Goal: Task Accomplishment & Management: Manage account settings

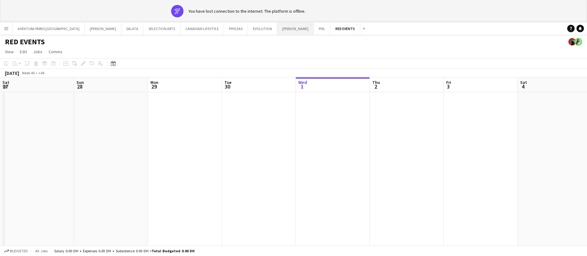
scroll to position [0, 194]
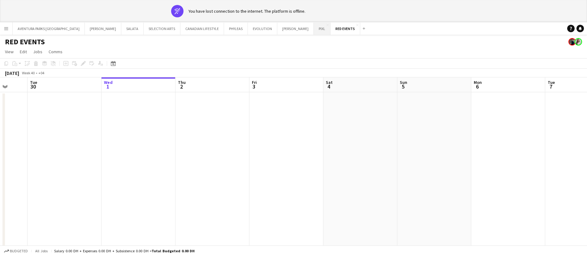
click at [314, 27] on button "PIXL Close" at bounding box center [322, 29] width 17 height 12
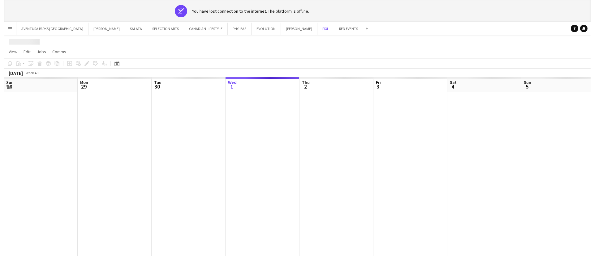
scroll to position [0, 148]
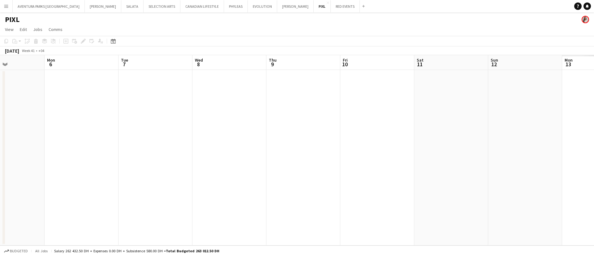
drag, startPoint x: 474, startPoint y: 165, endPoint x: 0, endPoint y: 175, distance: 474.5
click at [0, 175] on app-calendar-viewport "Fri 3 Sat 4 Sun 5 Mon 6 Tue 7 Wed 8 Thu 9 Fri 10 Sat 11 Sun 12 Mon 13 Tue 14 We…" at bounding box center [297, 150] width 594 height 190
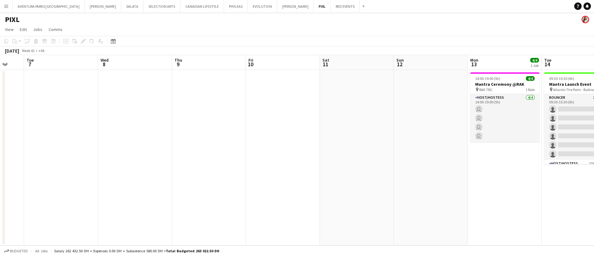
scroll to position [0, 189]
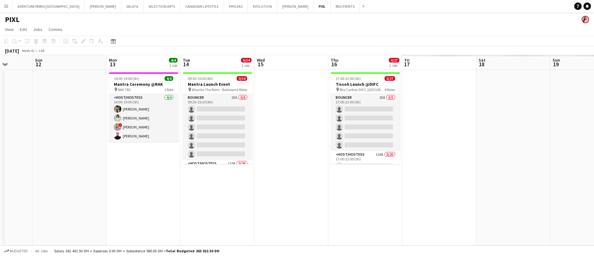
drag, startPoint x: 501, startPoint y: 122, endPoint x: 120, endPoint y: 142, distance: 381.5
click at [120, 142] on app-calendar-viewport "Thu 9 Fri 10 Sat 11 Sun 12 Mon 13 4/4 1 Job Tue 14 0/34 1 Job Wed 15 Thu 16 0/2…" at bounding box center [297, 150] width 594 height 190
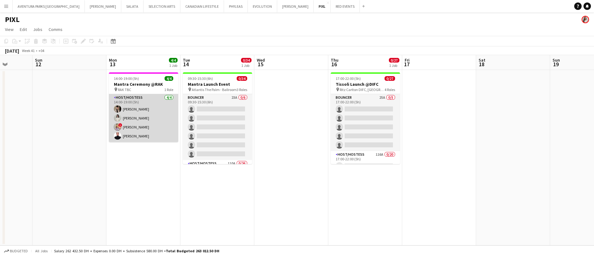
click at [137, 107] on app-card-role "Host/Hostess 4/4 14:00-19:00 (5h) Dunia AbdulWahab Adella Magerramova ! Dorina …" at bounding box center [143, 118] width 69 height 48
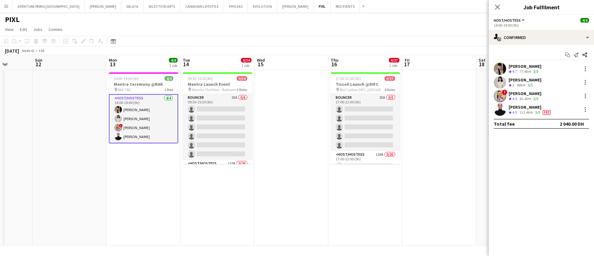
click at [147, 67] on app-board-header-date "Mon 13 4/4 1 Job" at bounding box center [143, 62] width 74 height 15
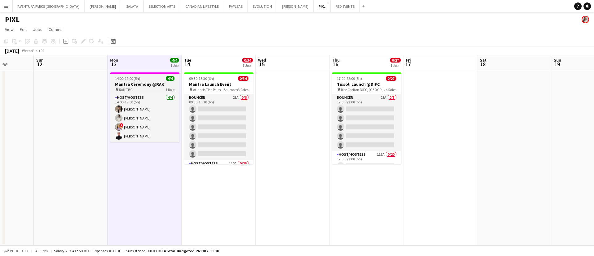
drag, startPoint x: 140, startPoint y: 83, endPoint x: 128, endPoint y: 75, distance: 14.4
click at [140, 83] on h3 "Mantra Ceremony @RAK" at bounding box center [144, 84] width 69 height 6
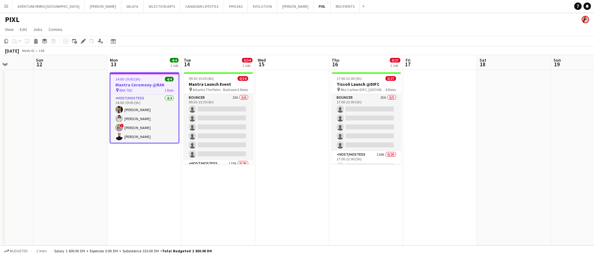
click at [88, 41] on div "Add job Add linked Job Edit Edit linked Job Applicants" at bounding box center [80, 40] width 47 height 7
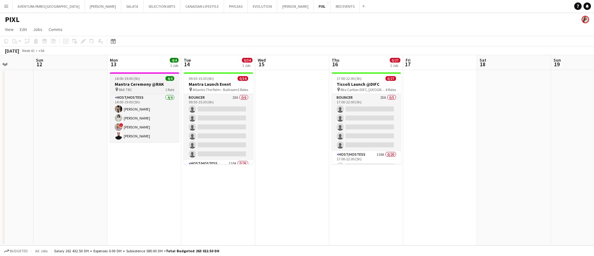
click at [128, 84] on h3 "Mantra Ceremony @RAK" at bounding box center [144, 84] width 69 height 6
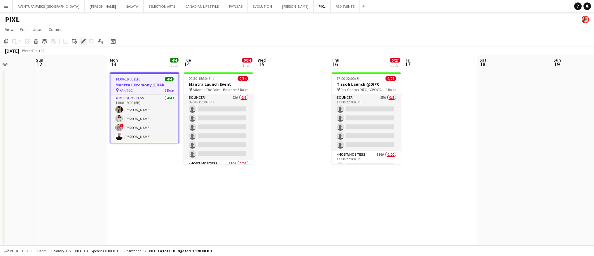
click at [82, 41] on icon "Edit" at bounding box center [83, 41] width 5 height 5
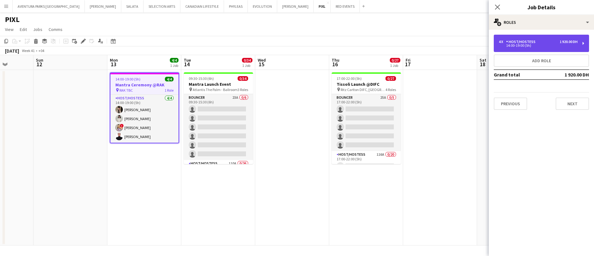
click at [564, 48] on div "4 x Host/Hostess 1 920.00 DH 14:00-19:00 (5h)" at bounding box center [541, 43] width 95 height 17
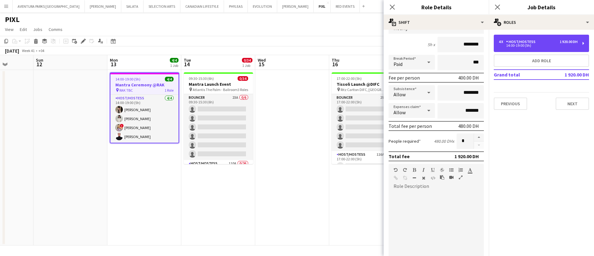
scroll to position [0, 0]
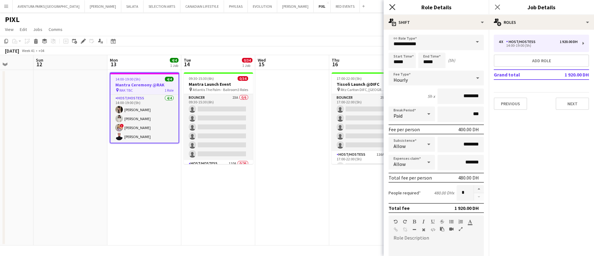
click at [394, 7] on icon "Close pop-in" at bounding box center [392, 7] width 6 height 6
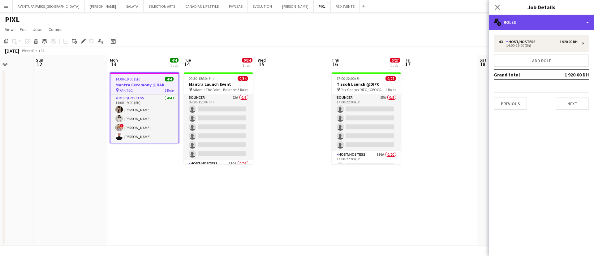
click at [535, 25] on div "multiple-users-add Roles" at bounding box center [541, 22] width 105 height 15
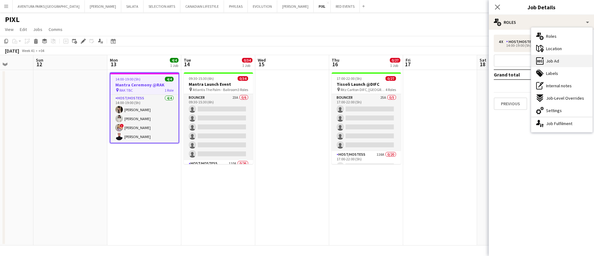
click at [564, 58] on div "ads-window Job Ad" at bounding box center [561, 61] width 61 height 12
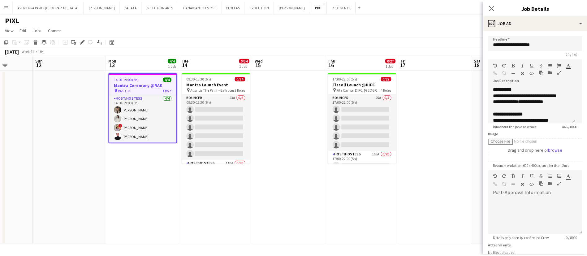
scroll to position [46, 0]
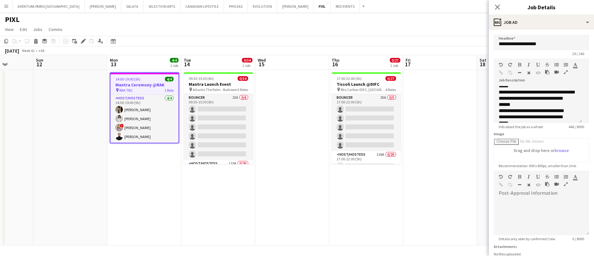
click at [564, 74] on icon "button" at bounding box center [566, 72] width 4 height 4
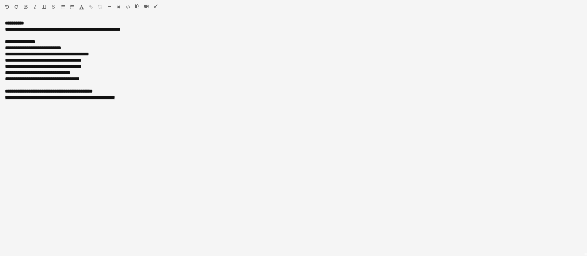
click at [157, 5] on icon "button" at bounding box center [156, 6] width 4 height 4
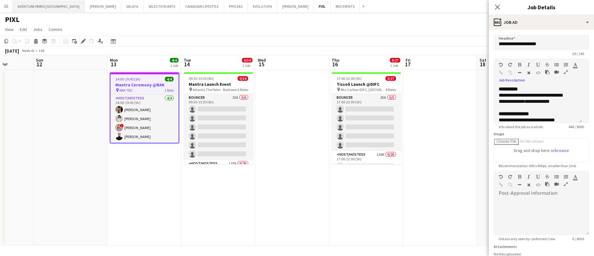
click at [34, 8] on button "AVENTURA PARKS DUBAI Close" at bounding box center [49, 6] width 72 height 12
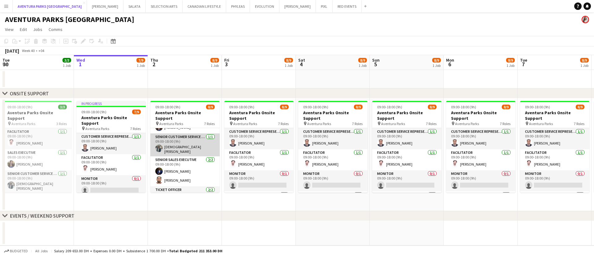
scroll to position [95, 0]
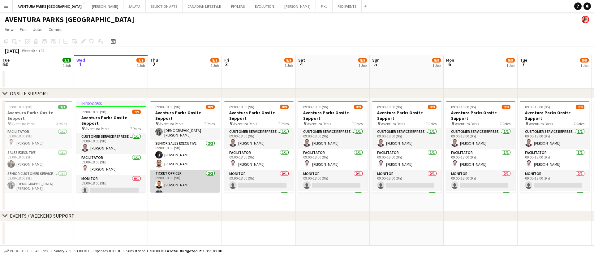
click at [171, 173] on app-card-role "Ticket Officer 2/2 09:00-18:00 (9h) Aymane Belbach Suhana Shaik subair" at bounding box center [184, 185] width 69 height 30
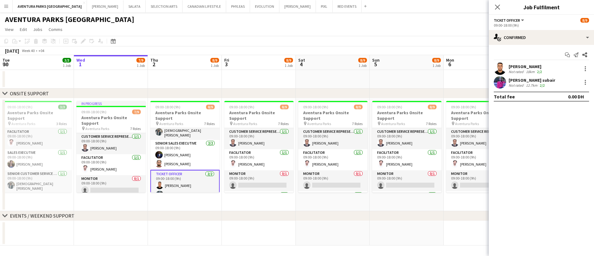
click at [539, 63] on div "Aymane Belbach Not rated 18km 2/2" at bounding box center [541, 69] width 105 height 12
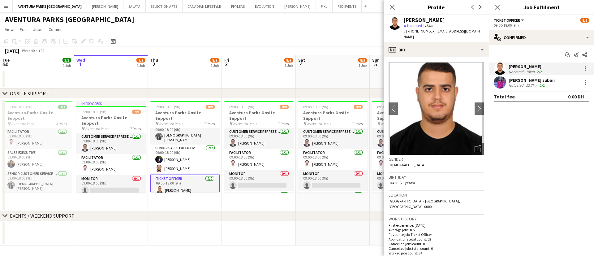
scroll to position [87, 0]
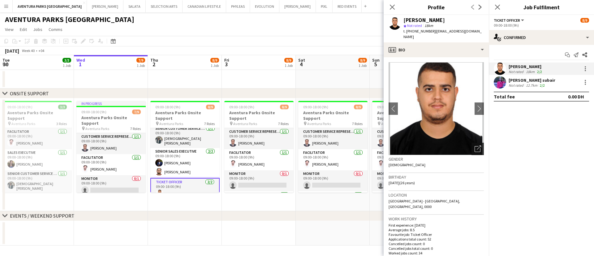
click at [475, 145] on icon "Open photos pop-in" at bounding box center [478, 148] width 6 height 6
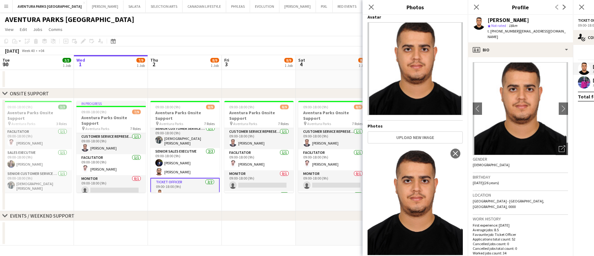
scroll to position [0, 0]
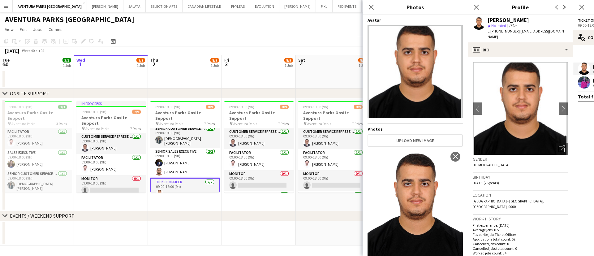
click at [319, 83] on app-date-cell at bounding box center [333, 79] width 74 height 19
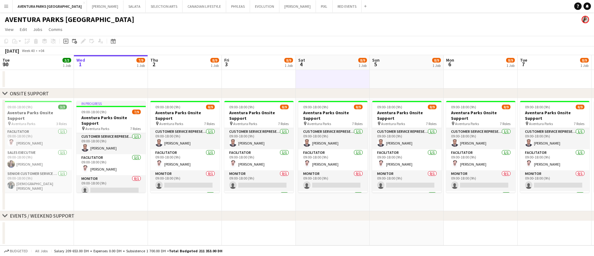
click at [188, 77] on app-date-cell at bounding box center [185, 79] width 74 height 19
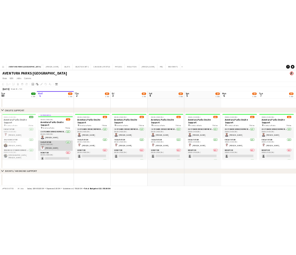
scroll to position [100, 0]
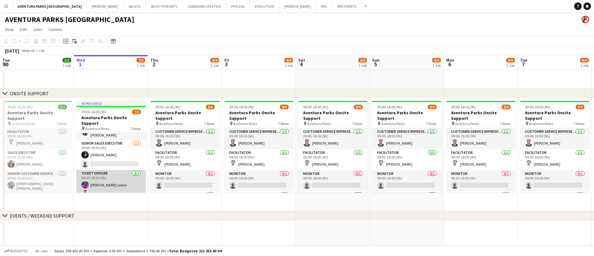
click at [113, 184] on app-card-role "Ticket Officer 2/2 09:00-18:00 (9h) Suhana Shaik subair Aymane Belbach" at bounding box center [110, 185] width 69 height 30
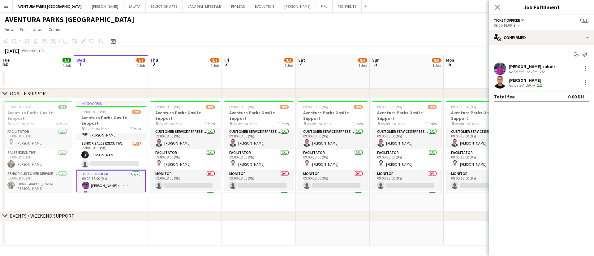
click at [498, 80] on app-user-avatar at bounding box center [500, 82] width 12 height 12
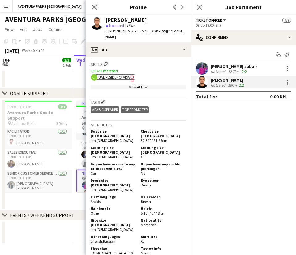
scroll to position [279, 0]
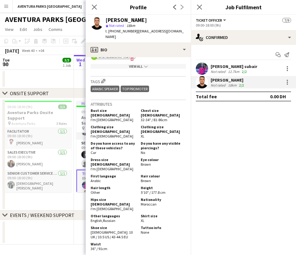
click at [95, 26] on app-user-avatar at bounding box center [97, 23] width 12 height 12
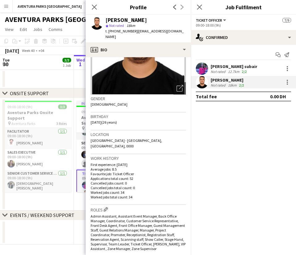
scroll to position [58, 0]
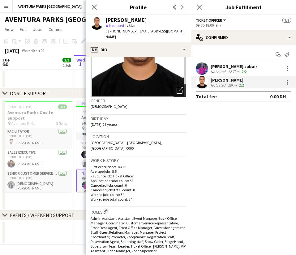
click at [177, 87] on icon "Open photos pop-in" at bounding box center [180, 90] width 6 height 6
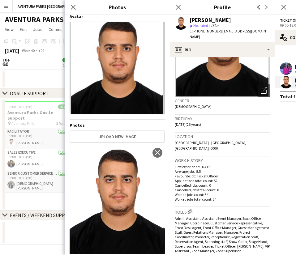
scroll to position [0, 0]
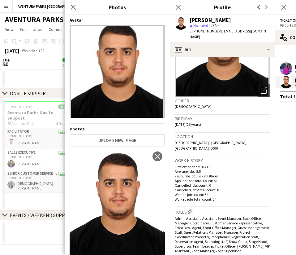
click at [230, 183] on p "Cancelled jobs count: 0" at bounding box center [222, 185] width 95 height 5
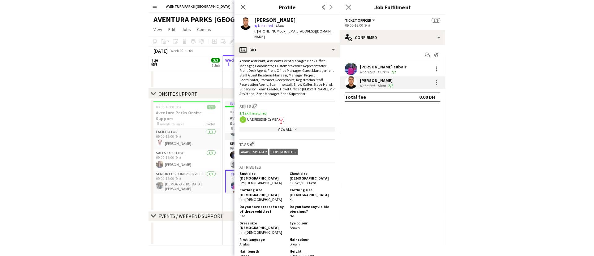
scroll to position [224, 0]
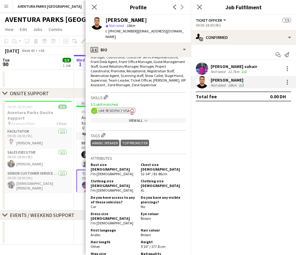
click at [134, 113] on app-show-more-section "View All chevron-down" at bounding box center [138, 119] width 95 height 12
click at [135, 118] on div "View All chevron-down" at bounding box center [138, 120] width 95 height 5
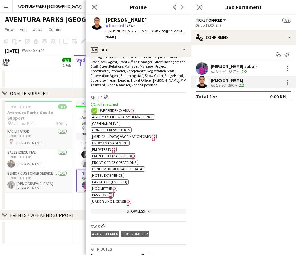
click at [106, 147] on span "Emirates ID" at bounding box center [101, 149] width 19 height 5
click at [56, 87] on app-date-cell at bounding box center [37, 79] width 74 height 19
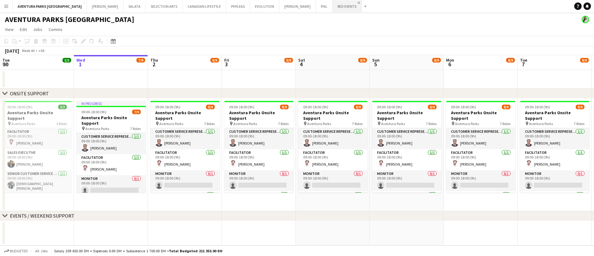
click at [358, 3] on app-icon "Close" at bounding box center [359, 3] width 2 height 2
click at [316, 10] on button "PIXL Close" at bounding box center [324, 6] width 17 height 12
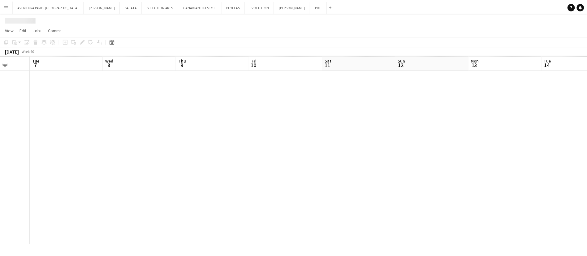
scroll to position [0, 240]
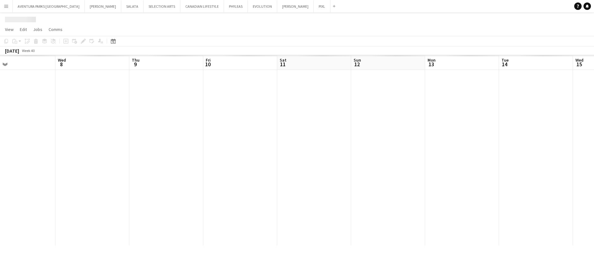
drag, startPoint x: 536, startPoint y: 167, endPoint x: 0, endPoint y: 180, distance: 536.4
click at [0, 180] on app-calendar-viewport "Sat 4 Sun 5 Mon 6 Tue 7 Wed 8 Thu 9 Fri 10 Sat 11 Sun 12 Mon 13 Tue 14 Wed 15 T…" at bounding box center [297, 150] width 594 height 190
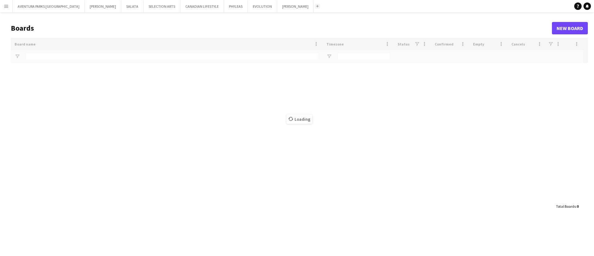
click at [315, 4] on button "Add" at bounding box center [317, 6] width 5 height 5
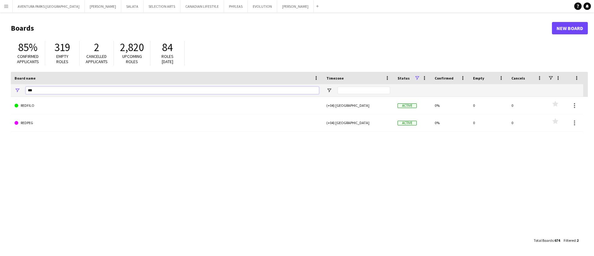
drag, startPoint x: 49, startPoint y: 91, endPoint x: 22, endPoint y: 93, distance: 27.0
click at [22, 93] on div "***" at bounding box center [167, 90] width 312 height 12
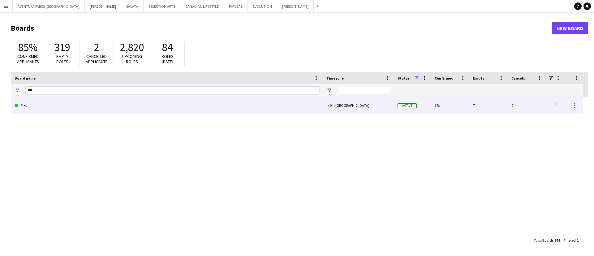
type input "***"
click at [50, 104] on link "PIXL" at bounding box center [167, 105] width 305 height 17
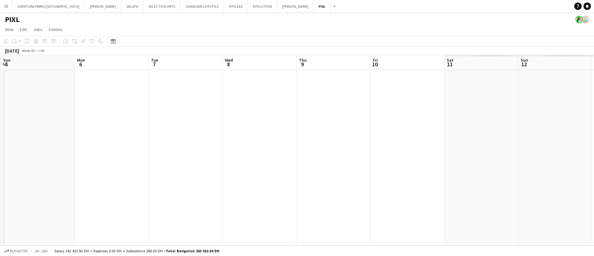
scroll to position [0, 183]
drag, startPoint x: 405, startPoint y: 140, endPoint x: 0, endPoint y: 100, distance: 407.1
click at [0, 100] on app-calendar-viewport "Fri 3 Sat 4 Sun 5 Mon 6 Tue 7 Wed 8 Thu 9 Fri 10 Sat 11 Sun 12 Mon 13 Tue 14 We…" at bounding box center [297, 150] width 594 height 190
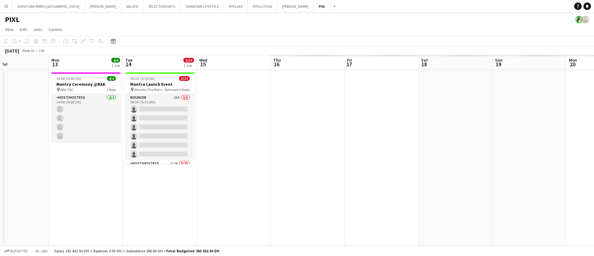
drag, startPoint x: 508, startPoint y: 141, endPoint x: 0, endPoint y: 120, distance: 508.6
click at [0, 120] on app-calendar-viewport "Thu 9 Fri 10 Sat 11 Sun 12 Mon 13 4/4 1 Job Tue 14 0/34 1 Job Wed 15 Thu 16 Fri…" at bounding box center [297, 150] width 594 height 190
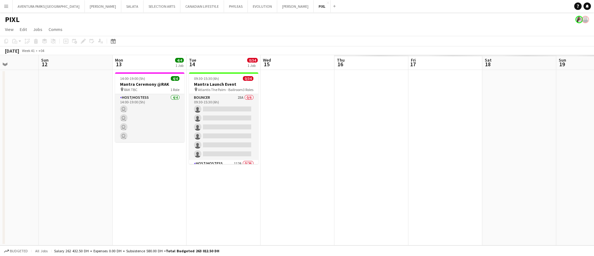
drag, startPoint x: 82, startPoint y: 191, endPoint x: 222, endPoint y: 196, distance: 140.3
click at [222, 196] on app-calendar-viewport "Thu 9 Fri 10 Sat 11 Sun 12 Mon 13 4/4 1 Job Tue 14 0/34 1 Job Wed 15 Thu 16 Fri…" at bounding box center [297, 150] width 594 height 190
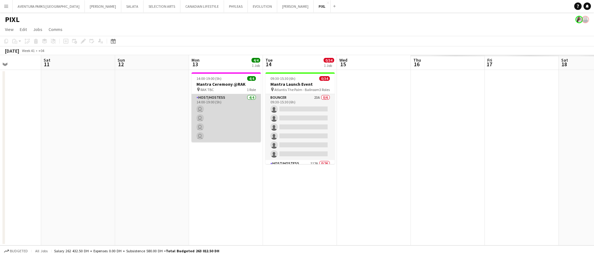
click at [223, 102] on app-card-role "Host/Hostess 4/4 14:00-19:00 (5h) user user user user" at bounding box center [226, 118] width 69 height 48
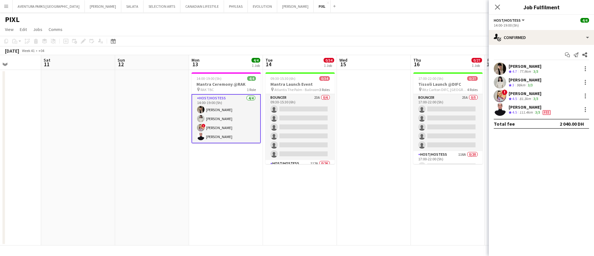
click at [215, 186] on app-date-cell "14:00-19:00 (5h) 4/4 Mantra Ceremony @RAK pin RAK TBC 1 Role Host/Hostess 4/4 1…" at bounding box center [226, 157] width 74 height 175
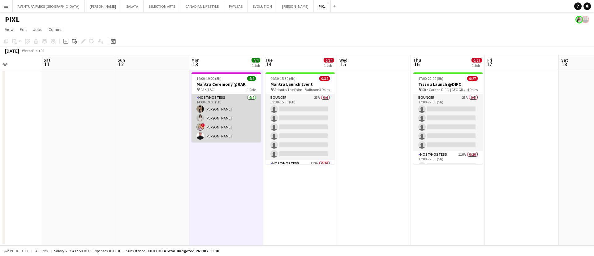
click at [218, 106] on app-card-role "Host/Hostess 4/4 14:00-19:00 (5h) Dunia AbdulWahab Adella Magerramova ! Dorina …" at bounding box center [226, 118] width 69 height 48
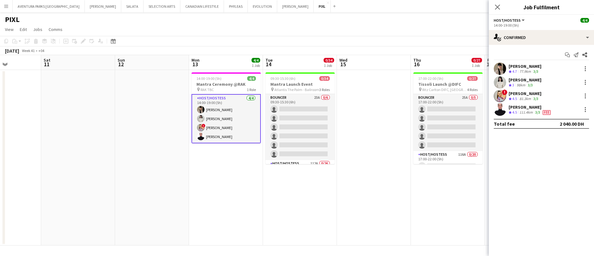
click at [535, 80] on div "[PERSON_NAME]" at bounding box center [525, 80] width 33 height 6
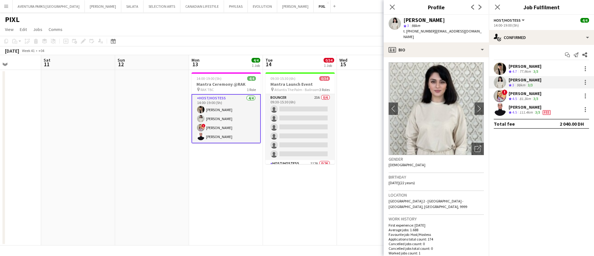
click at [227, 193] on app-date-cell "14:00-19:00 (5h) 4/4 Mantra Ceremony @RAK pin RAK TBC 1 Role Host/Hostess 4/4 1…" at bounding box center [226, 157] width 74 height 175
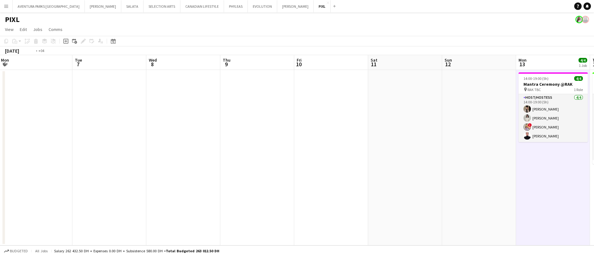
scroll to position [0, 179]
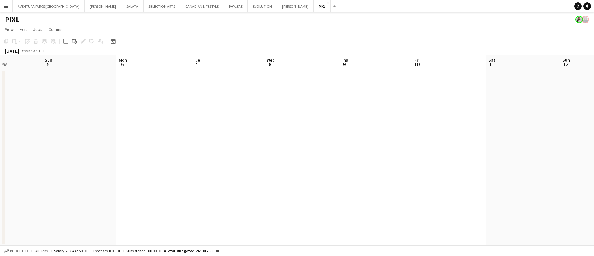
drag, startPoint x: 149, startPoint y: 70, endPoint x: 594, endPoint y: 61, distance: 445.1
click at [594, 61] on app-calendar-viewport "Thu 2 Fri 3 Sat 4 Sun 5 Mon 6 Tue 7 Wed 8 Thu 9 Fri 10 Sat 11 Sun 12 Mon 13 4/4…" at bounding box center [297, 150] width 594 height 190
click at [37, 3] on button "AVENTURA PARKS DUBAI Close" at bounding box center [49, 6] width 72 height 12
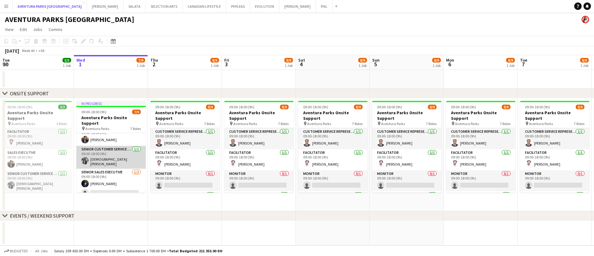
scroll to position [100, 0]
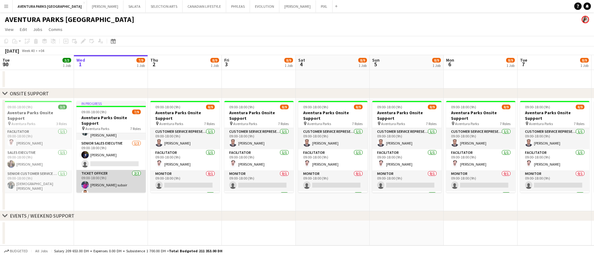
click at [102, 189] on app-card-role "Ticket Officer 2/2 09:00-18:00 (9h) Suhana Shaik subair Aymane Belbach" at bounding box center [110, 185] width 69 height 30
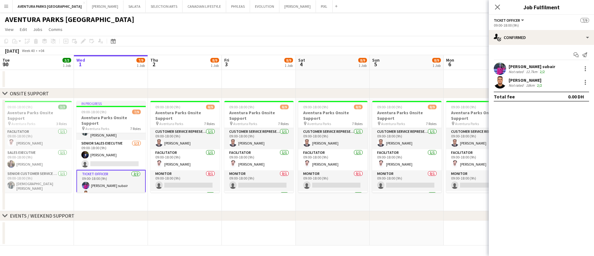
click at [502, 86] on app-user-avatar at bounding box center [500, 82] width 12 height 12
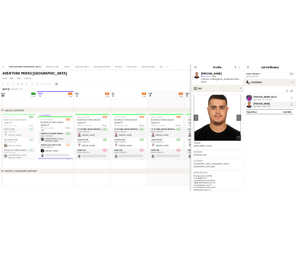
scroll to position [102, 0]
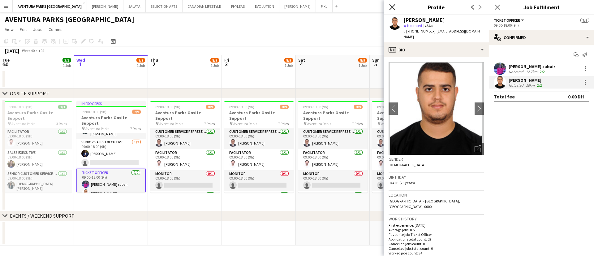
click at [390, 6] on icon "Close pop-in" at bounding box center [392, 7] width 6 height 6
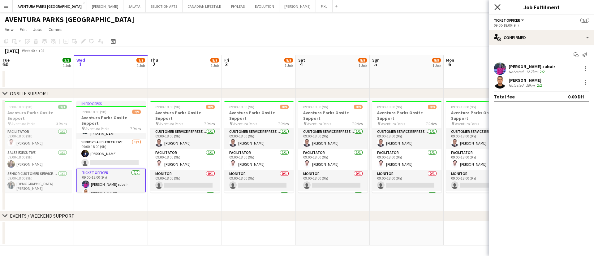
click at [497, 7] on icon at bounding box center [498, 7] width 6 height 6
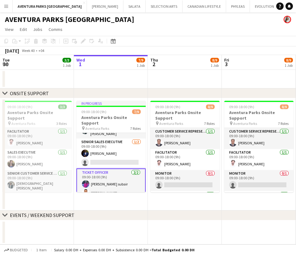
click at [108, 192] on app-card-role "Ticket Officer 2/2 09:00-18:00 (9h) Suhana Shaik subair Aymane Belbach" at bounding box center [110, 184] width 69 height 31
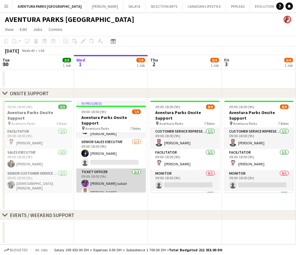
scroll to position [100, 0]
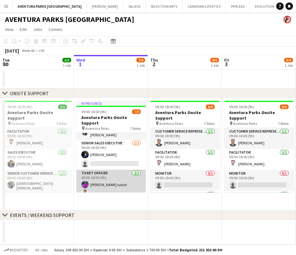
click at [97, 188] on app-card-role "Ticket Officer 2/2 09:00-18:00 (9h) Suhana Shaik subair Aymane Belbach" at bounding box center [110, 185] width 69 height 30
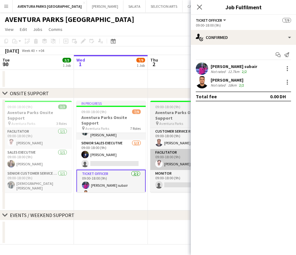
scroll to position [102, 0]
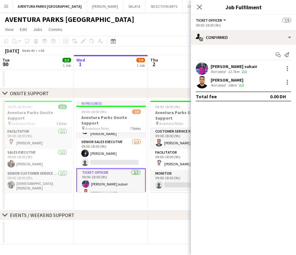
click at [205, 83] on app-user-avatar at bounding box center [202, 82] width 12 height 12
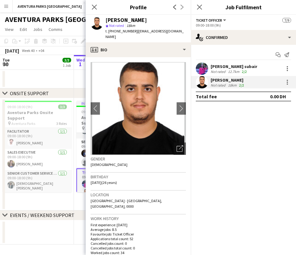
click at [141, 107] on img at bounding box center [138, 108] width 95 height 93
click at [177, 145] on div "Open photos pop-in" at bounding box center [180, 149] width 12 height 12
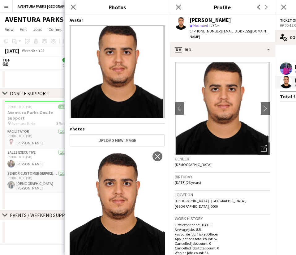
click at [114, 71] on img at bounding box center [117, 71] width 95 height 93
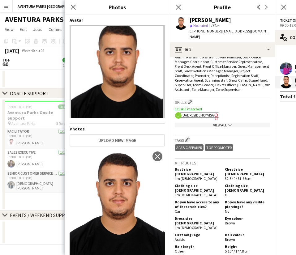
scroll to position [184, 0]
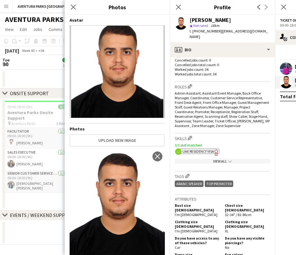
click at [206, 159] on div "View All chevron-down" at bounding box center [222, 161] width 95 height 5
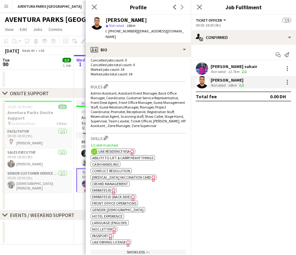
click at [129, 149] on span "UAE Residency Visa" at bounding box center [114, 151] width 32 height 5
click at [109, 188] on app-spec-pill "ok-circled2 background Layer 1 cross-circle-red background Layer 1 Emirates ID …" at bounding box center [104, 190] width 26 height 5
click at [104, 234] on span "Passport" at bounding box center [100, 236] width 16 height 5
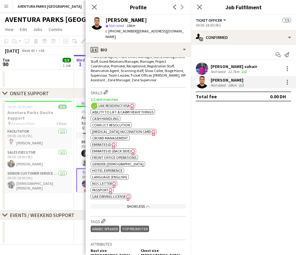
scroll to position [227, 0]
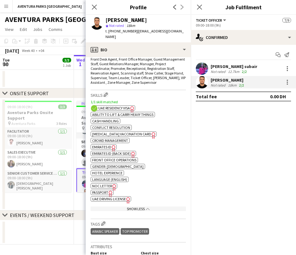
click at [152, 132] on icon at bounding box center [153, 135] width 3 height 6
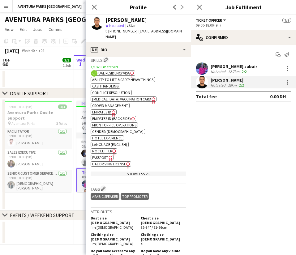
scroll to position [265, 0]
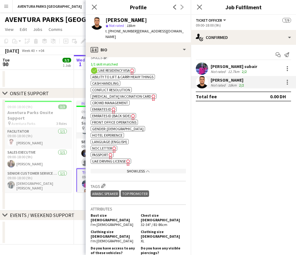
click at [46, 79] on app-date-cell at bounding box center [37, 79] width 74 height 19
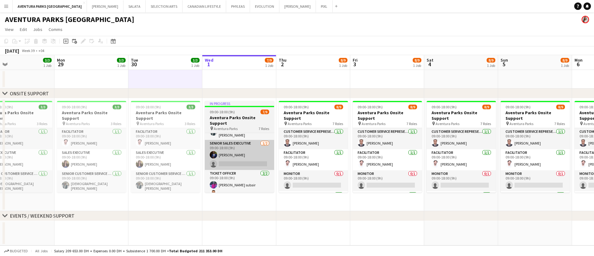
scroll to position [0, 167]
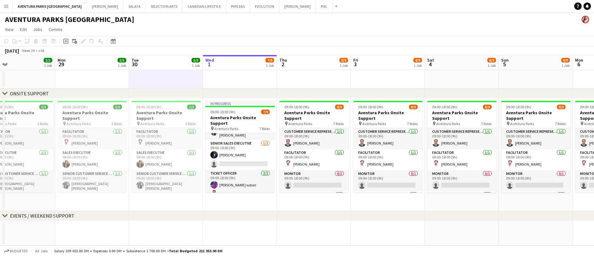
click at [333, 7] on div "Add" at bounding box center [336, 6] width 7 height 12
click at [334, 7] on button "Add" at bounding box center [336, 6] width 5 height 5
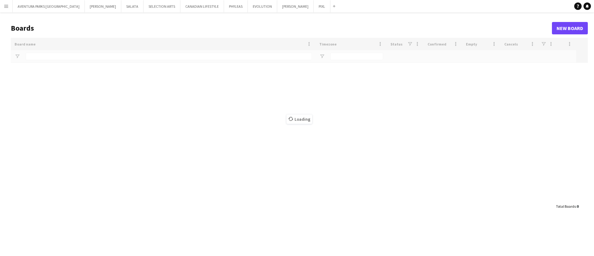
click at [7, 6] on app-icon "Menu" at bounding box center [6, 6] width 5 height 5
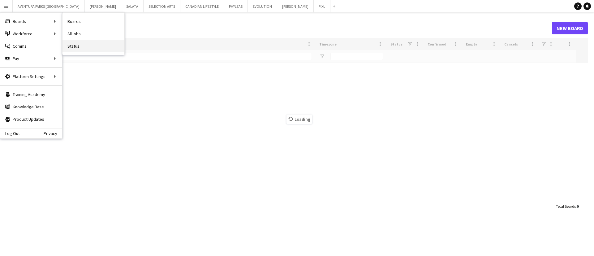
type input "***"
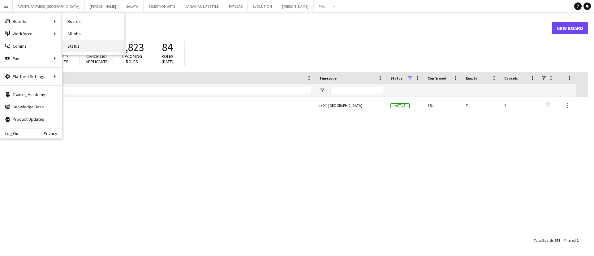
click at [80, 47] on link "Status" at bounding box center [94, 46] width 62 height 12
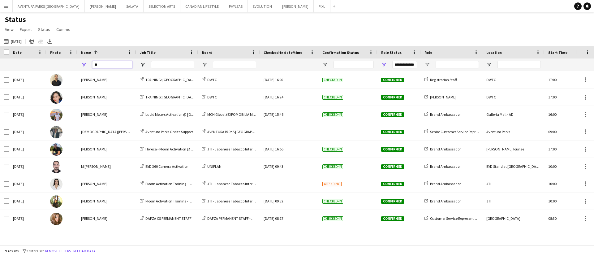
drag, startPoint x: 103, startPoint y: 67, endPoint x: 77, endPoint y: 64, distance: 26.8
click at [77, 64] on div "**********" at bounding box center [334, 64] width 668 height 12
type input "*****"
type input "***"
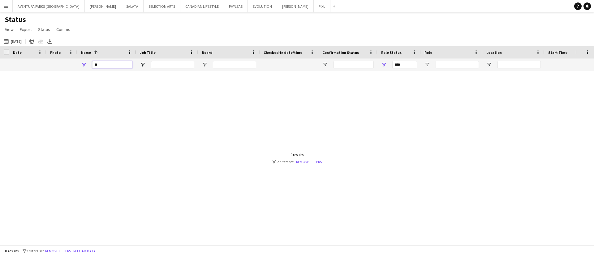
type input "*"
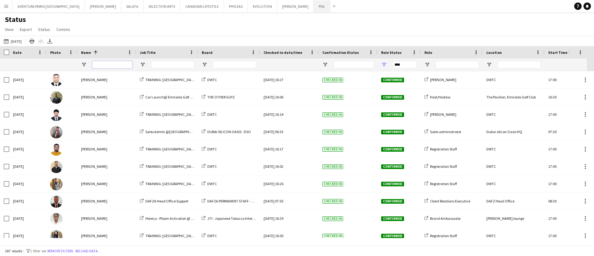
type input "**********"
type input "*******"
type input "***"
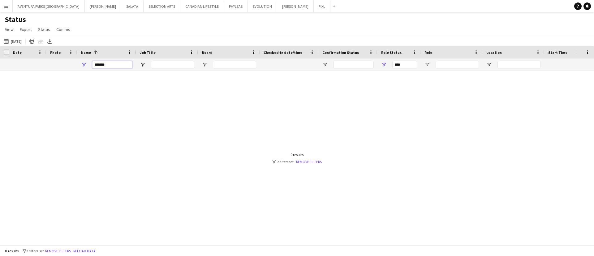
click at [116, 63] on input "*******" at bounding box center [112, 64] width 40 height 7
type input "*******"
click at [314, 163] on link "Remove filters" at bounding box center [309, 161] width 26 height 5
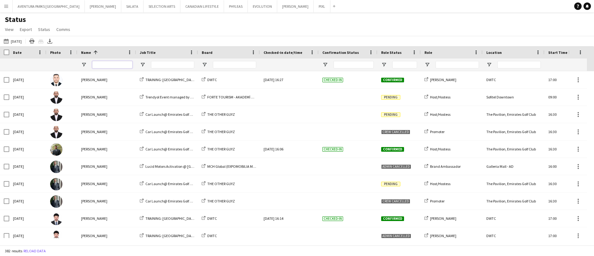
click at [106, 64] on input "Name Filter Input" at bounding box center [112, 64] width 40 height 7
type input "*******"
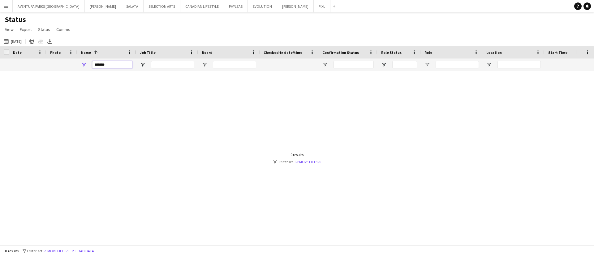
drag, startPoint x: 116, startPoint y: 67, endPoint x: 89, endPoint y: 64, distance: 26.7
click at [89, 64] on div "*******" at bounding box center [106, 64] width 59 height 12
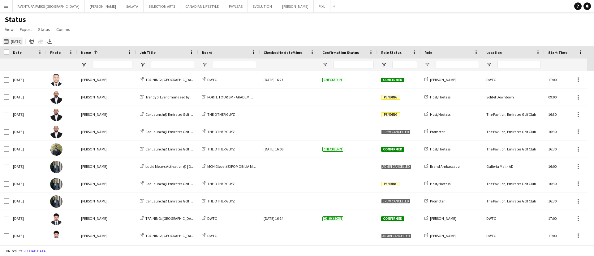
click at [16, 38] on button "01-10-2025 to 07-10-2025 24-09-2025" at bounding box center [12, 40] width 20 height 7
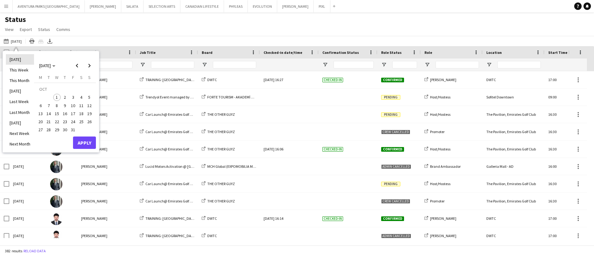
click at [24, 63] on li "Today" at bounding box center [20, 59] width 28 height 11
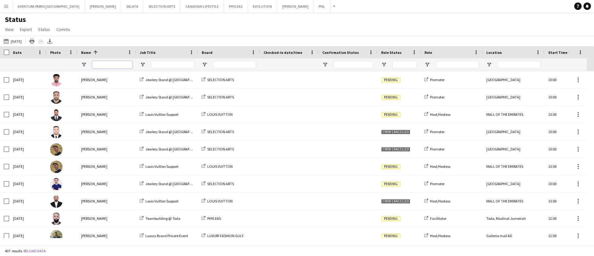
click at [120, 65] on input "Name Filter Input" at bounding box center [112, 64] width 40 height 7
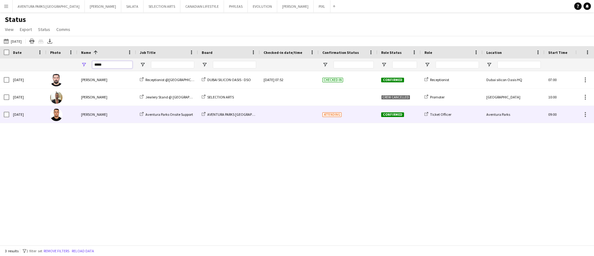
type input "*****"
click at [94, 118] on div "Aymane Belbach" at bounding box center [106, 114] width 59 height 17
click at [84, 119] on div "Aymane Belbach" at bounding box center [106, 114] width 59 height 17
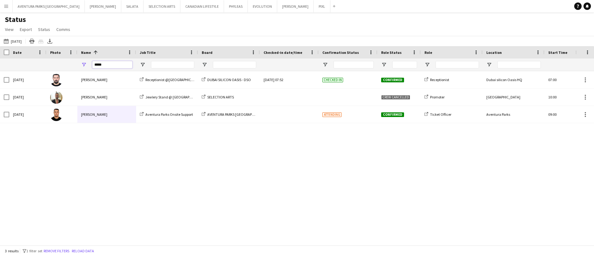
drag, startPoint x: 116, startPoint y: 66, endPoint x: 88, endPoint y: 60, distance: 28.5
click at [88, 60] on div "*****" at bounding box center [106, 64] width 59 height 12
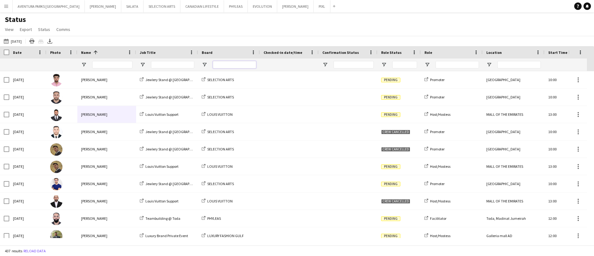
click at [236, 63] on input "Board Filter Input" at bounding box center [234, 64] width 43 height 7
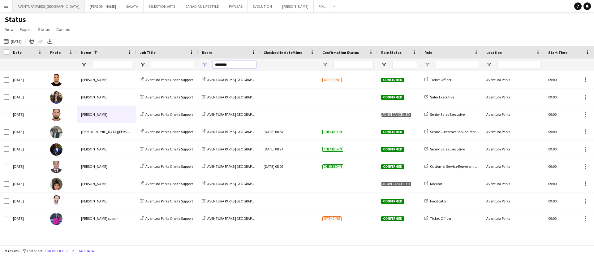
type input "********"
click at [29, 7] on button "AVENTURA PARKS DUBAI Close" at bounding box center [49, 6] width 72 height 12
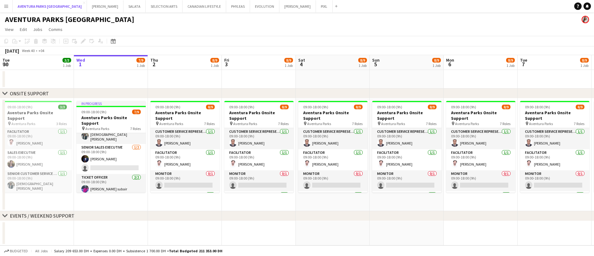
scroll to position [97, 0]
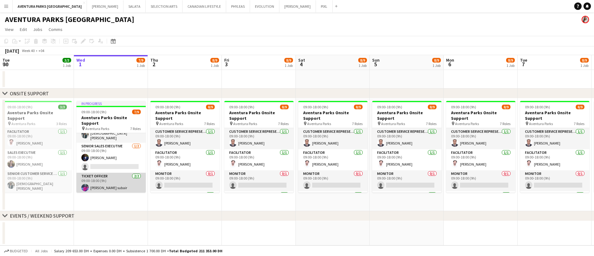
click at [107, 186] on app-card-role "Ticket Officer 2/2 09:00-18:00 (9h) Suhana Shaik subair Aymane Belbach" at bounding box center [110, 188] width 69 height 30
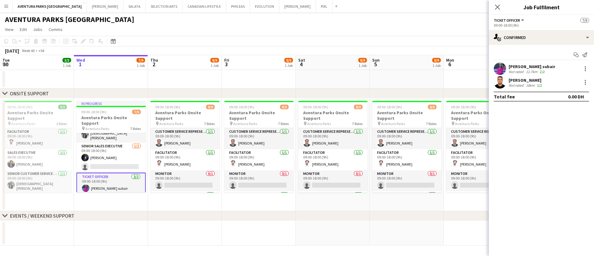
click at [496, 83] on app-user-avatar at bounding box center [500, 82] width 12 height 12
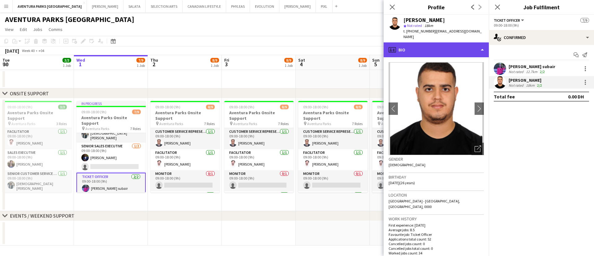
click at [434, 42] on div "profile Bio" at bounding box center [436, 49] width 105 height 15
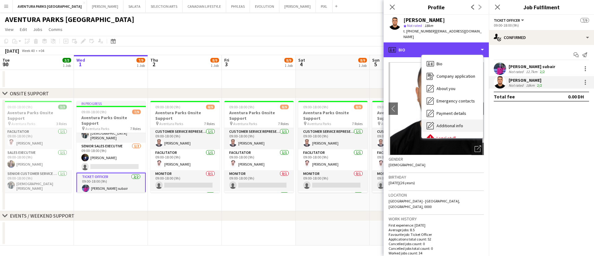
scroll to position [33, 0]
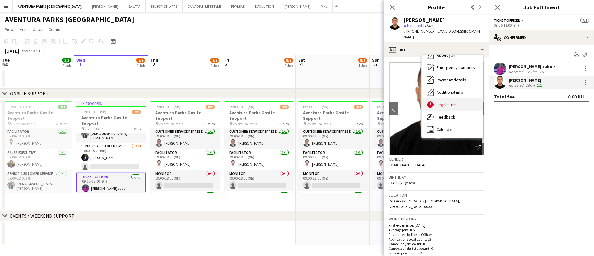
click at [462, 98] on div "Legal stuff Legal stuff" at bounding box center [452, 104] width 61 height 12
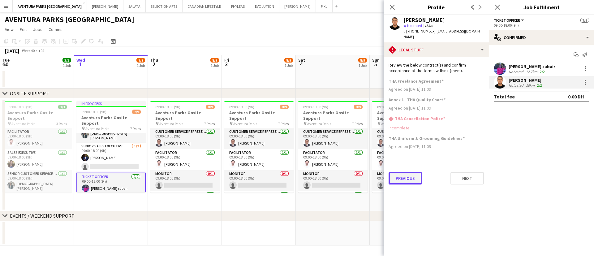
click at [405, 176] on button "Previous" at bounding box center [405, 178] width 33 height 12
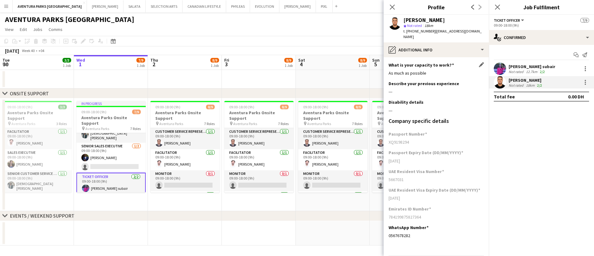
scroll to position [17, 0]
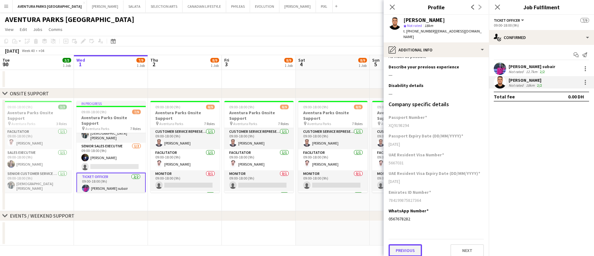
click at [408, 244] on button "Previous" at bounding box center [405, 250] width 33 height 12
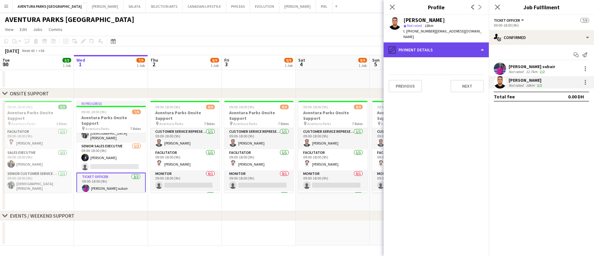
click at [425, 42] on div "pencil4 Payment details" at bounding box center [436, 49] width 105 height 15
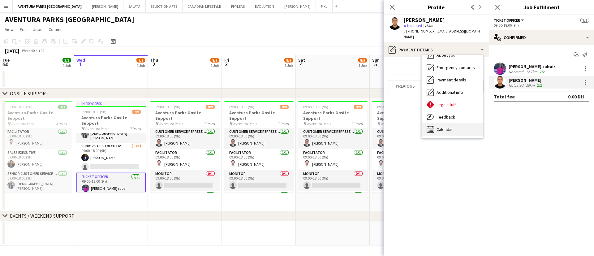
click at [447, 127] on span "Calendar" at bounding box center [445, 130] width 16 height 6
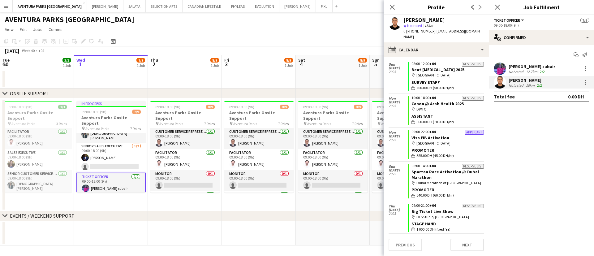
scroll to position [1494, 0]
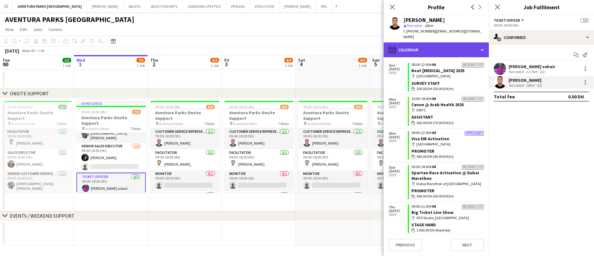
click at [426, 47] on div "calendar-full Calendar" at bounding box center [436, 49] width 105 height 15
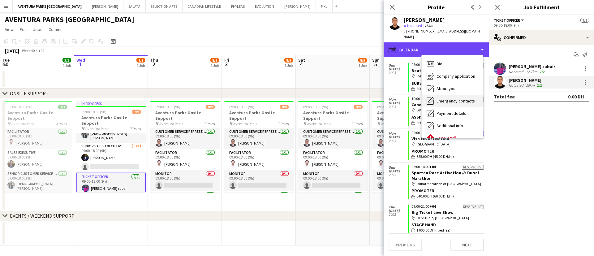
scroll to position [33, 0]
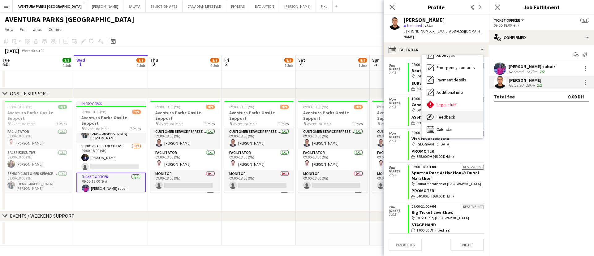
click at [457, 113] on div "Feedback Feedback" at bounding box center [452, 117] width 61 height 12
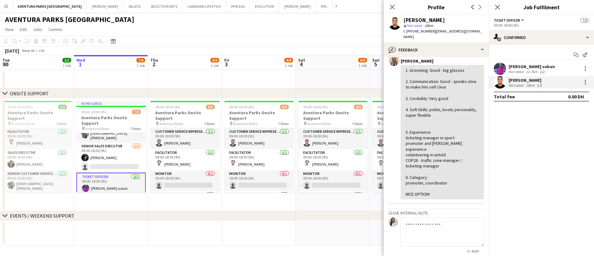
scroll to position [0, 0]
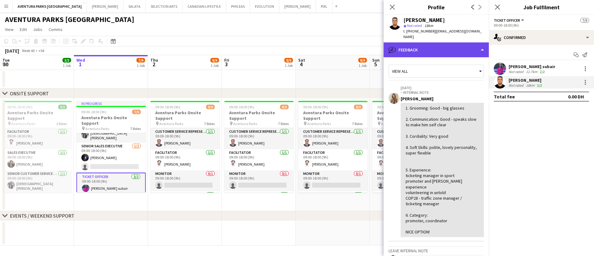
click at [435, 43] on div "bubble-pencil Feedback" at bounding box center [436, 49] width 105 height 15
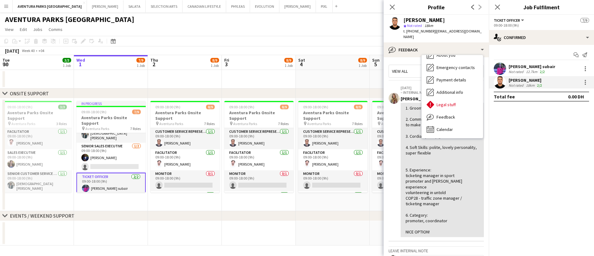
click at [433, 165] on div "1. Grooming: Good - big glasses 2. Communication: Good - speaks slow to make hi…" at bounding box center [442, 170] width 73 height 130
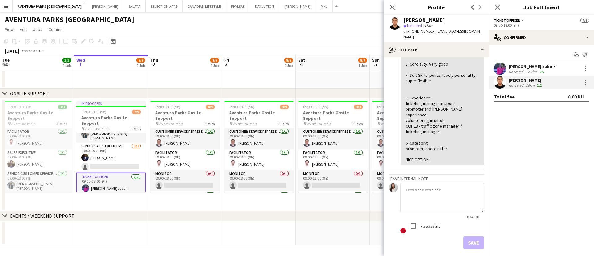
scroll to position [70, 0]
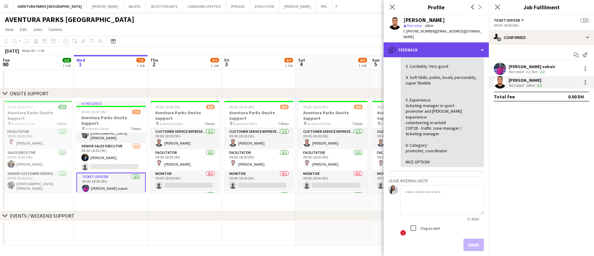
click at [432, 42] on div "bubble-pencil Feedback" at bounding box center [436, 49] width 105 height 15
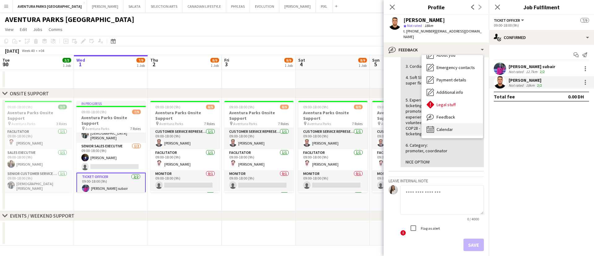
click at [455, 123] on div "Calendar Calendar" at bounding box center [452, 129] width 61 height 12
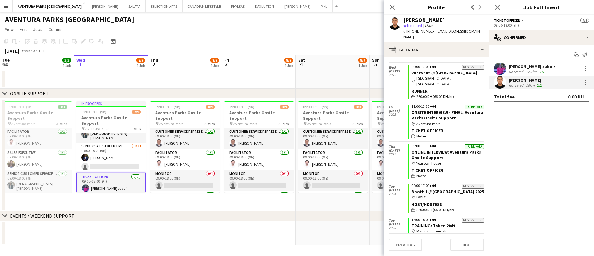
scroll to position [1142, 0]
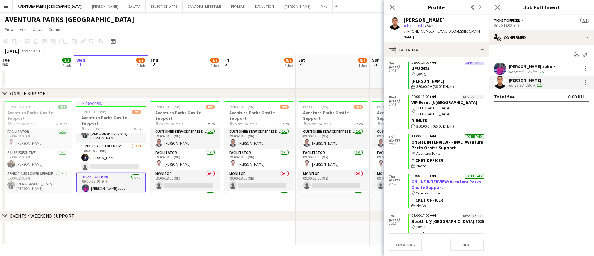
click at [438, 179] on link "ONLINE INTERVIEW: Aventura Parks Onsite Support" at bounding box center [447, 184] width 70 height 11
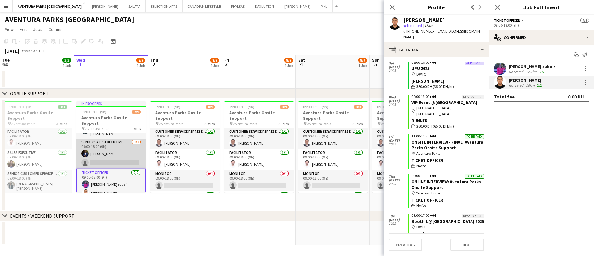
scroll to position [0, 0]
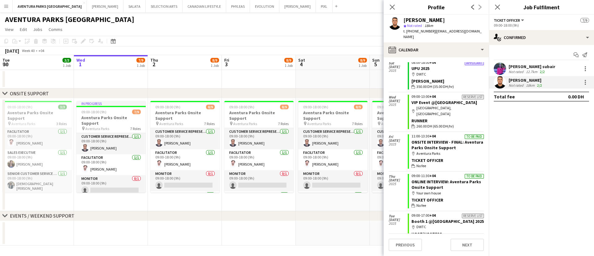
click at [395, 22] on app-user-avatar at bounding box center [395, 23] width 12 height 12
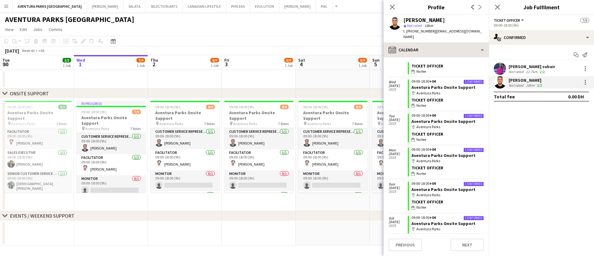
scroll to position [571, 0]
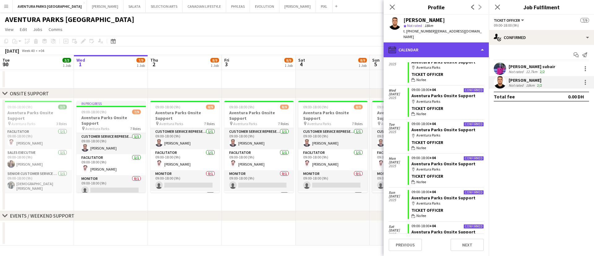
click at [426, 46] on div "calendar-full Calendar" at bounding box center [436, 49] width 105 height 15
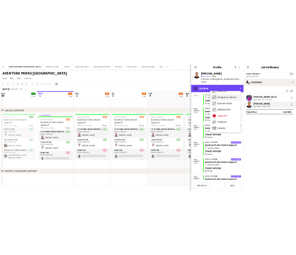
scroll to position [0, 0]
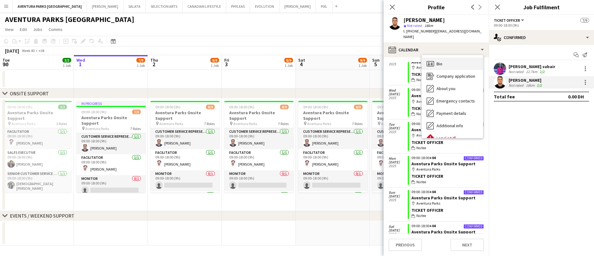
click at [445, 59] on div "Bio Bio" at bounding box center [452, 64] width 61 height 12
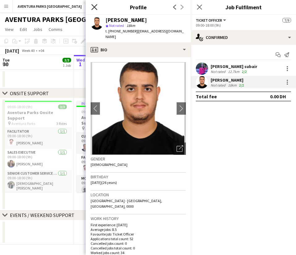
click at [97, 6] on icon "Close pop-in" at bounding box center [94, 7] width 6 height 6
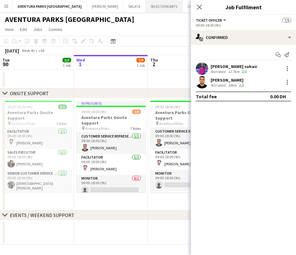
click at [146, 8] on button "SELECTION ARTS Close" at bounding box center [164, 6] width 37 height 12
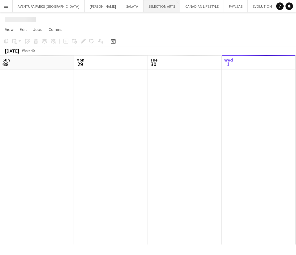
scroll to position [0, 148]
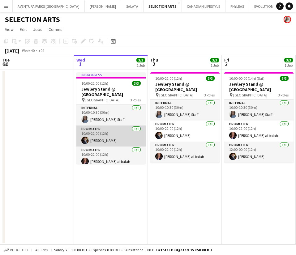
click at [109, 134] on app-card-role "Promoter 1/1 10:00-22:00 (12h) mohamed sabri" at bounding box center [110, 136] width 69 height 21
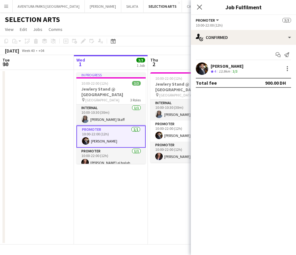
click at [215, 65] on div "mohamed sabri" at bounding box center [227, 66] width 33 height 6
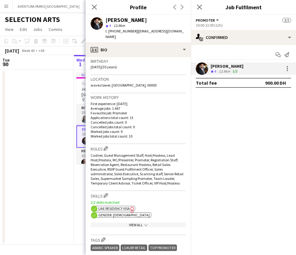
scroll to position [0, 0]
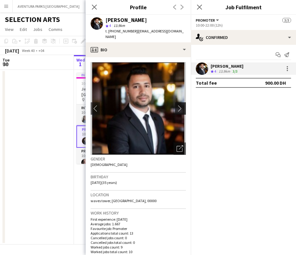
click at [177, 105] on app-icon "chevron-right" at bounding box center [182, 108] width 10 height 6
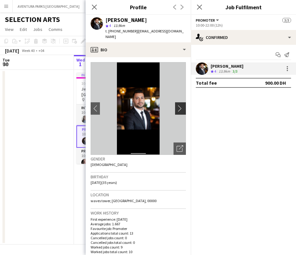
click at [177, 105] on app-icon "chevron-right" at bounding box center [182, 108] width 10 height 6
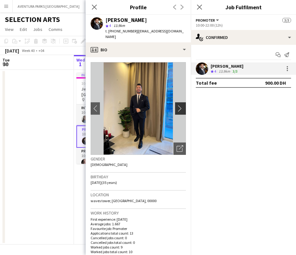
click at [177, 105] on app-icon "chevron-right" at bounding box center [182, 108] width 10 height 6
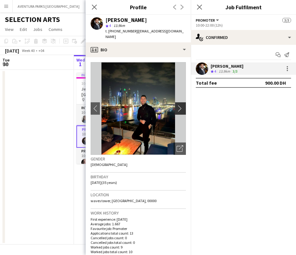
click at [177, 105] on app-icon "chevron-right" at bounding box center [182, 108] width 10 height 6
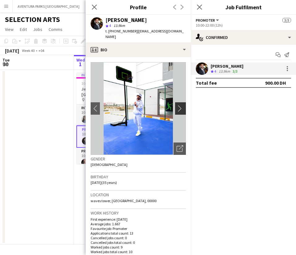
click at [177, 105] on app-icon "chevron-right" at bounding box center [182, 108] width 10 height 6
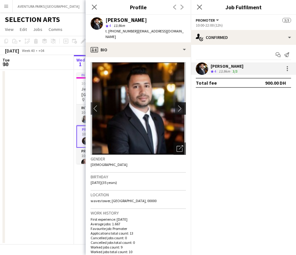
click at [177, 105] on app-icon "chevron-right" at bounding box center [182, 108] width 10 height 6
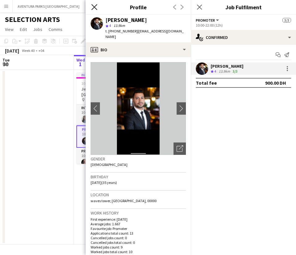
click at [94, 9] on icon "Close pop-in" at bounding box center [94, 7] width 6 height 6
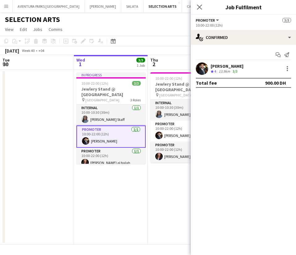
click at [154, 46] on div "October 2025 Week 40 • +04" at bounding box center [148, 50] width 296 height 9
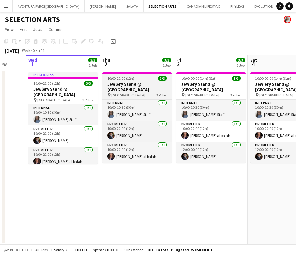
scroll to position [0, 170]
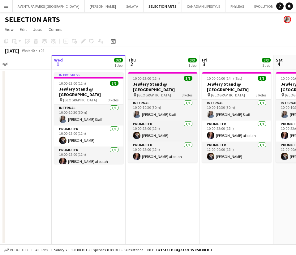
click at [185, 84] on h3 "Jewlery Stand @ Mirdif City Centre" at bounding box center [162, 86] width 69 height 11
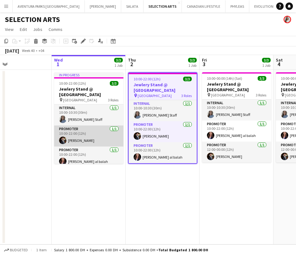
click at [72, 138] on app-card-role "Promoter 1/1 10:00-22:00 (12h) mohamed sabri" at bounding box center [88, 136] width 69 height 21
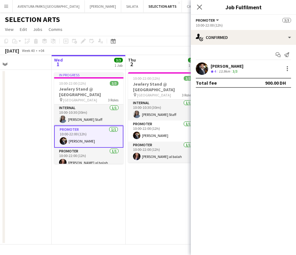
click at [202, 75] on app-user-avatar at bounding box center [202, 69] width 12 height 12
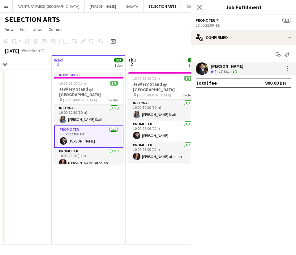
click at [207, 63] on div at bounding box center [202, 69] width 12 height 12
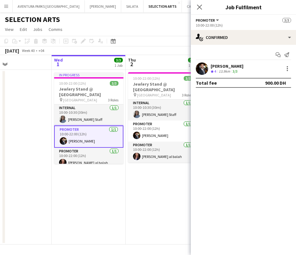
click at [194, 72] on div "mohamed sabri Crew rating 4 13.9km 3/3" at bounding box center [243, 69] width 105 height 12
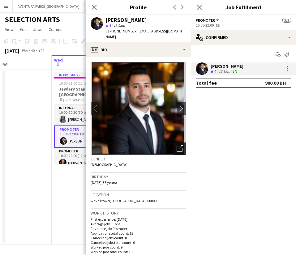
click at [177, 145] on icon "Open photos pop-in" at bounding box center [180, 148] width 6 height 6
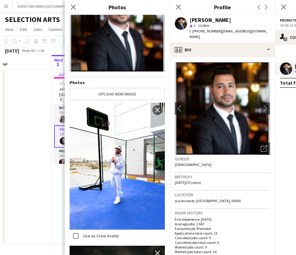
scroll to position [186, 0]
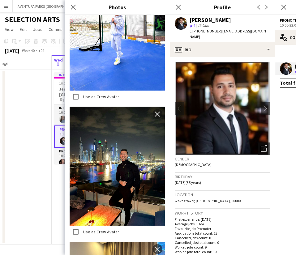
click at [115, 142] on img at bounding box center [117, 166] width 95 height 119
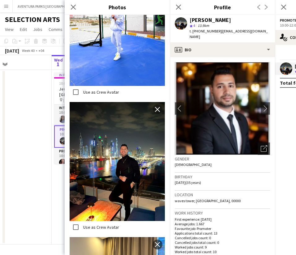
click at [115, 140] on img at bounding box center [117, 161] width 95 height 119
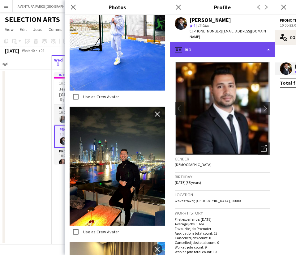
click at [224, 46] on div "profile Bio" at bounding box center [222, 49] width 105 height 15
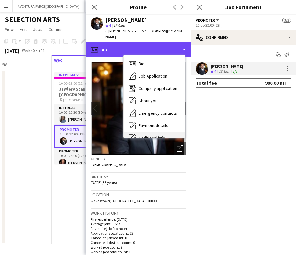
scroll to position [46, 0]
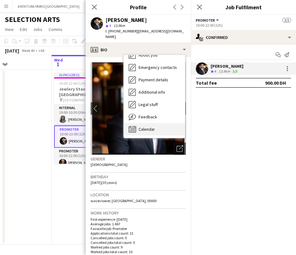
click at [153, 123] on div "Calendar Calendar" at bounding box center [154, 129] width 61 height 12
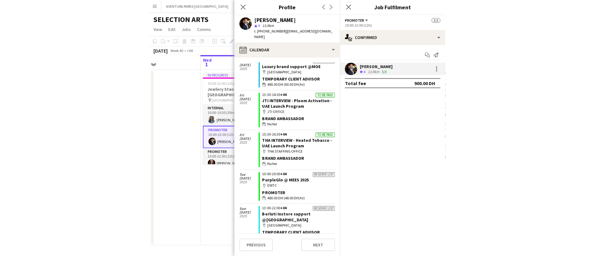
scroll to position [292, 0]
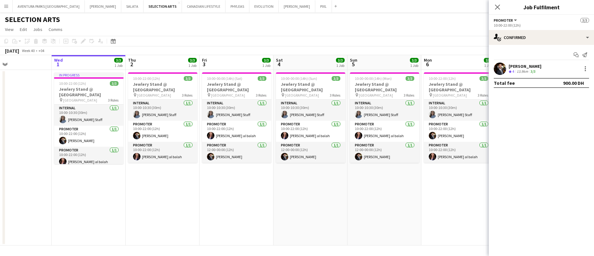
click at [503, 67] on app-user-avatar at bounding box center [500, 69] width 12 height 12
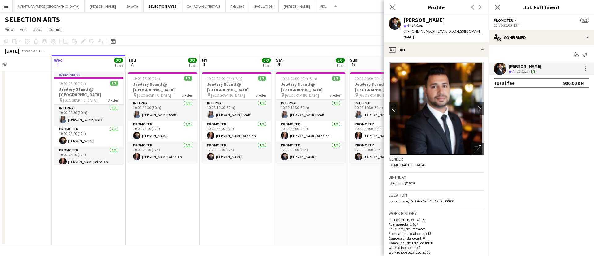
click at [433, 82] on img at bounding box center [436, 108] width 95 height 93
click at [475, 105] on app-icon "chevron-right" at bounding box center [480, 108] width 10 height 6
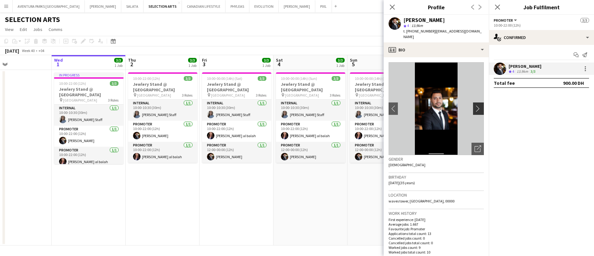
click at [475, 105] on app-icon "chevron-right" at bounding box center [480, 108] width 10 height 6
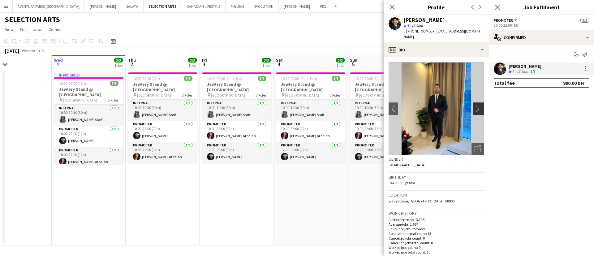
click at [475, 105] on app-icon "chevron-right" at bounding box center [480, 108] width 10 height 6
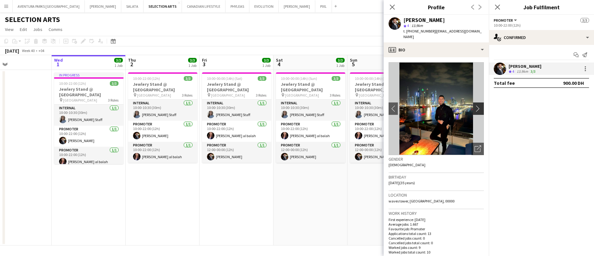
click at [475, 105] on app-icon "chevron-right" at bounding box center [480, 108] width 10 height 6
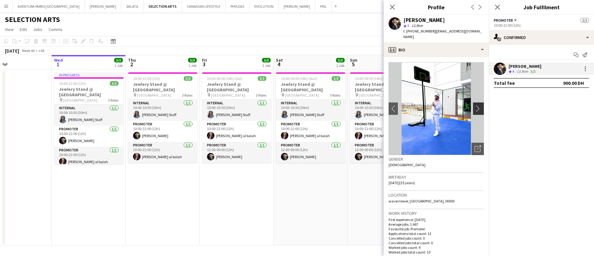
click at [475, 105] on app-icon "chevron-right" at bounding box center [480, 108] width 10 height 6
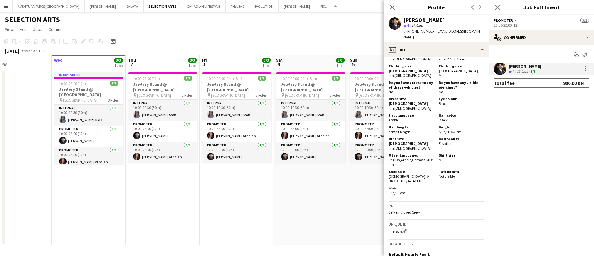
scroll to position [464, 0]
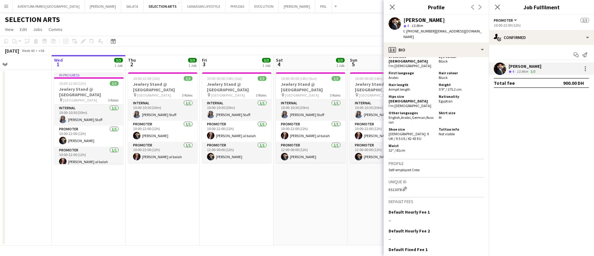
drag, startPoint x: 453, startPoint y: 119, endPoint x: 429, endPoint y: 109, distance: 25.8
click at [429, 127] on div "Shoe size Male: 9 UK / 9.5 US / 42-43 EU Tattoo info Not visible" at bounding box center [436, 134] width 95 height 15
click at [455, 143] on div "Waist 32" / 81cm" at bounding box center [436, 148] width 95 height 11
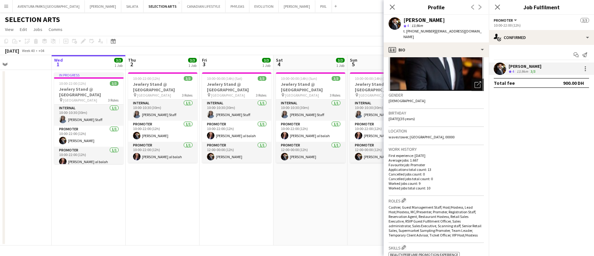
scroll to position [0, 0]
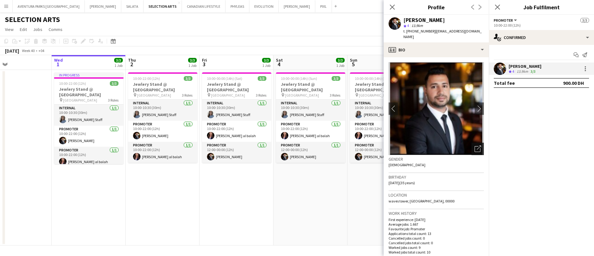
click at [475, 145] on icon "Open photos pop-in" at bounding box center [478, 148] width 6 height 6
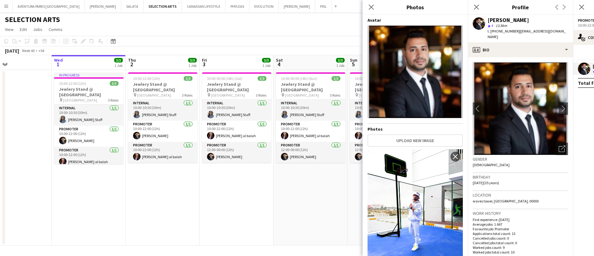
click at [419, 74] on img at bounding box center [415, 71] width 95 height 93
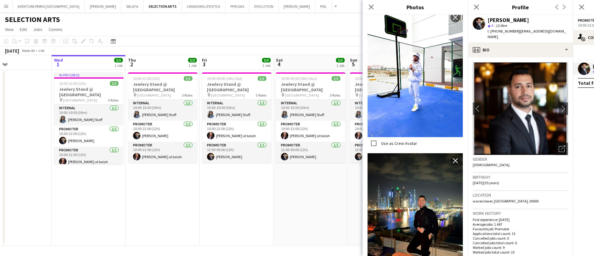
scroll to position [279, 0]
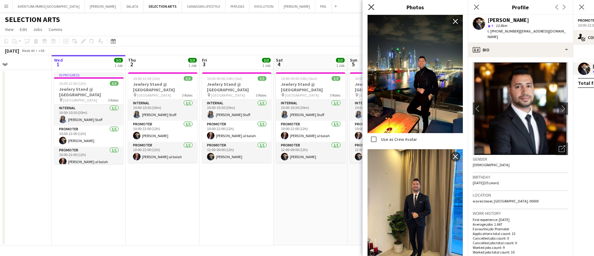
click at [373, 4] on icon "Close pop-in" at bounding box center [371, 7] width 6 height 6
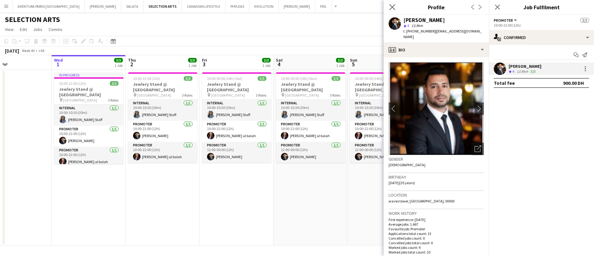
click at [389, 6] on app-icon "Close pop-in" at bounding box center [392, 7] width 9 height 9
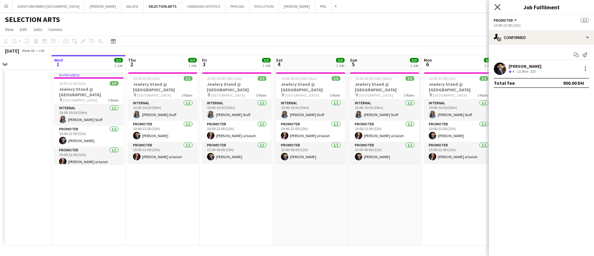
click at [498, 6] on icon at bounding box center [498, 7] width 6 height 6
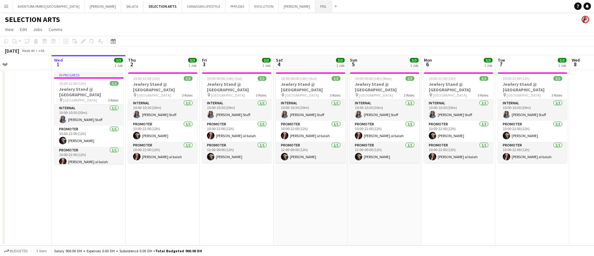
click at [315, 7] on button "PIXL Close" at bounding box center [323, 6] width 17 height 12
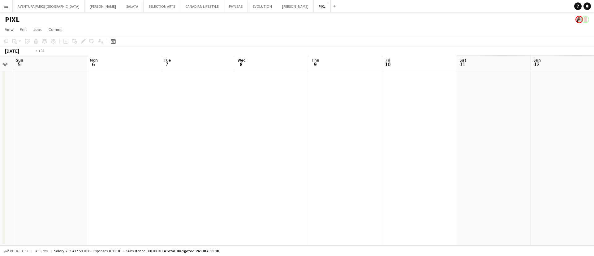
scroll to position [0, 166]
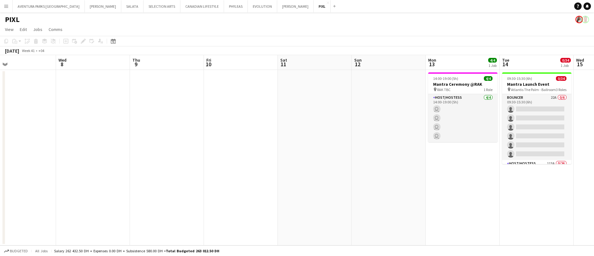
drag, startPoint x: 536, startPoint y: 172, endPoint x: 0, endPoint y: 142, distance: 536.5
click at [0, 142] on app-calendar-viewport "Sun 5 Mon 6 Tue 7 Wed 8 Thu 9 Fri 10 Sat 11 Sun 12 Mon 13 4/4 1 Job Tue 14 0/34…" at bounding box center [297, 150] width 594 height 190
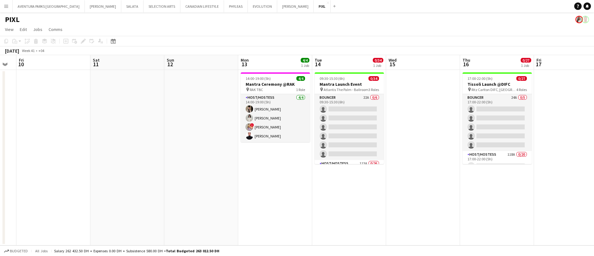
scroll to position [0, 225]
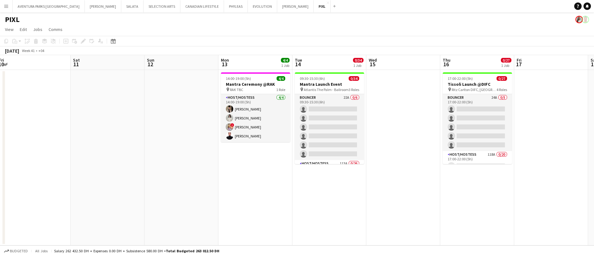
drag, startPoint x: 471, startPoint y: 171, endPoint x: 264, endPoint y: 135, distance: 210.5
click at [264, 135] on app-calendar-viewport "Tue 7 Wed 8 Thu 9 Fri 10 Sat 11 Sun 12 Mon 13 4/4 1 Job Tue 14 0/34 1 Job Wed 1…" at bounding box center [297, 150] width 594 height 190
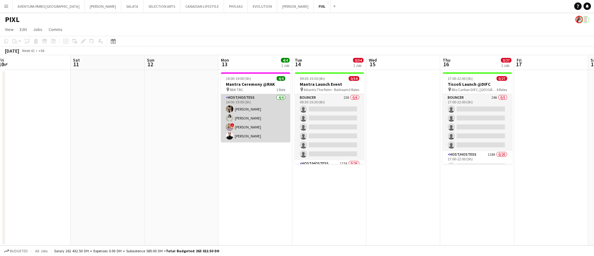
click at [255, 102] on app-card-role "Host/Hostess 4/4 14:00-19:00 (5h) Dunia AbdulWahab Adella Magerramova ! Dorina …" at bounding box center [255, 118] width 69 height 48
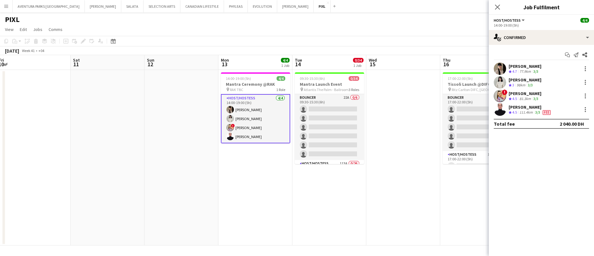
click at [532, 67] on div "Dunia AbdulWahab" at bounding box center [525, 66] width 33 height 6
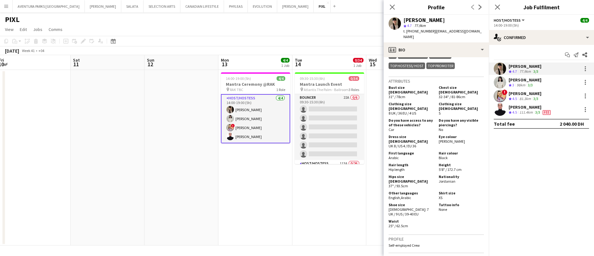
scroll to position [418, 0]
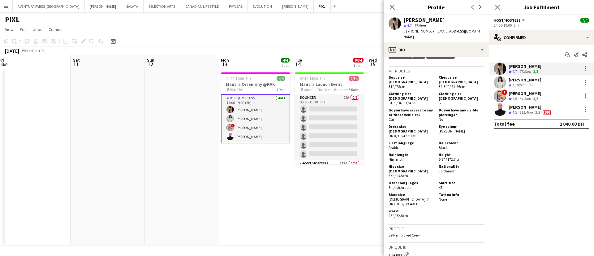
click at [504, 83] on app-user-avatar at bounding box center [500, 82] width 12 height 12
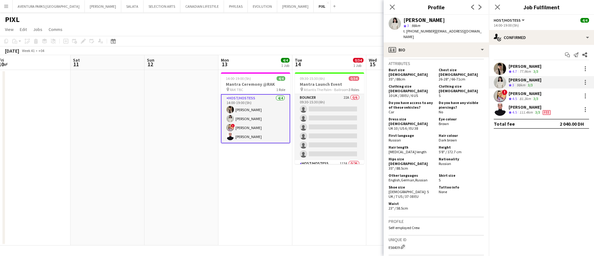
scroll to position [325, 0]
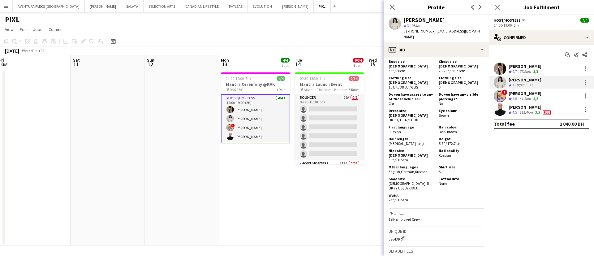
click at [521, 92] on div "Dorina Dabija" at bounding box center [525, 94] width 33 height 6
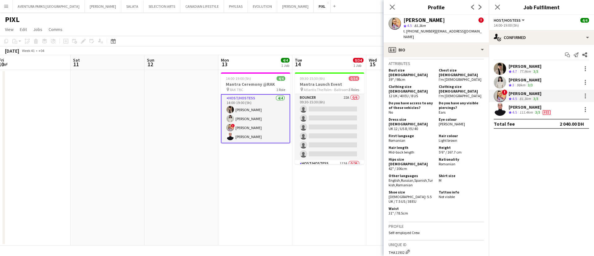
scroll to position [464, 0]
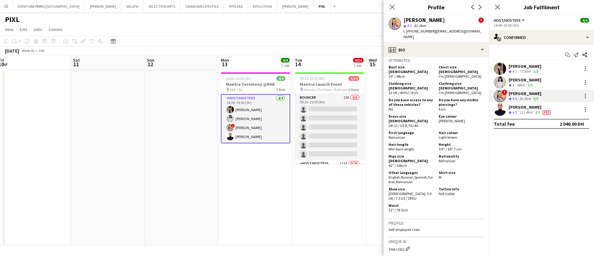
click at [507, 110] on div "Jasna Kasic Crew rating 4.5 111.4km 3/3 Fee" at bounding box center [541, 109] width 105 height 12
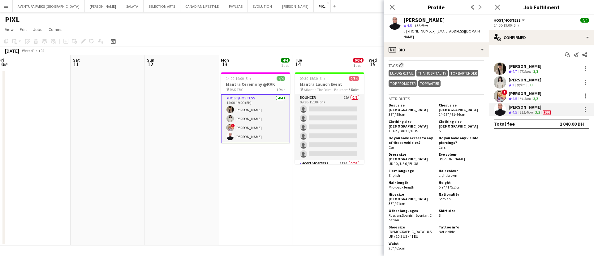
scroll to position [325, 0]
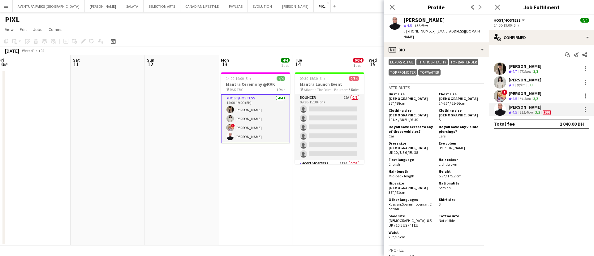
click at [501, 95] on app-user-avatar at bounding box center [500, 96] width 12 height 12
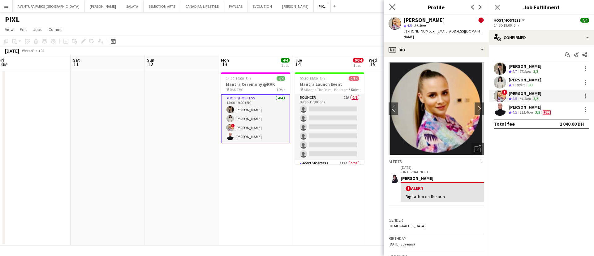
click at [395, 6] on app-icon "Close pop-in" at bounding box center [392, 7] width 9 height 9
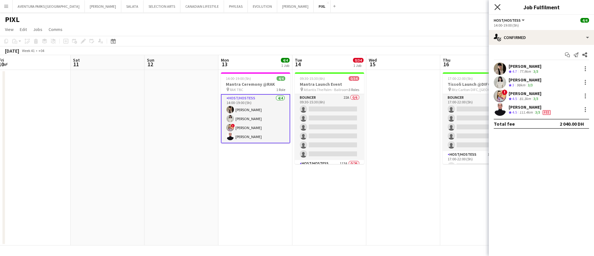
click at [496, 7] on icon "Close pop-in" at bounding box center [498, 7] width 6 height 6
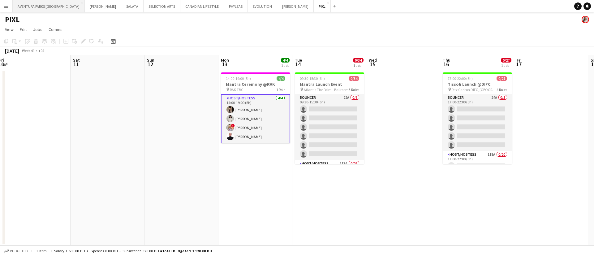
click at [39, 7] on button "AVENTURA PARKS DUBAI Close" at bounding box center [49, 6] width 72 height 12
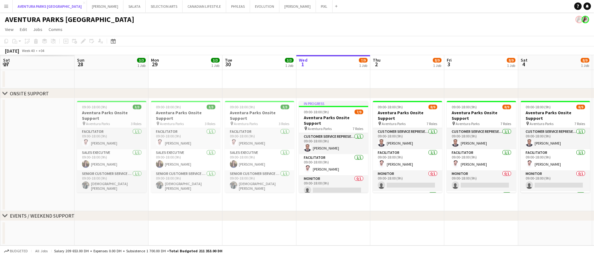
scroll to position [0, 169]
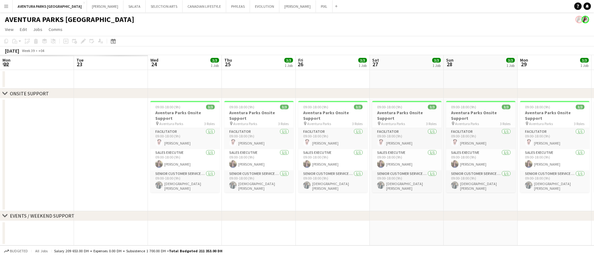
drag, startPoint x: 70, startPoint y: 138, endPoint x: 594, endPoint y: 93, distance: 525.5
click at [594, 93] on html "Menu Boards Boards Boards All jobs Status Workforce Workforce My Workforce Recr…" at bounding box center [297, 128] width 594 height 256
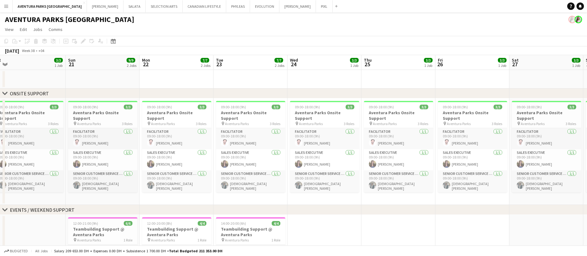
drag, startPoint x: 210, startPoint y: 151, endPoint x: 537, endPoint y: 144, distance: 327.2
click at [543, 145] on app-calendar-viewport "Fri 19 Sat 20 3/3 1 Job Sun 21 9/9 2 Jobs Mon 22 7/7 2 Jobs Tue 23 7/7 2 Jobs W…" at bounding box center [293, 188] width 587 height 266
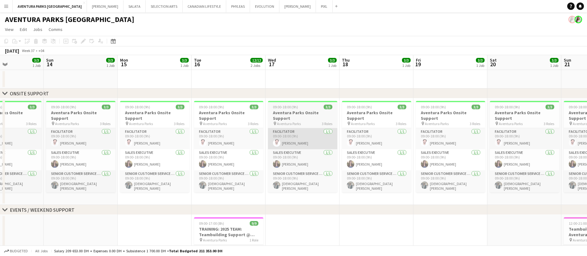
drag, startPoint x: 155, startPoint y: 155, endPoint x: 400, endPoint y: 131, distance: 246.3
click at [394, 132] on app-calendar-viewport "Fri 12 Sat 13 3/3 1 Job Sun 14 3/3 1 Job Mon 15 3/3 1 Job Tue 16 12/12 2 Jobs W…" at bounding box center [293, 188] width 587 height 266
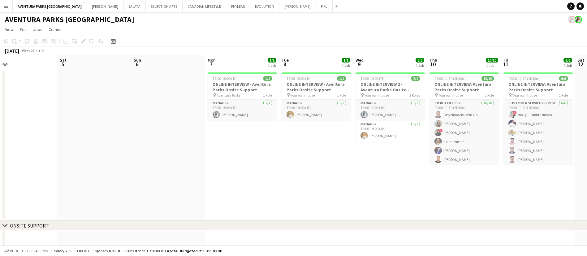
scroll to position [0, 239]
drag, startPoint x: 72, startPoint y: 181, endPoint x: 412, endPoint y: 197, distance: 340.8
click at [412, 197] on app-calendar-viewport "Tue 1 Wed 2 Thu 3 Fri 4 Sat 5 Sun 6 Mon 7 1/1 1 Job Tue 8 1/1 1 Job Wed 9 2/2 1…" at bounding box center [293, 254] width 587 height 398
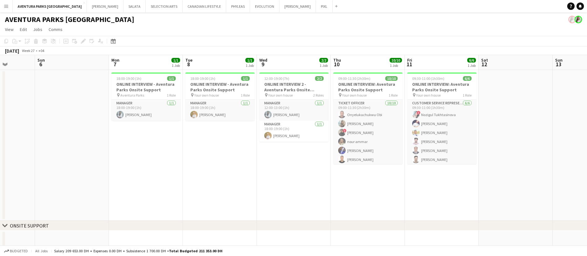
scroll to position [0, 197]
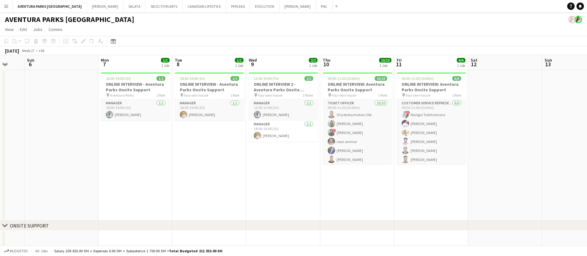
drag, startPoint x: 398, startPoint y: 174, endPoint x: 292, endPoint y: 167, distance: 106.4
click at [292, 167] on app-calendar-viewport "Thu 3 Fri 4 Sat 5 Sun 6 Mon 7 1/1 1 Job Tue 8 1/1 1 Job Wed 9 2/2 1 Job Thu 10 …" at bounding box center [293, 254] width 587 height 398
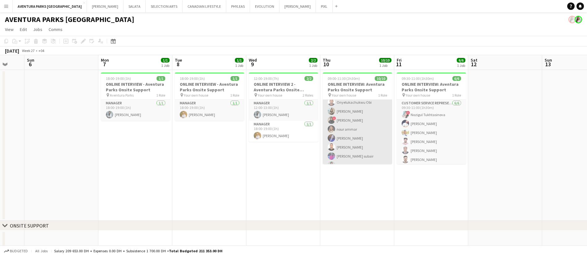
scroll to position [0, 0]
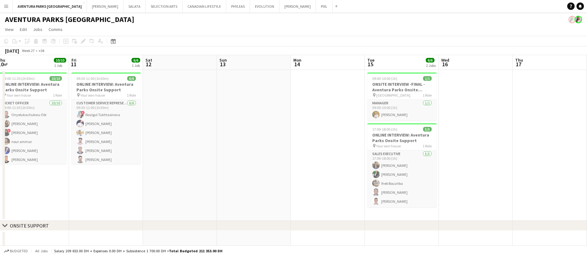
drag, startPoint x: 448, startPoint y: 194, endPoint x: 48, endPoint y: 183, distance: 399.7
click at [48, 183] on app-calendar-viewport "Mon 7 1/1 1 Job Tue 8 1/1 1 Job Wed 9 2/2 1 Job Thu 10 10/10 1 Job Fri 11 6/6 1…" at bounding box center [293, 254] width 587 height 398
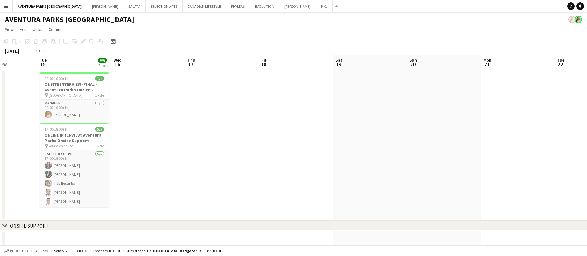
scroll to position [0, 241]
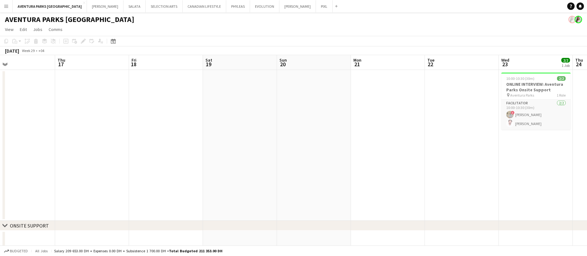
drag, startPoint x: 467, startPoint y: 185, endPoint x: 84, endPoint y: 176, distance: 383.8
click at [84, 176] on app-calendar-viewport "Sun 13 Mon 14 Tue 15 6/6 2 Jobs Wed 16 Thu 17 Fri 18 Sat 19 Sun 20 Mon 21 Tue 2…" at bounding box center [293, 254] width 587 height 398
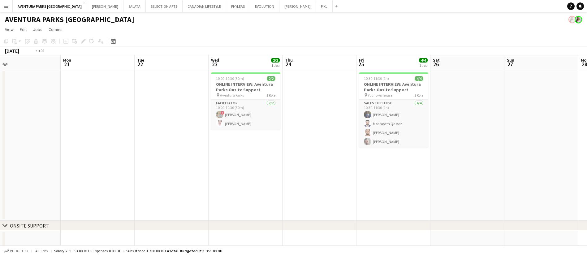
scroll to position [0, 197]
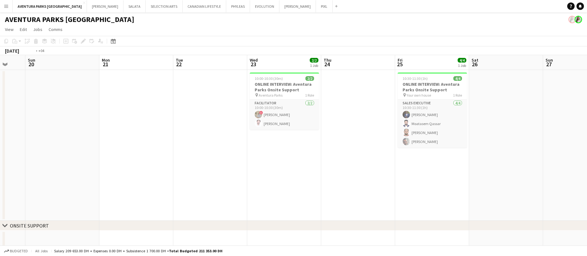
drag, startPoint x: 537, startPoint y: 174, endPoint x: 137, endPoint y: 159, distance: 399.5
click at [137, 159] on app-calendar-viewport "Thu 17 Fri 18 Sat 19 Sun 20 Mon 21 Tue 22 Wed 23 2/2 1 Job Thu 24 Fri 25 4/4 1 …" at bounding box center [293, 254] width 587 height 398
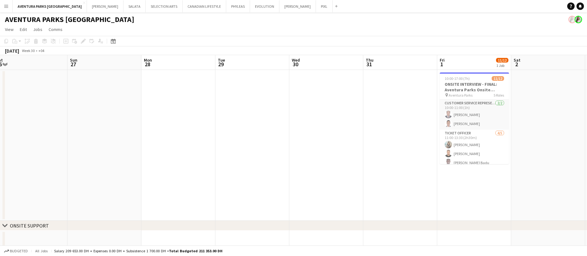
drag, startPoint x: 492, startPoint y: 178, endPoint x: 162, endPoint y: 162, distance: 330.5
click at [162, 164] on app-calendar-viewport "Wed 23 2/2 1 Job Thu 24 Fri 25 4/4 1 Job Sat 26 Sun 27 Mon 28 Tue 29 Wed 30 Thu…" at bounding box center [293, 254] width 587 height 398
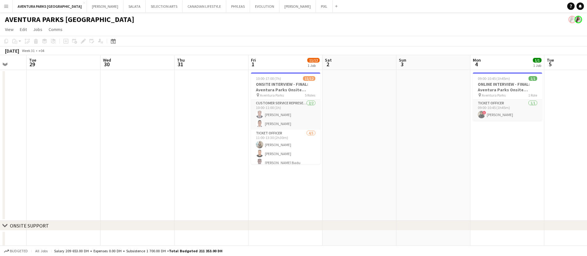
scroll to position [0, 215]
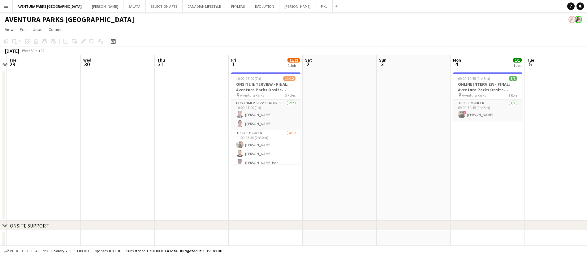
drag, startPoint x: 496, startPoint y: 187, endPoint x: 289, endPoint y: 174, distance: 206.8
click at [289, 174] on app-calendar-viewport "Sat 26 Sun 27 Mon 28 Tue 29 Wed 30 Thu 31 Fri 1 11/12 1 Job Sat 2 Sun 3 Mon 4 1…" at bounding box center [293, 254] width 587 height 398
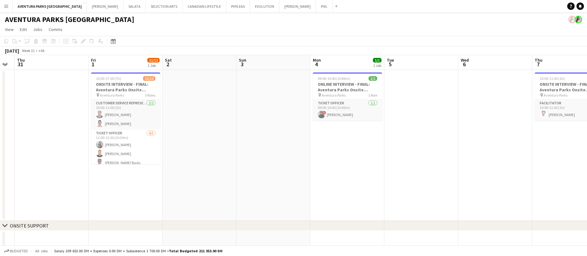
scroll to position [0, 250]
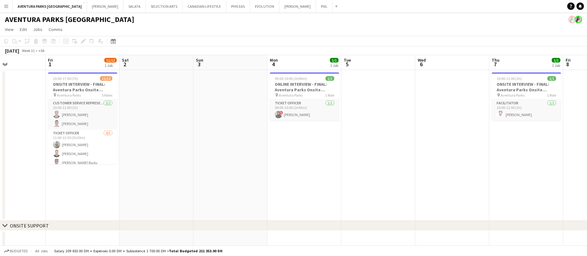
drag, startPoint x: 511, startPoint y: 179, endPoint x: 327, endPoint y: 169, distance: 183.4
click at [327, 169] on app-calendar-viewport "Mon 28 Tue 29 Wed 30 Thu 31 Fri 1 11/12 1 Job Sat 2 Sun 3 Mon 4 1/1 1 Job Tue 5…" at bounding box center [293, 254] width 587 height 398
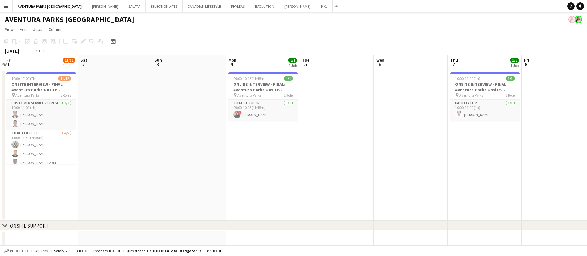
drag, startPoint x: 495, startPoint y: 167, endPoint x: 215, endPoint y: 168, distance: 280.1
click at [215, 168] on app-calendar-viewport "Tue 29 Wed 30 Thu 31 Fri 1 11/12 1 Job Sat 2 Sun 3 Mon 4 1/1 1 Job Tue 5 Wed 6 …" at bounding box center [293, 254] width 587 height 398
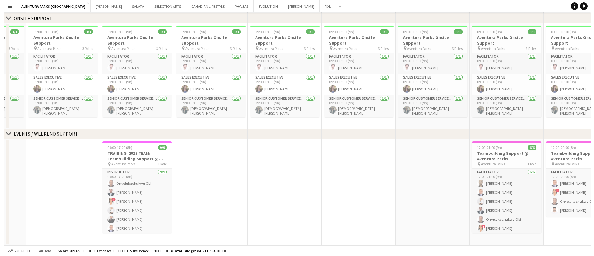
scroll to position [0, 0]
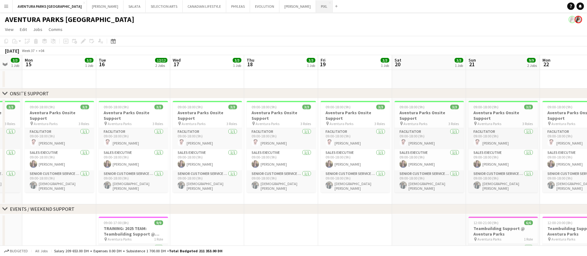
click at [316, 6] on button "PIXL Close" at bounding box center [324, 6] width 17 height 12
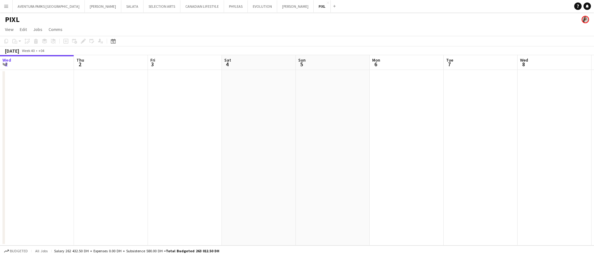
scroll to position [0, 247]
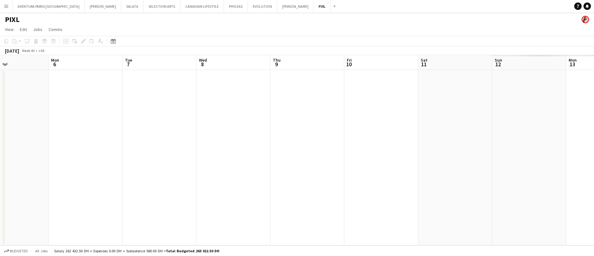
drag, startPoint x: 395, startPoint y: 161, endPoint x: 8, endPoint y: 124, distance: 388.9
click at [0, 124] on app-calendar-viewport "Thu 2 Fri 3 Sat 4 Sun 5 Mon 6 Tue 7 Wed 8 Thu 9 Fri 10 Sat 11 Sun 12 Mon 13 Tue…" at bounding box center [297, 150] width 594 height 190
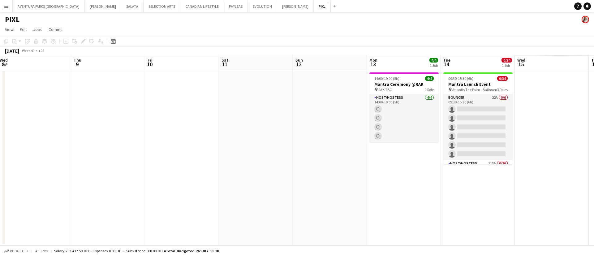
drag, startPoint x: 429, startPoint y: 137, endPoint x: 137, endPoint y: 137, distance: 291.2
click at [156, 135] on app-calendar-viewport "Sat 4 Sun 5 Mon 6 Tue 7 Wed 8 Thu 9 Fri 10 Sat 11 Sun 12 Mon 13 4/4 1 Job Tue 1…" at bounding box center [297, 150] width 594 height 190
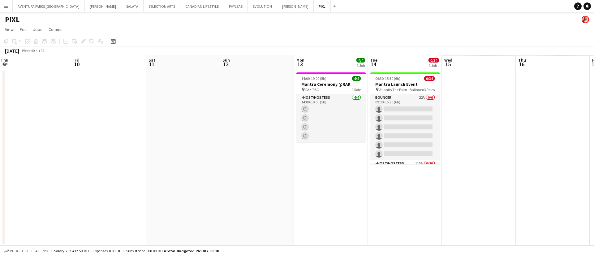
click at [126, 137] on app-date-cell at bounding box center [109, 157] width 74 height 175
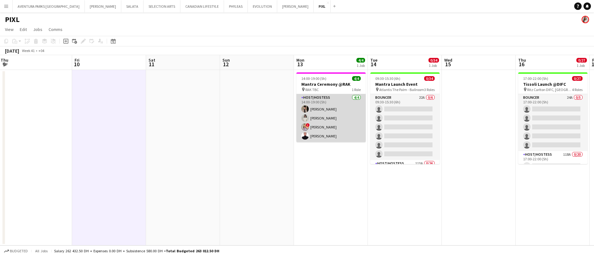
click at [334, 120] on app-card-role "Host/Hostess 4/4 14:00-19:00 (5h) Dunia AbdulWahab Adella Magerramova ! Dorina …" at bounding box center [330, 118] width 69 height 48
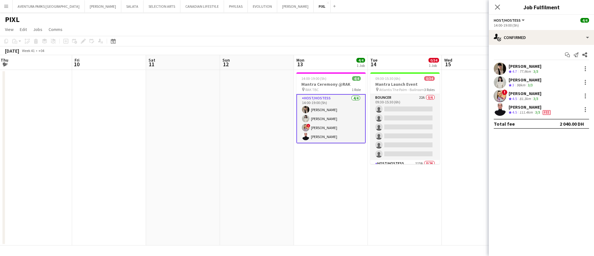
click at [503, 96] on app-user-avatar at bounding box center [500, 96] width 12 height 12
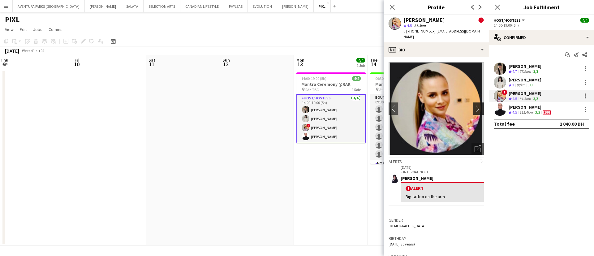
click at [475, 105] on app-icon "chevron-right" at bounding box center [480, 108] width 10 height 6
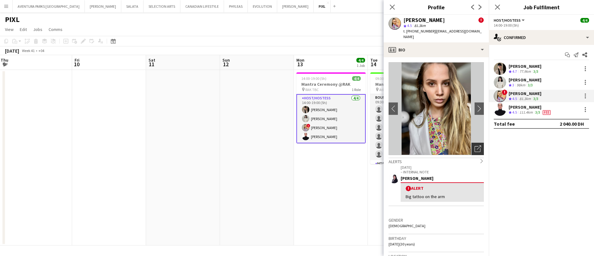
click at [475, 145] on icon "Open photos pop-in" at bounding box center [478, 148] width 6 height 6
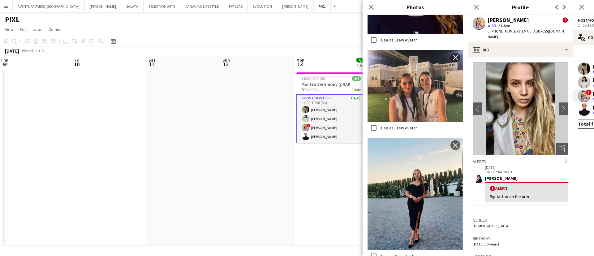
scroll to position [1346, 0]
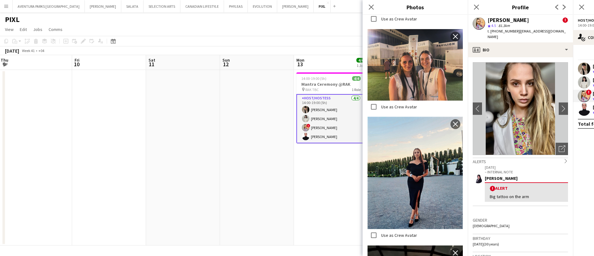
click at [413, 117] on img at bounding box center [415, 173] width 95 height 113
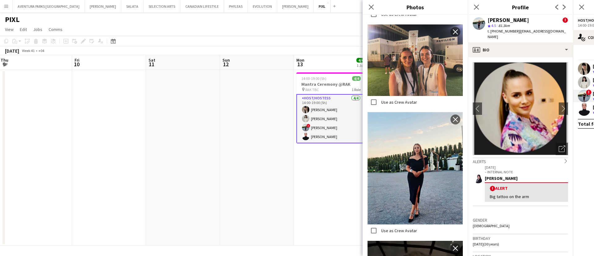
click at [413, 112] on img at bounding box center [415, 168] width 95 height 113
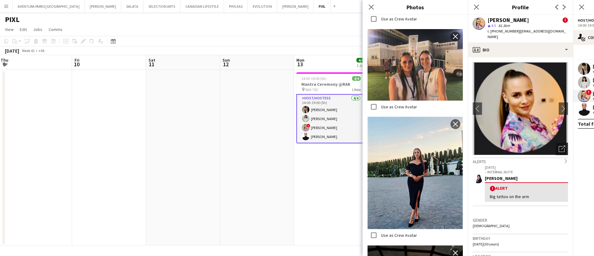
click at [556, 143] on div "Open photos pop-in" at bounding box center [562, 149] width 12 height 12
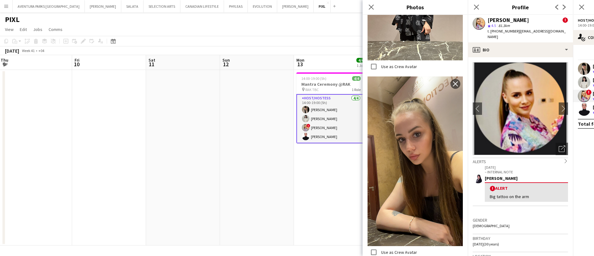
scroll to position [237, 0]
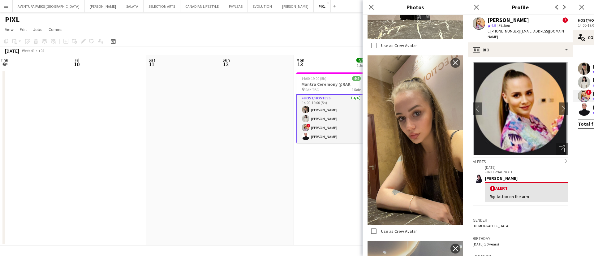
click at [334, 50] on div "October 2025 Week 41 • +04" at bounding box center [297, 50] width 594 height 9
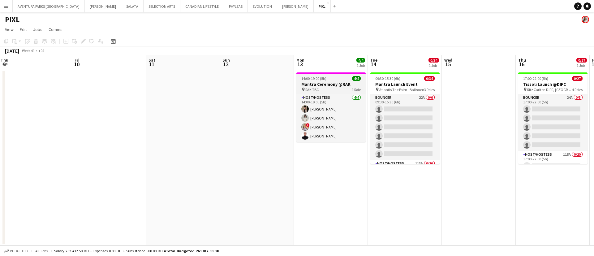
click at [339, 83] on h3 "Mantra Ceremony @RAK" at bounding box center [330, 84] width 69 height 6
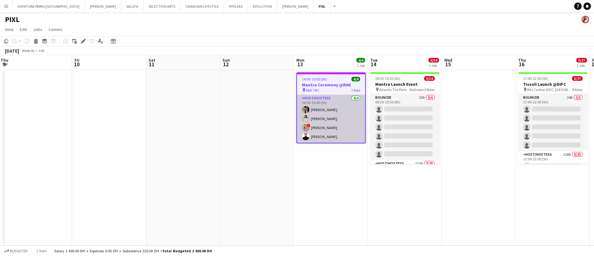
click at [336, 97] on app-card-role "Host/Hostess 4/4 14:00-19:00 (5h) Dunia AbdulWahab Adella Magerramova ! Dorina …" at bounding box center [331, 119] width 68 height 48
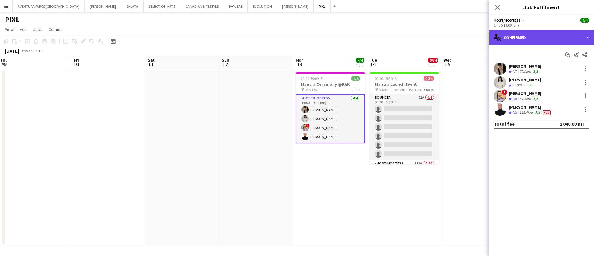
click at [564, 35] on div "single-neutral-actions-check-2 Confirmed" at bounding box center [541, 37] width 105 height 15
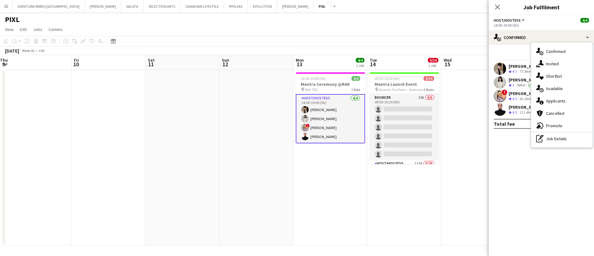
click at [516, 51] on div "Start chat Send notification Share" at bounding box center [541, 55] width 95 height 10
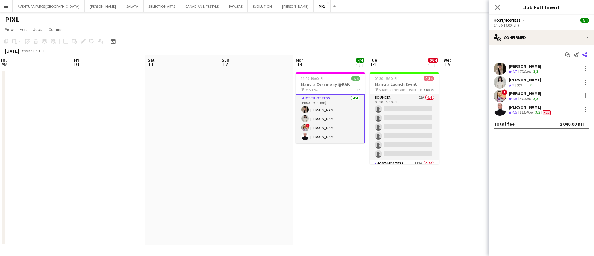
click at [585, 53] on icon "Share" at bounding box center [584, 54] width 5 height 5
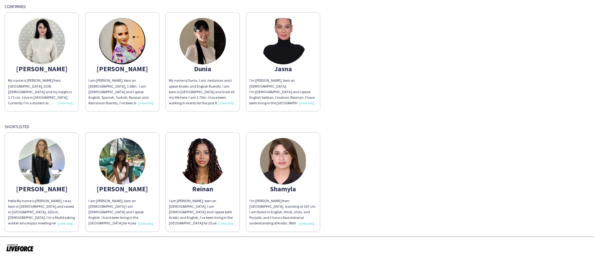
scroll to position [76, 0]
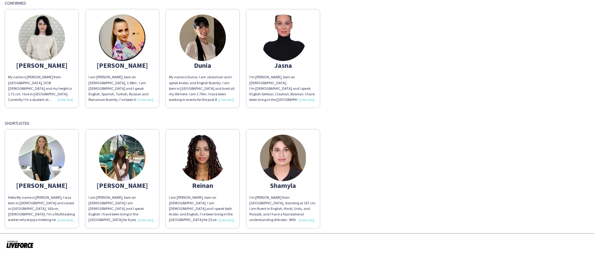
click at [130, 46] on img at bounding box center [122, 38] width 46 height 46
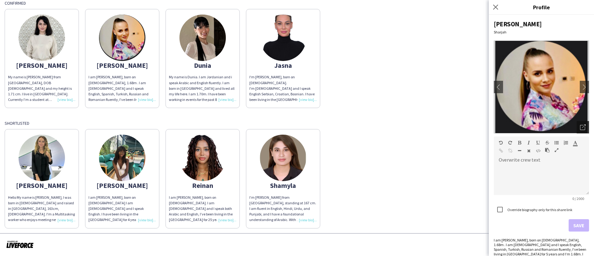
click at [580, 127] on icon "Open photos pop-in" at bounding box center [583, 127] width 6 height 6
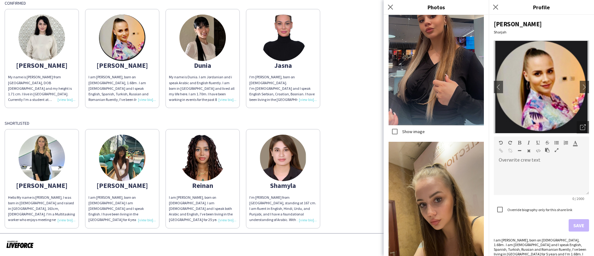
scroll to position [2361, 0]
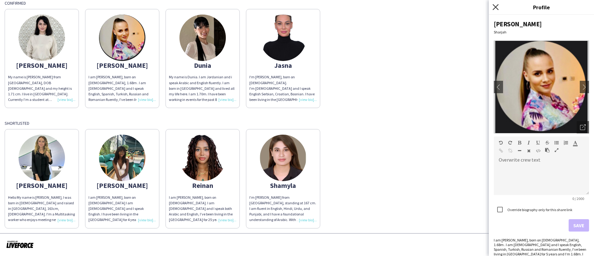
click at [495, 8] on icon at bounding box center [496, 7] width 6 height 6
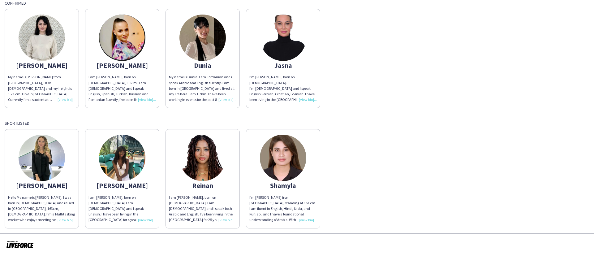
click at [54, 46] on img at bounding box center [42, 38] width 46 height 46
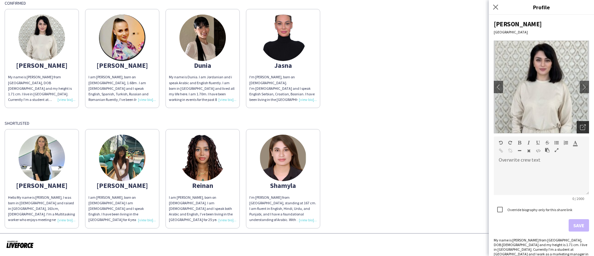
click at [580, 126] on icon "Open photos pop-in" at bounding box center [583, 127] width 6 height 6
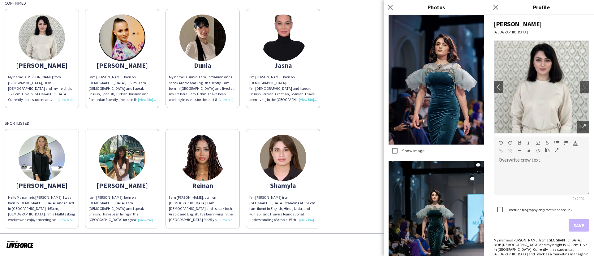
scroll to position [694, 0]
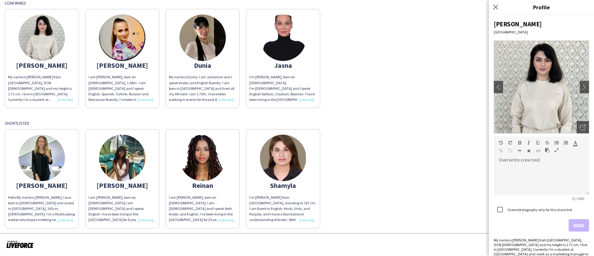
click at [212, 45] on img at bounding box center [202, 38] width 46 height 46
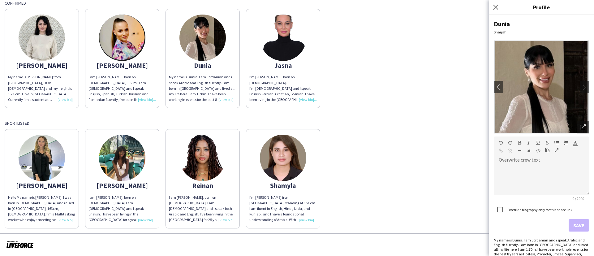
click at [274, 45] on img at bounding box center [283, 38] width 46 height 46
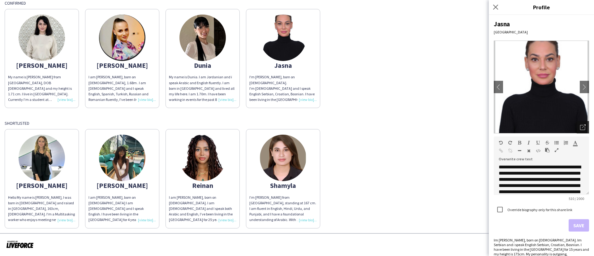
click at [580, 126] on icon "Open photos pop-in" at bounding box center [583, 127] width 6 height 6
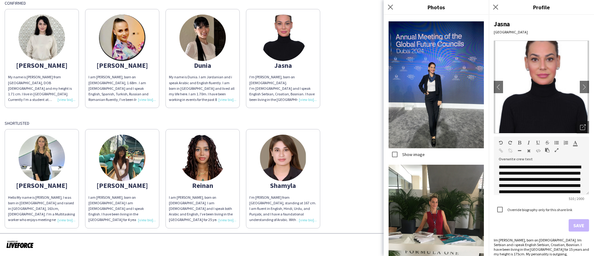
scroll to position [2721, 0]
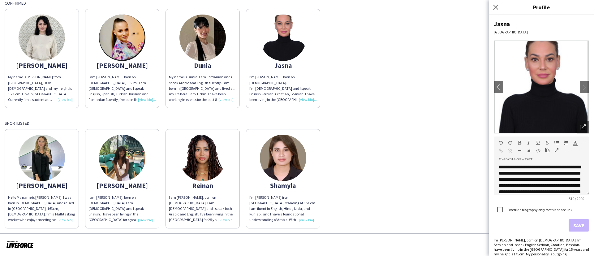
click at [349, 160] on div "Aya Hello My name is Aya Alshawa, I was born in Syria and raised in UAE, 163cm,…" at bounding box center [297, 177] width 585 height 102
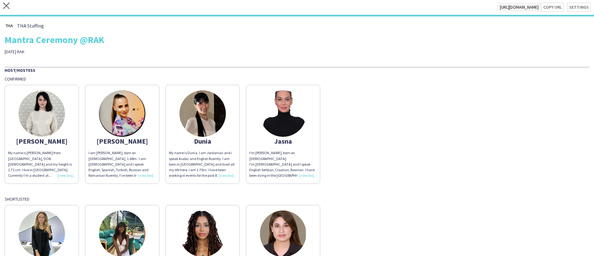
scroll to position [0, 0]
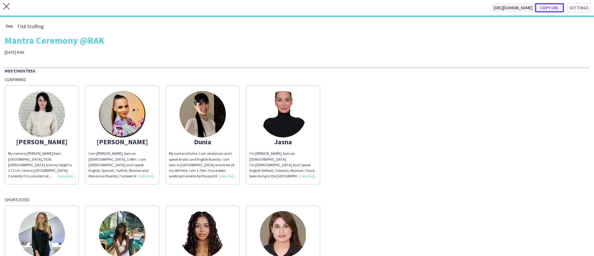
click at [546, 7] on button "Copy url" at bounding box center [549, 7] width 29 height 9
click at [5, 4] on div "close https://admin.liveforce.co/v2/s/01748b8a-f41a-405d-8aa1-9c4ace59738f Copy…" at bounding box center [297, 8] width 594 height 17
click at [5, 5] on icon at bounding box center [6, 6] width 6 height 6
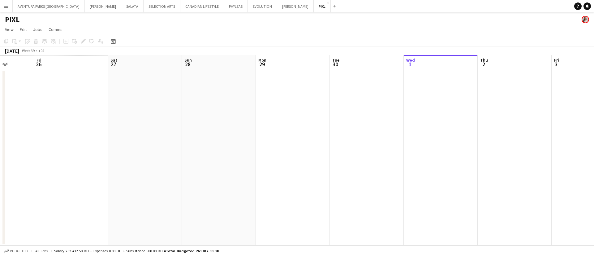
scroll to position [0, 143]
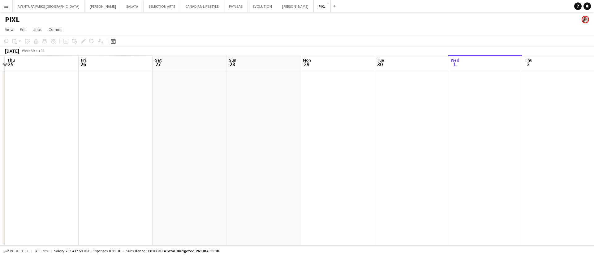
drag, startPoint x: 104, startPoint y: 130, endPoint x: 478, endPoint y: 133, distance: 374.5
click at [478, 133] on app-calendar-viewport "Tue 23 Wed 24 Thu 25 Fri 26 Sat 27 Sun 28 Mon 29 Tue 30 Wed 1 Thu 2 Fri 3 Sat 4…" at bounding box center [297, 150] width 594 height 190
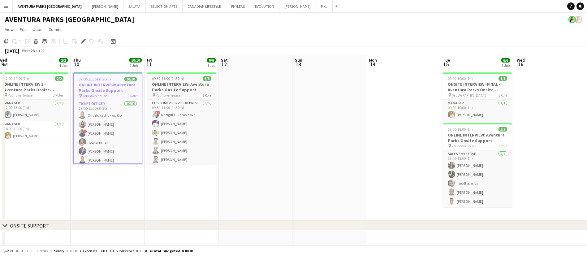
scroll to position [0, 140]
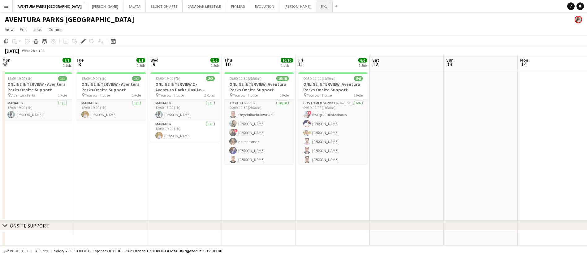
scroll to position [0, 140]
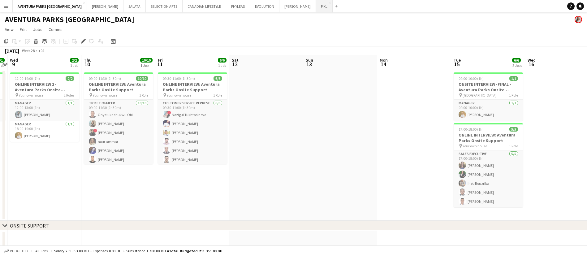
click at [316, 3] on button "PIXL Close" at bounding box center [324, 6] width 17 height 12
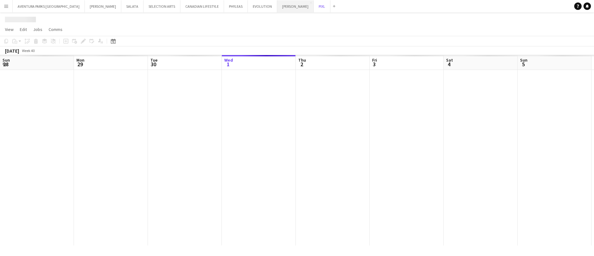
scroll to position [0, 148]
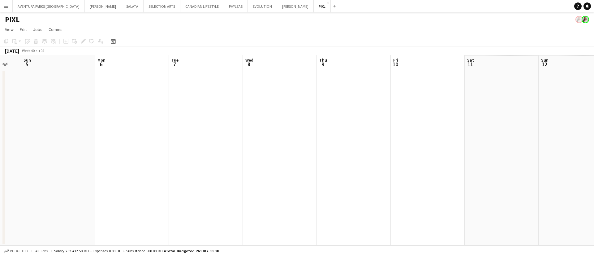
drag, startPoint x: 414, startPoint y: 152, endPoint x: 0, endPoint y: 54, distance: 425.5
click at [0, 54] on app-calendar "Copy Paste Paste Ctrl+V Paste with crew Ctrl+Shift+V Paste linked Job Delete Gr…" at bounding box center [297, 141] width 594 height 210
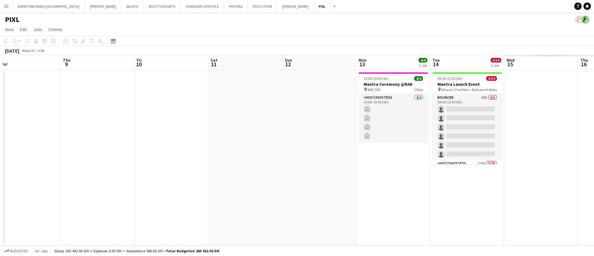
scroll to position [0, 233]
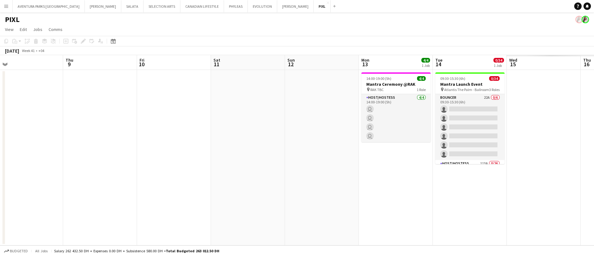
drag, startPoint x: 367, startPoint y: 117, endPoint x: 112, endPoint y: 71, distance: 258.4
click at [112, 71] on app-calendar-viewport "Sun 5 Mon 6 Tue 7 Wed 8 Thu 9 Fri 10 Sat 11 Sun 12 Mon 13 4/4 1 Job Tue 14 0/34…" at bounding box center [297, 150] width 594 height 190
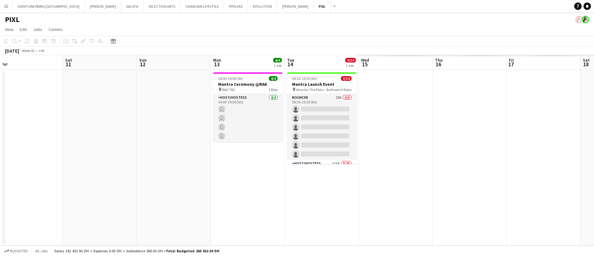
drag, startPoint x: 393, startPoint y: 176, endPoint x: 250, endPoint y: 142, distance: 146.8
click at [251, 143] on app-calendar-viewport "Tue 7 Wed 8 Thu 9 Fri 10 Sat 11 Sun 12 Mon 13 4/4 1 Job Tue 14 0/34 1 Job Wed 1…" at bounding box center [297, 150] width 594 height 190
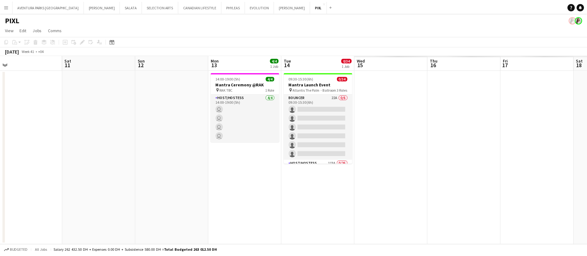
scroll to position [0, 245]
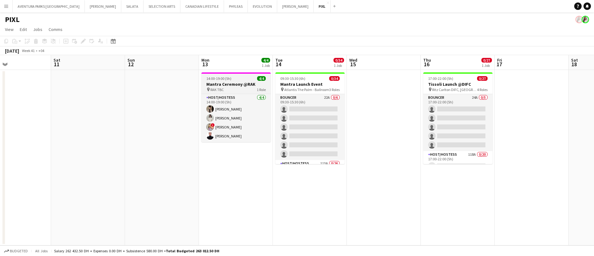
click at [227, 82] on h3 "Mantra Ceremony @RAK" at bounding box center [235, 84] width 69 height 6
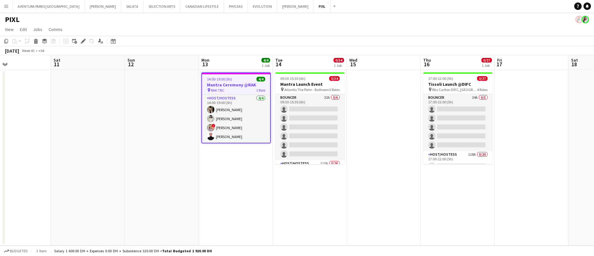
drag, startPoint x: 80, startPoint y: 38, endPoint x: 126, endPoint y: 41, distance: 45.6
click at [80, 38] on div "Edit" at bounding box center [83, 40] width 7 height 7
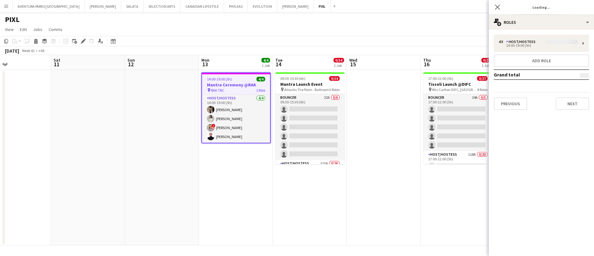
type input "**********"
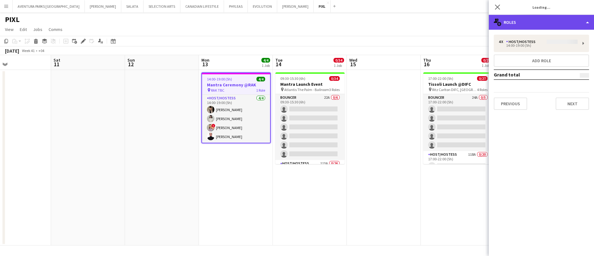
click at [517, 19] on div "multiple-users-add Roles" at bounding box center [541, 22] width 105 height 15
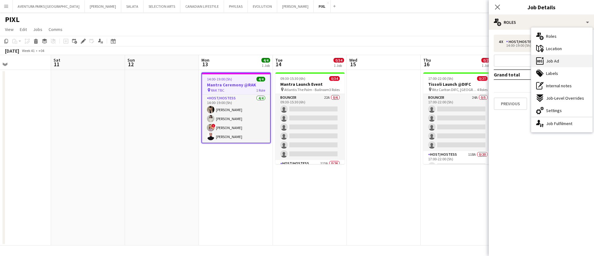
click at [559, 57] on div "ads-window Job Ad" at bounding box center [561, 61] width 61 height 12
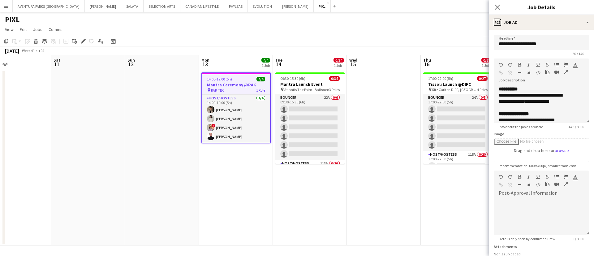
click at [564, 74] on icon "button" at bounding box center [566, 72] width 4 height 4
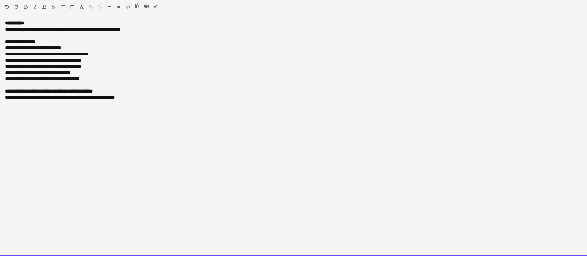
click at [153, 4] on div at bounding box center [149, 7] width 28 height 7
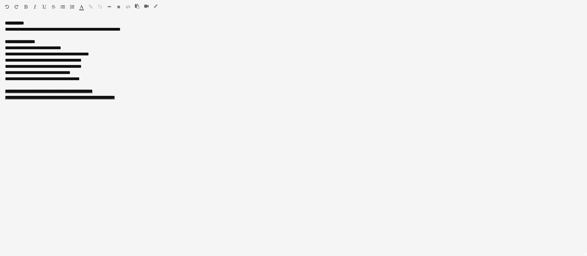
click at [155, 4] on icon "button" at bounding box center [156, 6] width 4 height 4
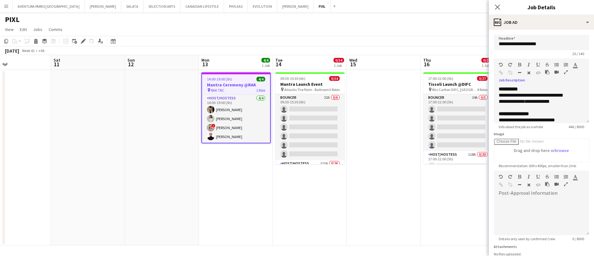
click at [255, 184] on app-date-cell "14:00-19:00 (5h) 4/4 Mantra Ceremony @RAK pin RAK TBC 1 Role Host/Hostess 4/4 1…" at bounding box center [236, 157] width 74 height 175
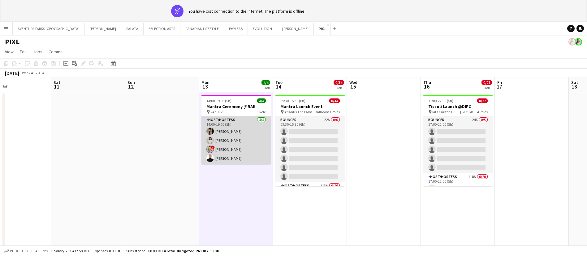
click at [231, 127] on app-card-role "Host/Hostess 4/4 14:00-19:00 (5h) Dunia AbdulWahab Adella Magerramova ! Dorina …" at bounding box center [235, 140] width 69 height 48
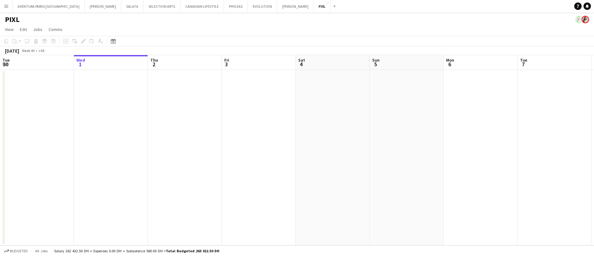
scroll to position [0, 276]
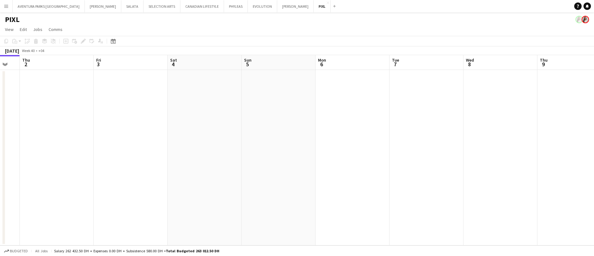
drag, startPoint x: 481, startPoint y: 129, endPoint x: 0, endPoint y: -35, distance: 507.8
click at [0, 0] on html "Menu Boards Boards Boards All jobs Status Workforce Workforce My Workforce Recr…" at bounding box center [297, 128] width 594 height 256
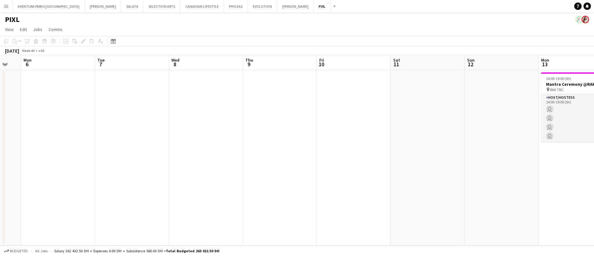
drag, startPoint x: 360, startPoint y: 128, endPoint x: 95, endPoint y: 122, distance: 264.7
click at [95, 122] on app-calendar-viewport "Fri 3 Sat 4 Sun 5 Mon 6 Tue 7 Wed 8 Thu 9 Fri 10 Sat 11 Sun 12 Mon 13 4/4 1 Job…" at bounding box center [297, 150] width 594 height 190
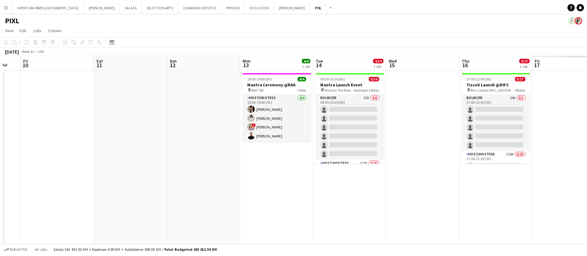
scroll to position [0, 232]
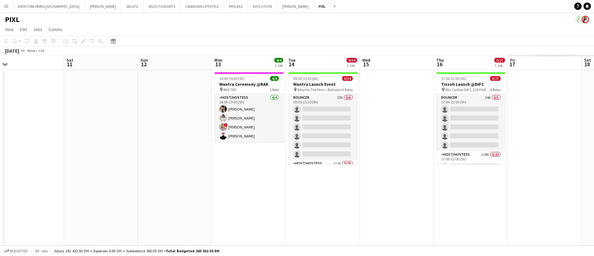
drag, startPoint x: 452, startPoint y: 186, endPoint x: 125, endPoint y: 125, distance: 332.3
click at [125, 125] on app-calendar-viewport "Tue 7 Wed 8 Thu 9 Fri 10 Sat 11 Sun 12 Mon 13 4/4 1 Job Tue 14 0/34 1 Job Wed 1…" at bounding box center [297, 150] width 594 height 190
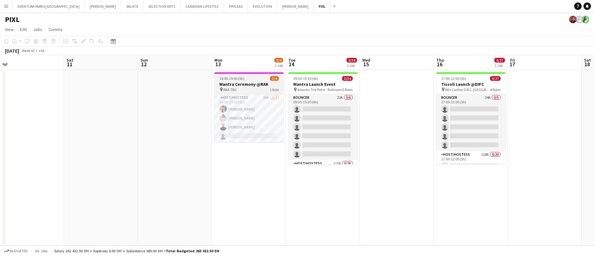
click at [245, 82] on h3 "Mantra Ceremony @RAK" at bounding box center [248, 84] width 69 height 6
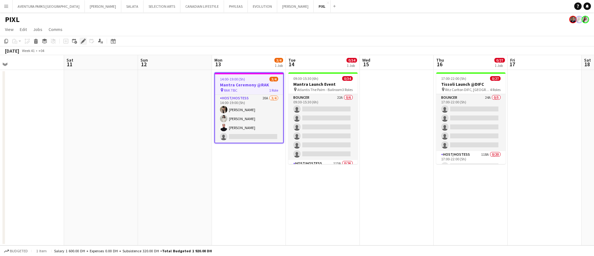
click at [82, 41] on icon "Edit" at bounding box center [83, 41] width 5 height 5
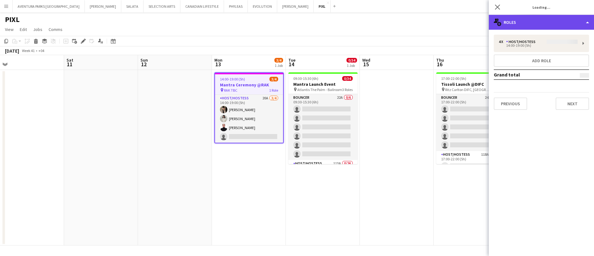
click at [562, 26] on div "multiple-users-add Roles" at bounding box center [541, 22] width 105 height 15
type input "**********"
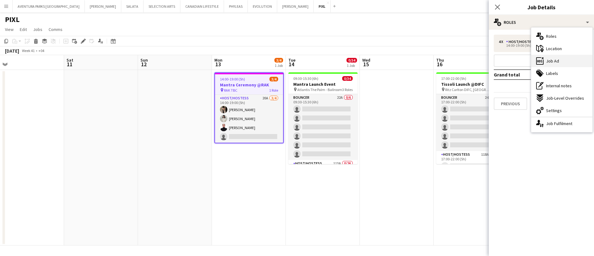
click at [560, 59] on div "ads-window Job Ad" at bounding box center [561, 61] width 61 height 12
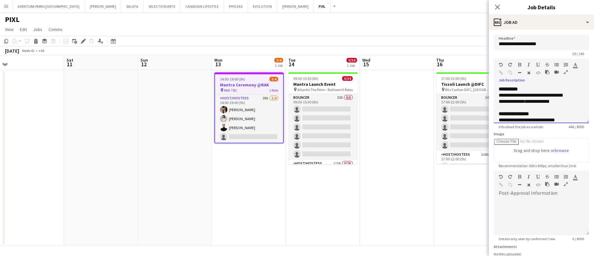
click at [519, 76] on div at bounding box center [513, 73] width 28 height 7
click at [564, 74] on icon "button" at bounding box center [566, 72] width 4 height 4
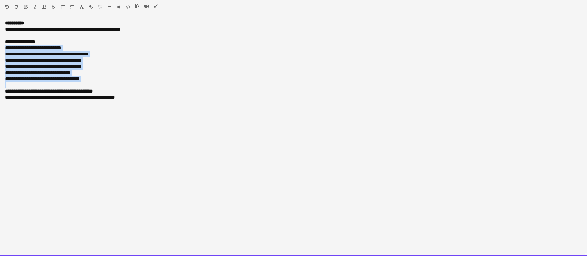
drag, startPoint x: 97, startPoint y: 84, endPoint x: 0, endPoint y: 50, distance: 102.1
click at [0, 50] on div "**********" at bounding box center [293, 138] width 587 height 236
copy div "**********"
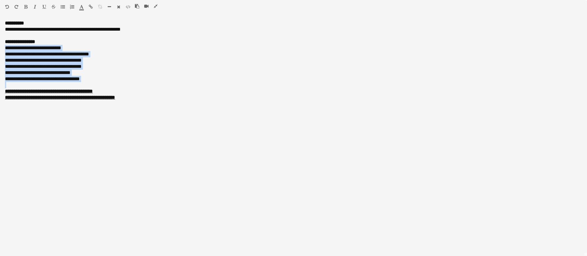
click at [155, 5] on icon "button" at bounding box center [156, 6] width 4 height 4
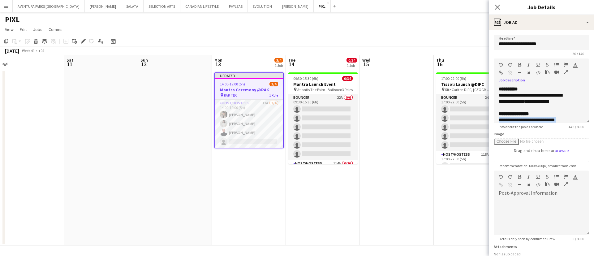
click at [564, 186] on icon "button" at bounding box center [566, 184] width 4 height 4
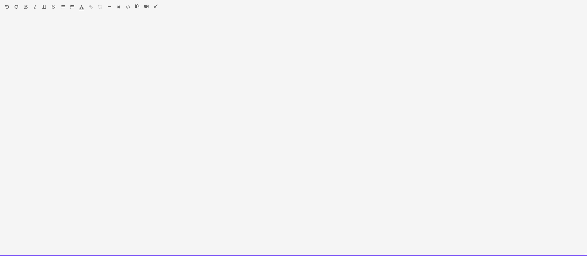
click at [26, 36] on div at bounding box center [293, 138] width 587 height 236
paste div
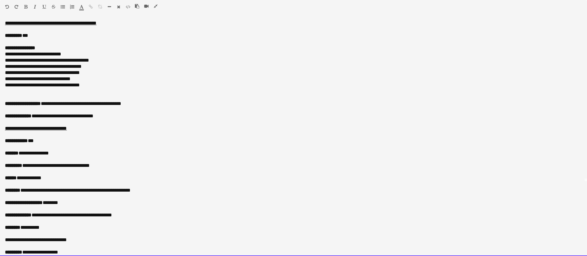
scroll to position [0, 0]
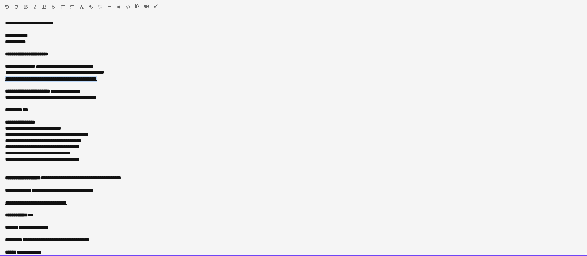
drag, startPoint x: 123, startPoint y: 79, endPoint x: 4, endPoint y: 80, distance: 119.2
click at [4, 80] on div "**********" at bounding box center [293, 138] width 587 height 236
copy link "**********"
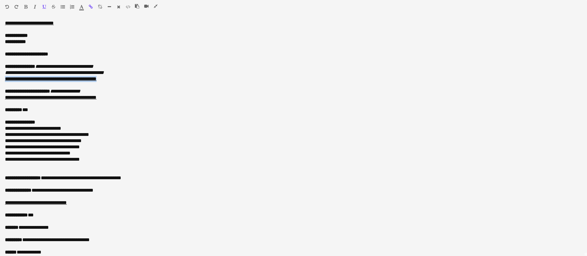
click at [90, 6] on icon "button" at bounding box center [91, 7] width 4 height 4
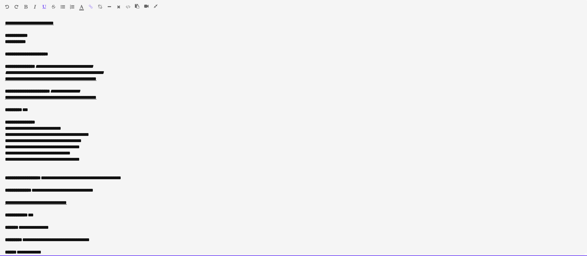
click at [104, 90] on p "**********" at bounding box center [293, 91] width 577 height 6
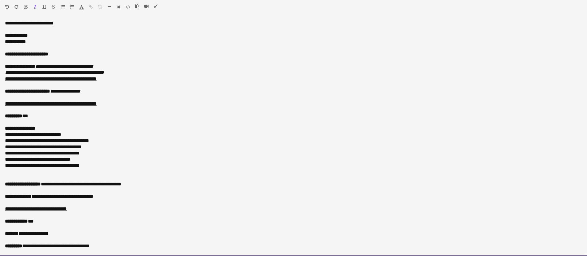
click at [104, 91] on p "**********" at bounding box center [293, 91] width 577 height 6
drag, startPoint x: 173, startPoint y: 90, endPoint x: 99, endPoint y: 90, distance: 74.0
click at [99, 90] on p "**********" at bounding box center [293, 91] width 577 height 6
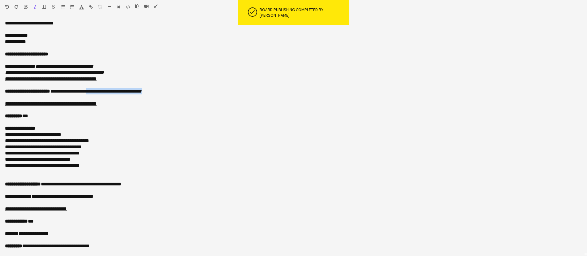
click at [26, 5] on icon "button" at bounding box center [25, 7] width 3 height 4
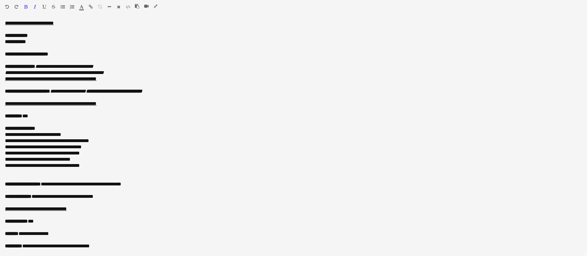
click at [80, 8] on icon "button" at bounding box center [82, 7] width 4 height 4
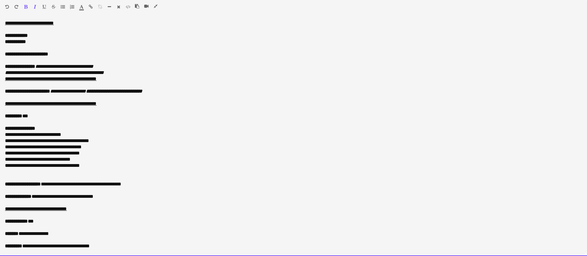
type input "*******"
click at [197, 94] on p at bounding box center [293, 97] width 577 height 6
click at [142, 93] on font "**********" at bounding box center [114, 91] width 56 height 5
click at [3, 103] on div "**********" at bounding box center [293, 138] width 587 height 236
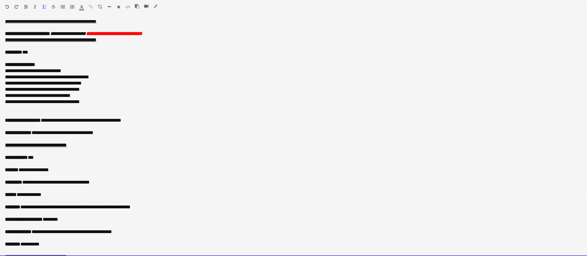
scroll to position [79, 0]
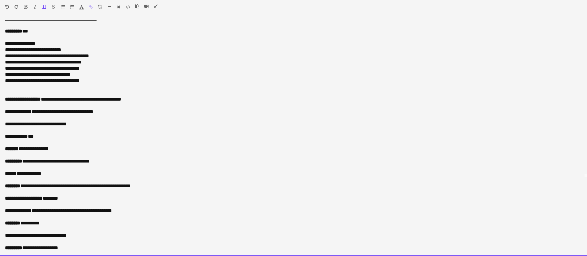
click at [67, 111] on p "**********" at bounding box center [290, 112] width 570 height 6
click at [88, 111] on p "**********" at bounding box center [290, 112] width 570 height 6
click at [56, 235] on p "**********" at bounding box center [290, 235] width 570 height 6
click at [72, 237] on p "**********" at bounding box center [290, 235] width 570 height 6
click at [71, 235] on p "**********" at bounding box center [290, 235] width 570 height 6
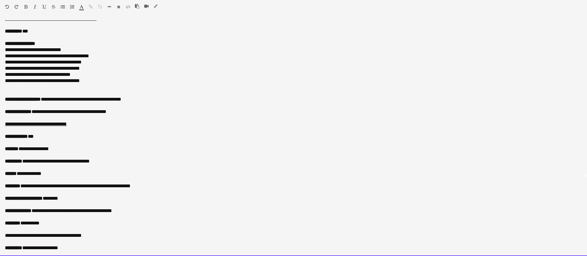
click at [68, 235] on p "**********" at bounding box center [290, 235] width 570 height 6
click at [71, 236] on p "**********" at bounding box center [290, 235] width 570 height 6
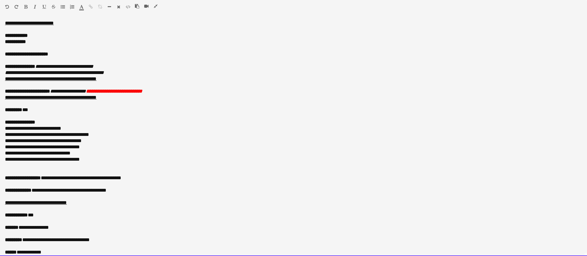
scroll to position [47, 0]
click at [58, 57] on p at bounding box center [293, 60] width 577 height 6
click at [67, 52] on p "**********" at bounding box center [293, 54] width 577 height 6
click at [42, 40] on p "**********" at bounding box center [293, 42] width 577 height 6
click at [43, 36] on p "**********" at bounding box center [293, 35] width 577 height 6
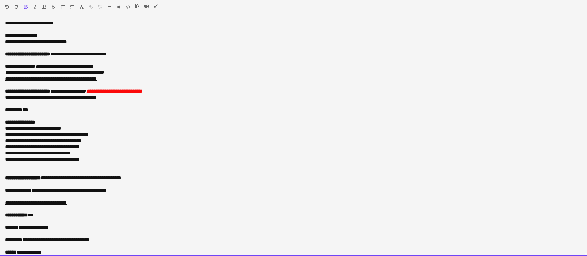
drag, startPoint x: 92, startPoint y: 18, endPoint x: 56, endPoint y: 18, distance: 36.2
click at [56, 18] on div "**********" at bounding box center [293, 136] width 587 height 240
drag, startPoint x: 71, startPoint y: 19, endPoint x: 72, endPoint y: 24, distance: 4.7
click at [72, 24] on div "**********" at bounding box center [293, 136] width 587 height 240
drag, startPoint x: 5, startPoint y: 34, endPoint x: 0, endPoint y: 23, distance: 11.6
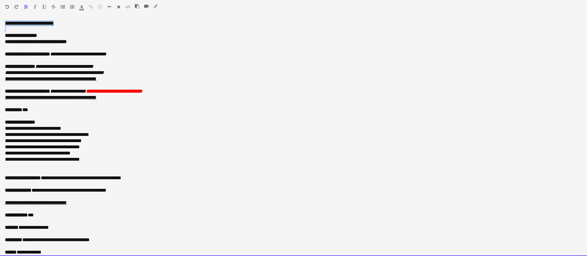
click at [0, 23] on div "**********" at bounding box center [293, 138] width 587 height 236
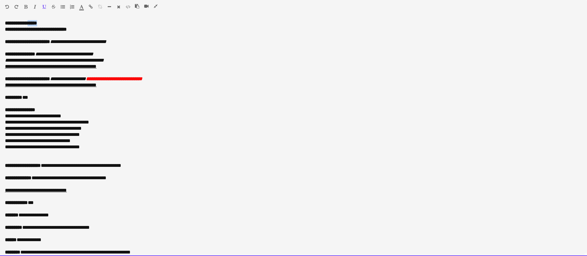
drag, startPoint x: 33, startPoint y: 23, endPoint x: 46, endPoint y: 23, distance: 13.3
click at [46, 23] on p "**********" at bounding box center [293, 23] width 577 height 6
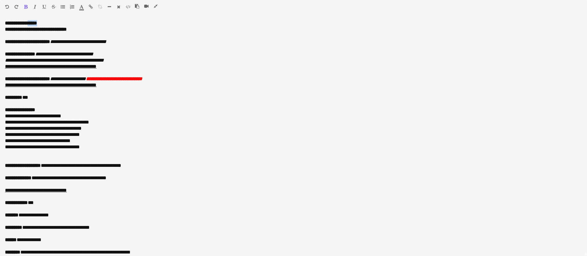
click at [34, 4] on button "button" at bounding box center [35, 6] width 4 height 5
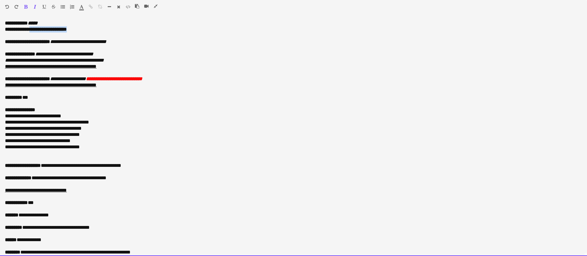
drag, startPoint x: 88, startPoint y: 29, endPoint x: 35, endPoint y: 30, distance: 53.5
click at [35, 30] on p "**********" at bounding box center [293, 29] width 577 height 6
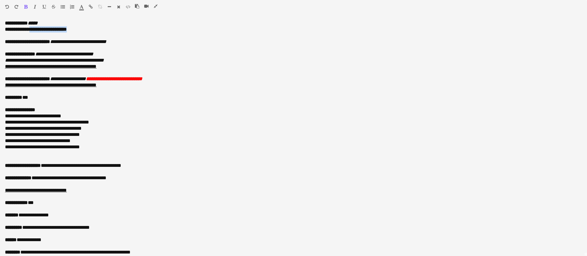
click at [34, 5] on icon "button" at bounding box center [35, 7] width 2 height 4
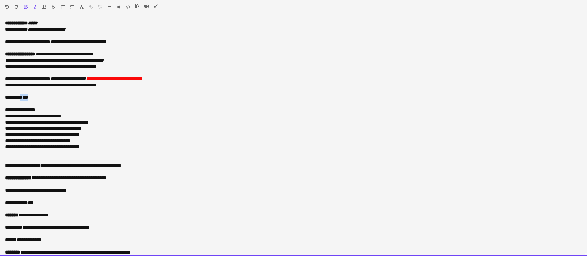
drag, startPoint x: 24, startPoint y: 96, endPoint x: 32, endPoint y: 96, distance: 8.7
click at [32, 96] on p "******** ***" at bounding box center [290, 97] width 570 height 6
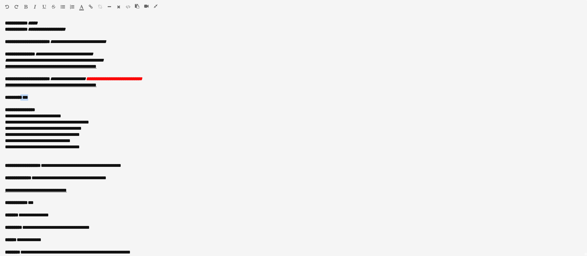
click at [34, 8] on icon "button" at bounding box center [35, 7] width 2 height 4
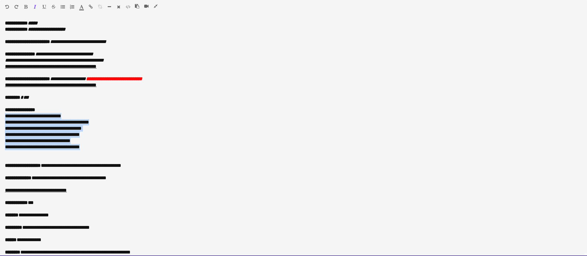
drag, startPoint x: 3, startPoint y: 118, endPoint x: 95, endPoint y: 150, distance: 98.0
click at [95, 150] on div "**********" at bounding box center [293, 138] width 587 height 236
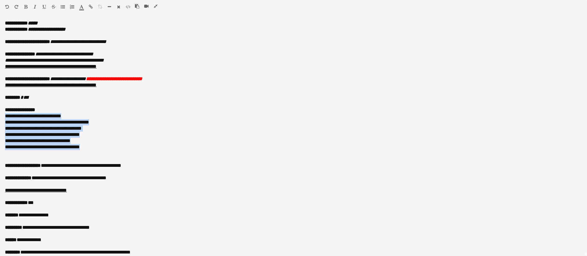
click at [34, 6] on icon "button" at bounding box center [35, 7] width 2 height 4
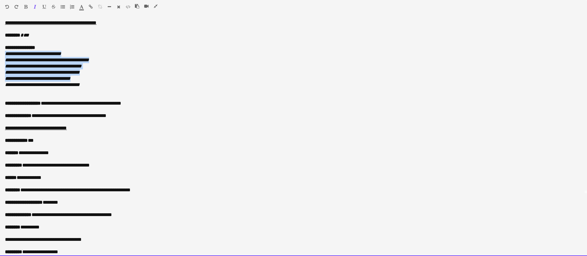
scroll to position [66, 0]
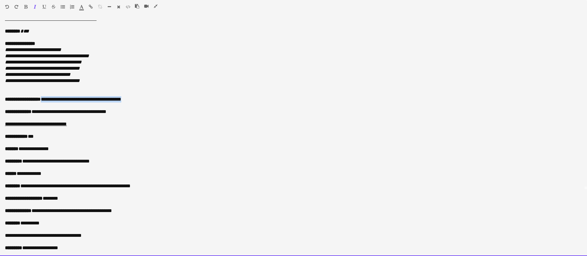
drag, startPoint x: 48, startPoint y: 98, endPoint x: 135, endPoint y: 98, distance: 86.6
click at [135, 98] on p "**********" at bounding box center [290, 99] width 570 height 6
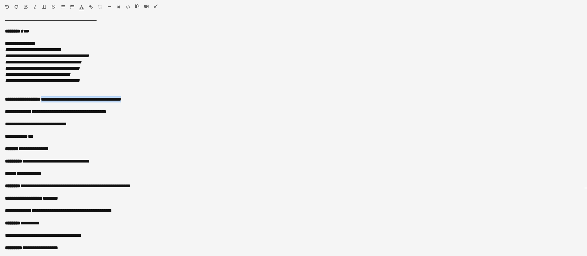
click at [35, 6] on icon "button" at bounding box center [35, 7] width 2 height 4
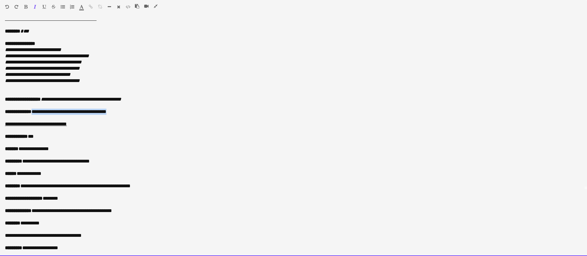
drag, startPoint x: 34, startPoint y: 111, endPoint x: 163, endPoint y: 110, distance: 129.0
click at [163, 110] on p "**********" at bounding box center [290, 112] width 570 height 6
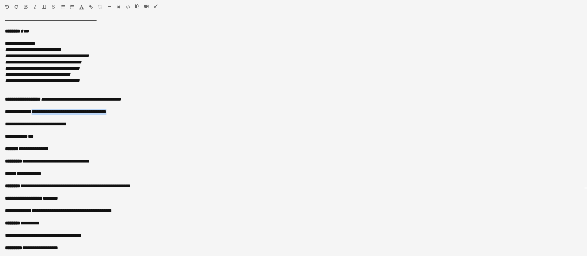
click at [35, 6] on icon "button" at bounding box center [35, 7] width 2 height 4
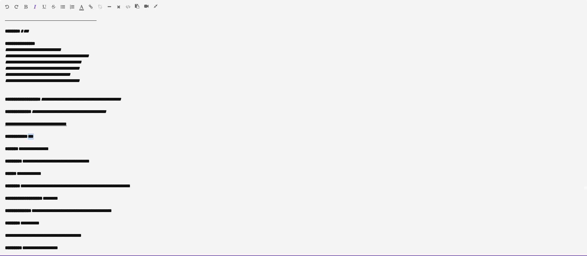
drag, startPoint x: 31, startPoint y: 137, endPoint x: 41, endPoint y: 136, distance: 10.8
click at [41, 136] on p "**********" at bounding box center [290, 136] width 570 height 6
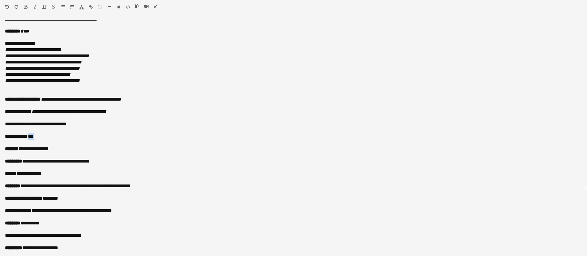
click at [35, 4] on button "button" at bounding box center [35, 6] width 4 height 5
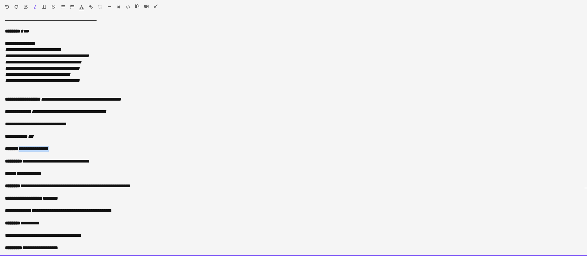
drag, startPoint x: 21, startPoint y: 149, endPoint x: 61, endPoint y: 149, distance: 39.9
click at [61, 149] on p "**********" at bounding box center [290, 149] width 570 height 6
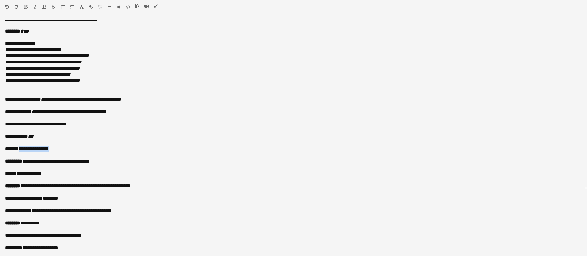
click at [34, 6] on icon "button" at bounding box center [35, 7] width 2 height 4
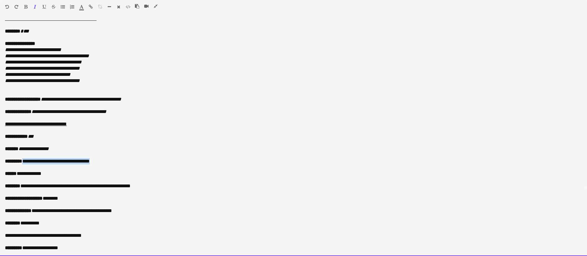
drag, startPoint x: 28, startPoint y: 161, endPoint x: 119, endPoint y: 162, distance: 90.4
click at [119, 162] on p "**********" at bounding box center [290, 161] width 570 height 6
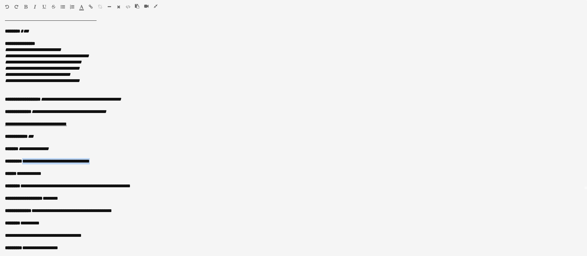
click at [35, 6] on icon "button" at bounding box center [35, 7] width 2 height 4
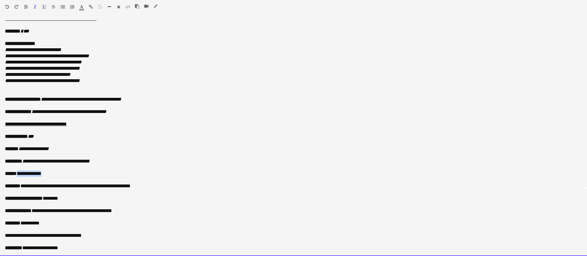
drag, startPoint x: 17, startPoint y: 172, endPoint x: 46, endPoint y: 171, distance: 29.1
click at [46, 171] on p "**********" at bounding box center [290, 174] width 570 height 6
click at [34, 4] on div "Paragraph Heading 1 Heading 2 Heading 3 Heading 4 Heading 5 Heading 6 Heading 7…" at bounding box center [293, 8] width 587 height 16
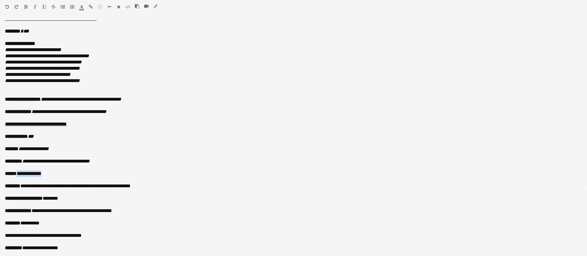
click at [36, 7] on icon "button" at bounding box center [35, 7] width 2 height 4
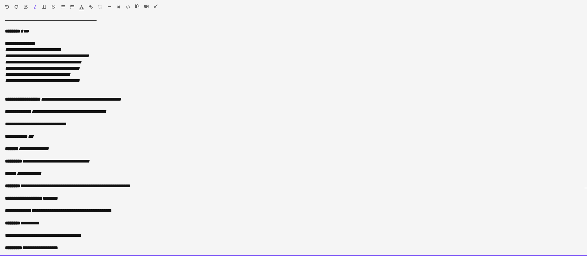
scroll to position [233, 0]
drag, startPoint x: 25, startPoint y: 186, endPoint x: 170, endPoint y: 186, distance: 144.5
click at [170, 186] on p "**********" at bounding box center [290, 189] width 570 height 12
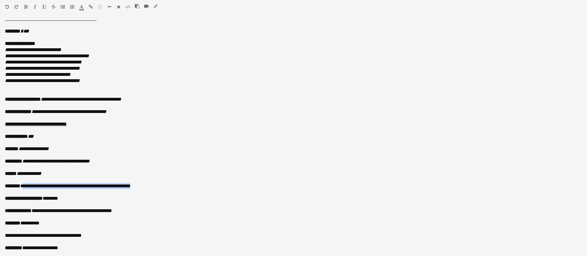
click at [34, 5] on icon "button" at bounding box center [35, 7] width 2 height 4
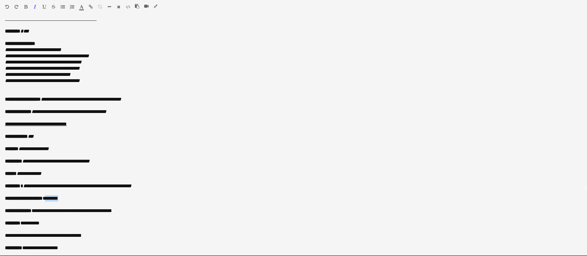
drag, startPoint x: 52, startPoint y: 197, endPoint x: 86, endPoint y: 197, distance: 34.3
click at [86, 197] on p "**********" at bounding box center [290, 198] width 570 height 6
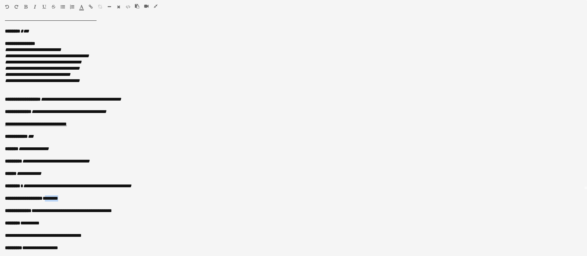
click at [36, 4] on button "button" at bounding box center [35, 6] width 4 height 5
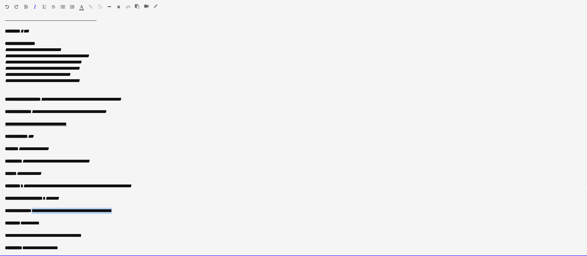
drag, startPoint x: 37, startPoint y: 210, endPoint x: 136, endPoint y: 210, distance: 99.0
click at [136, 210] on p "**********" at bounding box center [290, 211] width 570 height 6
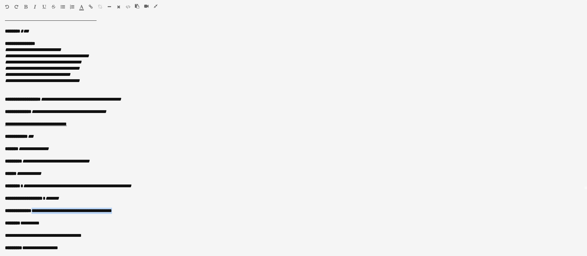
click at [34, 5] on icon "button" at bounding box center [35, 7] width 2 height 4
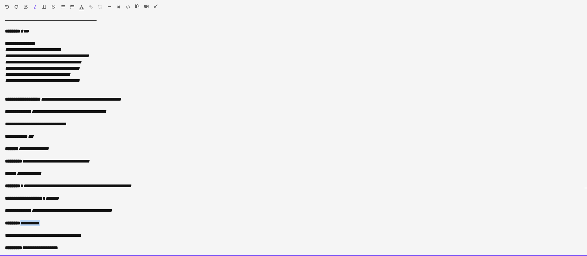
drag, startPoint x: 22, startPoint y: 223, endPoint x: 53, endPoint y: 222, distance: 31.3
click at [53, 222] on p "**********" at bounding box center [290, 223] width 570 height 6
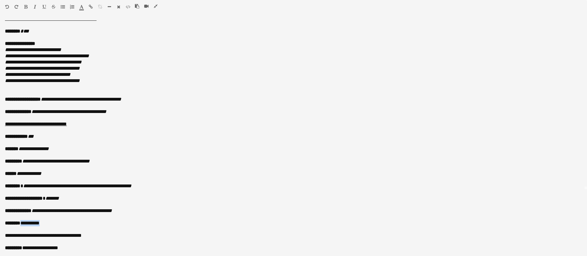
click at [33, 6] on button "button" at bounding box center [35, 6] width 4 height 5
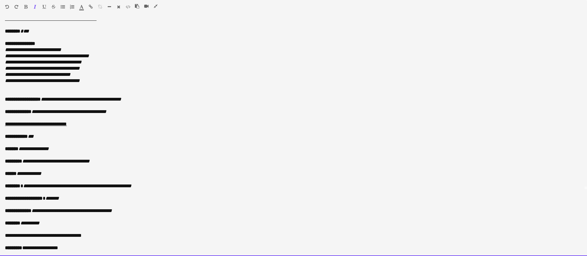
click at [80, 201] on p "**********" at bounding box center [290, 198] width 570 height 6
click at [154, 184] on p "**********" at bounding box center [290, 189] width 570 height 12
click at [53, 176] on p "**********" at bounding box center [290, 174] width 570 height 6
click at [117, 156] on p at bounding box center [293, 155] width 577 height 6
click at [113, 159] on p "**********" at bounding box center [290, 161] width 570 height 6
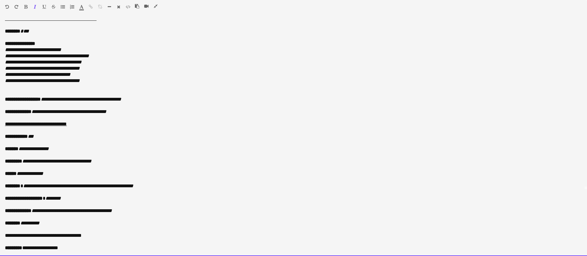
click at [67, 148] on p "**********" at bounding box center [290, 149] width 570 height 6
click at [50, 134] on p "**********" at bounding box center [290, 136] width 570 height 6
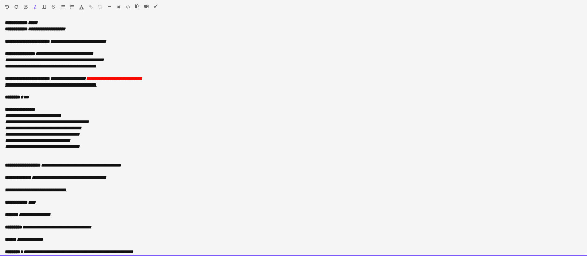
scroll to position [0, 0]
click at [34, 101] on p at bounding box center [293, 104] width 577 height 6
click at [38, 94] on p "******** ***" at bounding box center [290, 97] width 570 height 6
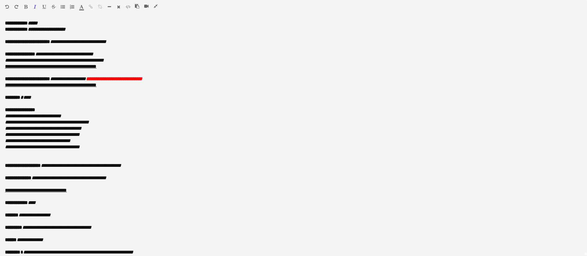
click at [155, 5] on icon "button" at bounding box center [156, 6] width 4 height 4
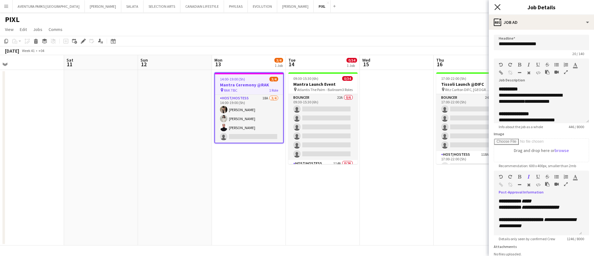
click at [499, 6] on icon at bounding box center [498, 7] width 6 height 6
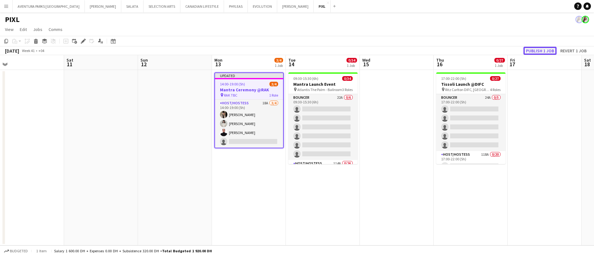
click at [534, 50] on button "Publish 1 job" at bounding box center [540, 51] width 33 height 8
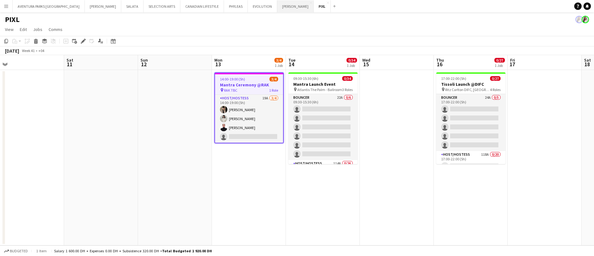
click at [277, 5] on button "MARTA VALASKOVA Close" at bounding box center [295, 6] width 37 height 12
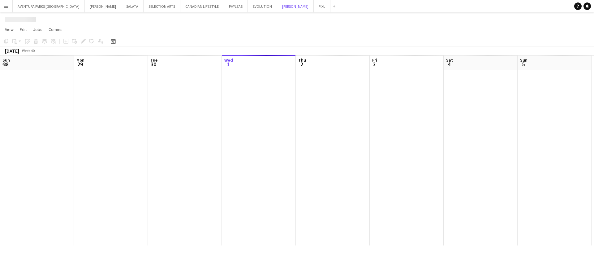
scroll to position [0, 148]
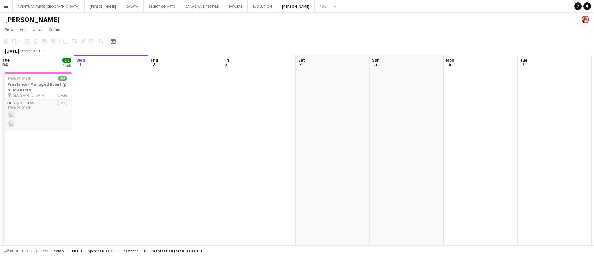
drag, startPoint x: 69, startPoint y: 19, endPoint x: 0, endPoint y: 16, distance: 69.4
click at [0, 16] on div "MARTA VALASKOVA" at bounding box center [297, 18] width 594 height 12
copy h1 "MARTA VALASKOVA"
click at [44, 81] on app-job-card "17:00-23:00 (6h) 2/2 Freelancer Managed Event @ Bluewaters pin Bluewaters Islan…" at bounding box center [36, 100] width 69 height 57
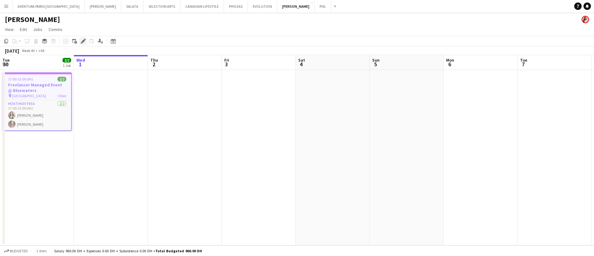
click at [83, 42] on icon at bounding box center [82, 41] width 3 height 3
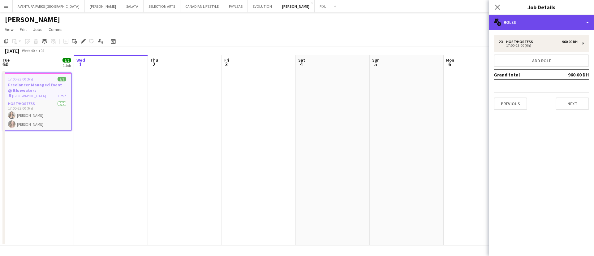
click at [537, 21] on div "multiple-users-add Roles" at bounding box center [541, 22] width 105 height 15
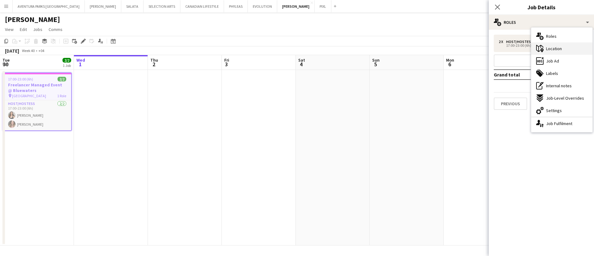
click at [564, 51] on div "maps-pin-1 Location" at bounding box center [561, 48] width 61 height 12
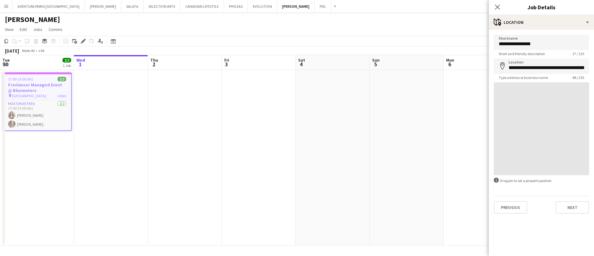
click at [552, 30] on div "**********" at bounding box center [541, 124] width 105 height 189
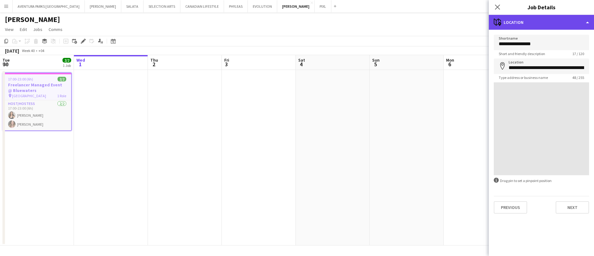
click at [554, 22] on div "maps-pin-1 Location" at bounding box center [541, 22] width 105 height 15
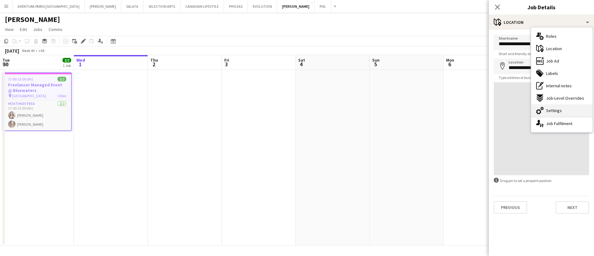
click at [555, 110] on span "Settings" at bounding box center [554, 111] width 16 height 6
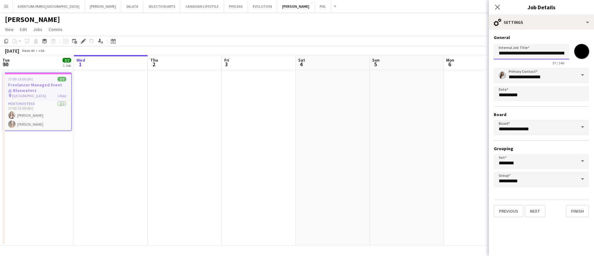
click at [534, 50] on input "**********" at bounding box center [532, 51] width 76 height 15
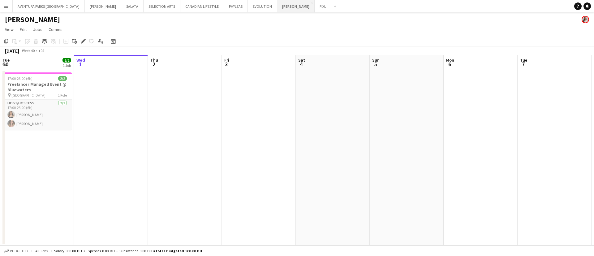
click at [277, 6] on button "MARTA VALASKOVA Close" at bounding box center [295, 6] width 37 height 12
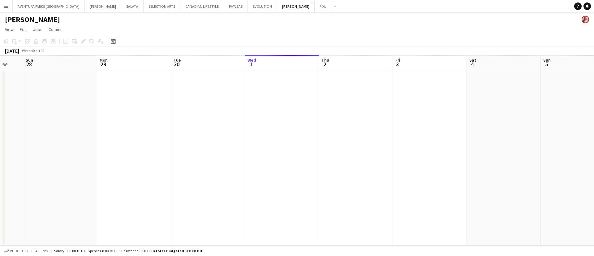
scroll to position [0, 184]
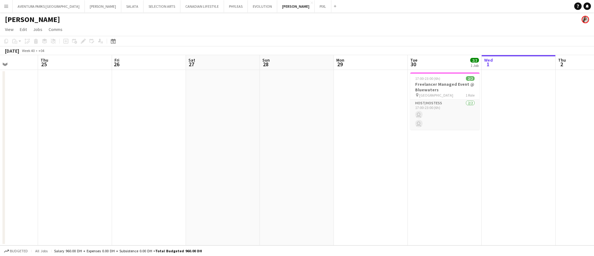
drag, startPoint x: 129, startPoint y: 102, endPoint x: 506, endPoint y: 107, distance: 376.6
click at [506, 107] on app-calendar-viewport "Mon 22 Tue 23 Wed 24 Thu 25 Fri 26 Sat 27 Sun 28 Mon 29 Tue 30 2/2 1 Job Wed 1 …" at bounding box center [297, 150] width 594 height 190
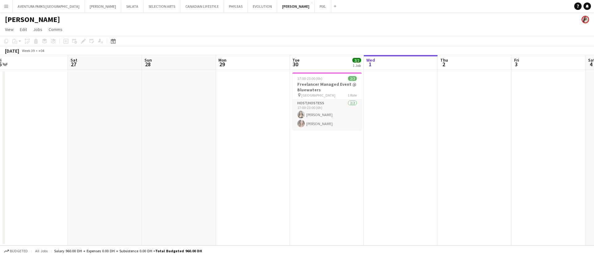
drag, startPoint x: 538, startPoint y: 126, endPoint x: 403, endPoint y: 128, distance: 134.9
click at [403, 128] on app-calendar-viewport "Tue 23 Wed 24 Thu 25 Fri 26 Sat 27 Sun 28 Mon 29 Tue 30 2/2 1 Job Wed 1 Thu 2 F…" at bounding box center [297, 150] width 594 height 190
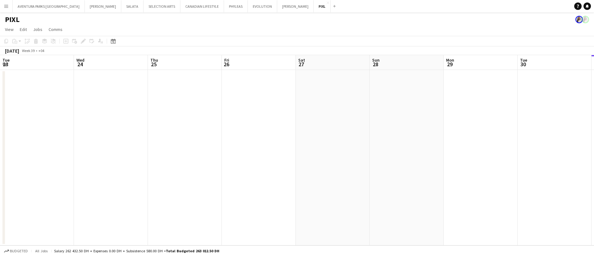
scroll to position [0, 143]
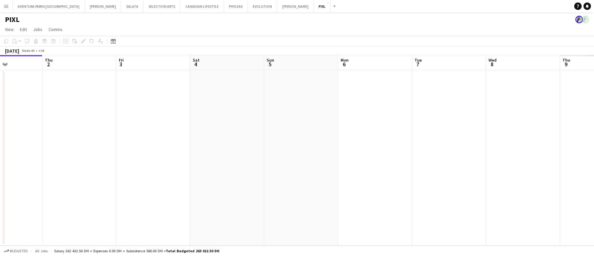
drag, startPoint x: 480, startPoint y: 144, endPoint x: 0, endPoint y: 146, distance: 480.0
click at [0, 146] on app-calendar-viewport "Mon 29 Tue 30 Wed 1 Thu 2 Fri 3 Sat 4 Sun 5 Mon 6 Tue 7 Wed 8 Thu 9 Fri 10 Sat …" at bounding box center [297, 150] width 594 height 190
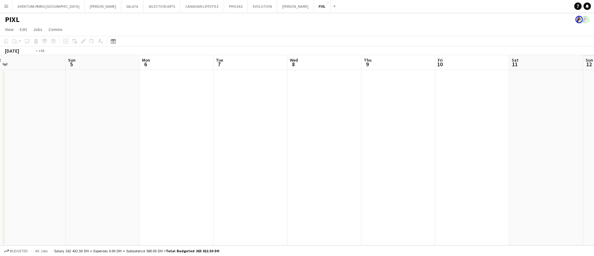
scroll to position [0, 224]
drag, startPoint x: 495, startPoint y: 136, endPoint x: 7, endPoint y: 139, distance: 488.0
click at [7, 139] on app-calendar-viewport "Wed 1 Thu 2 Fri 3 Sat 4 Sun 5 Mon 6 Tue 7 Wed 8 Thu 9 Fri 10 Sat 11 Sun 12 Mon …" at bounding box center [297, 150] width 594 height 190
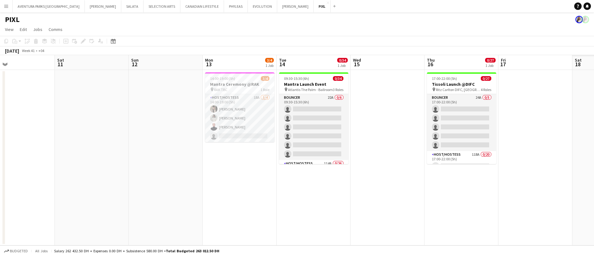
scroll to position [0, 245]
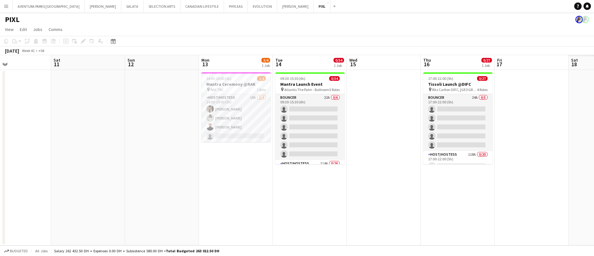
drag, startPoint x: 346, startPoint y: 183, endPoint x: 177, endPoint y: 183, distance: 169.0
click at [177, 183] on app-calendar-viewport "Tue 7 Wed 8 Thu 9 Fri 10 Sat 11 Sun 12 Mon 13 3/4 1 Job Tue 14 0/34 1 Job Wed 1…" at bounding box center [297, 150] width 594 height 190
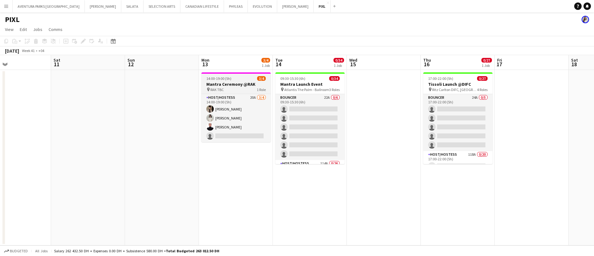
click at [243, 80] on div "14:00-19:00 (5h) 3/4" at bounding box center [235, 78] width 69 height 5
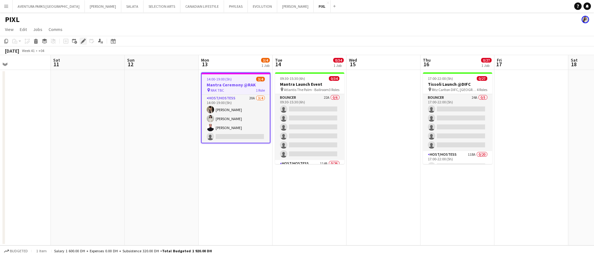
click at [84, 40] on icon "Edit" at bounding box center [83, 41] width 5 height 5
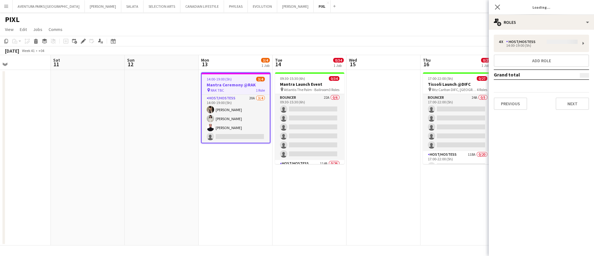
type input "**********"
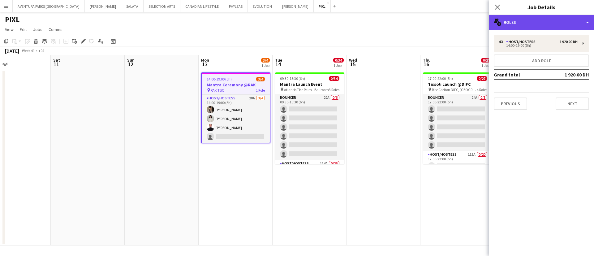
click at [551, 22] on div "multiple-users-add Roles" at bounding box center [541, 22] width 105 height 15
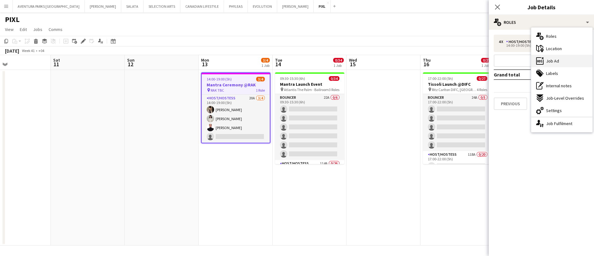
click at [565, 58] on div "ads-window Job Ad" at bounding box center [561, 61] width 61 height 12
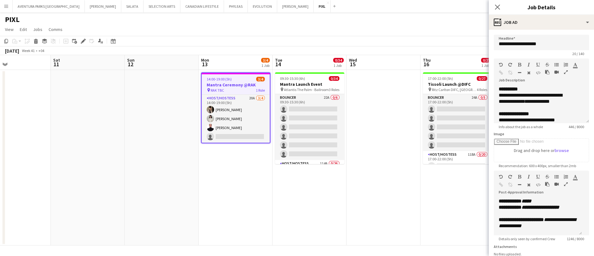
scroll to position [70, 0]
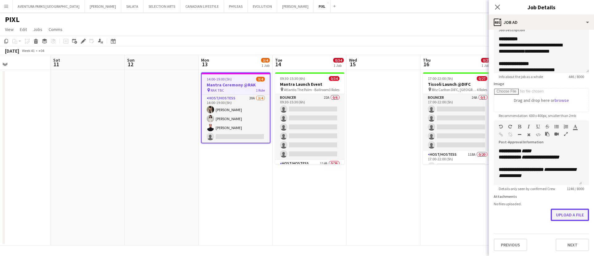
click at [567, 218] on button "Upload a file" at bounding box center [570, 215] width 38 height 12
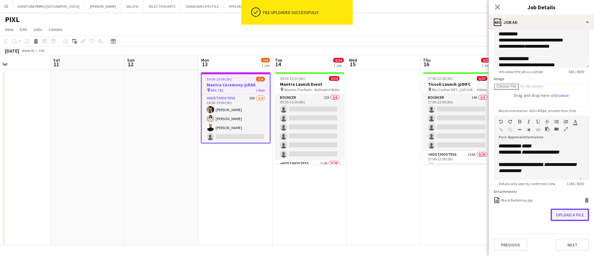
click at [564, 219] on button "Upload a file" at bounding box center [570, 215] width 38 height 12
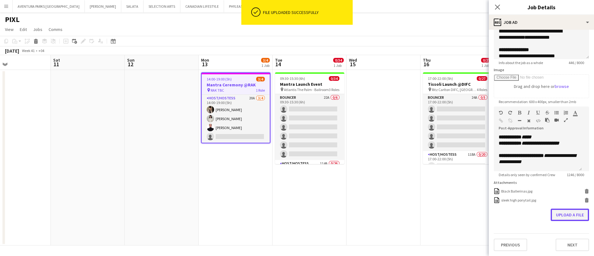
click at [562, 221] on button "Upload a file" at bounding box center [570, 215] width 38 height 12
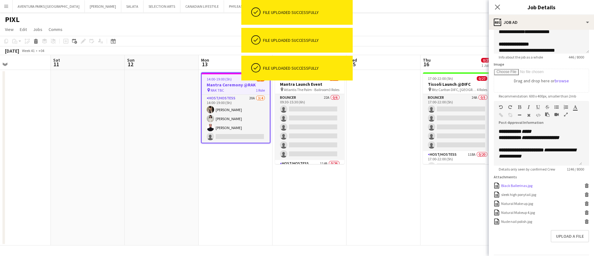
scroll to position [110, 0]
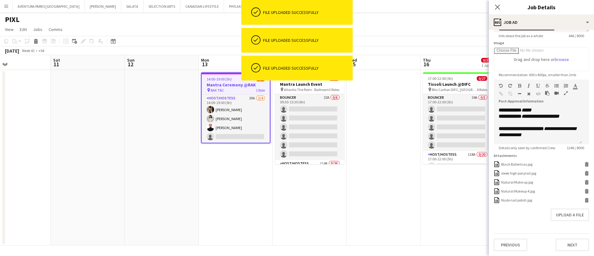
click at [396, 197] on app-date-cell at bounding box center [384, 157] width 74 height 175
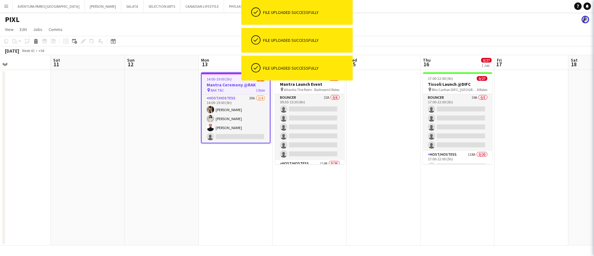
scroll to position [0, 246]
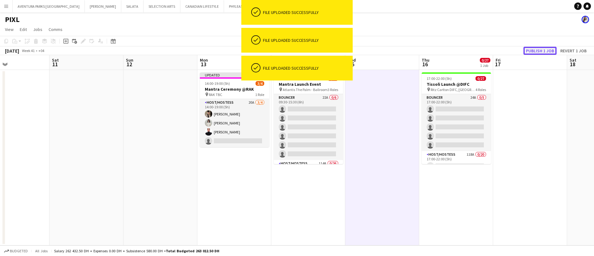
click at [539, 50] on button "Publish 1 job" at bounding box center [540, 51] width 33 height 8
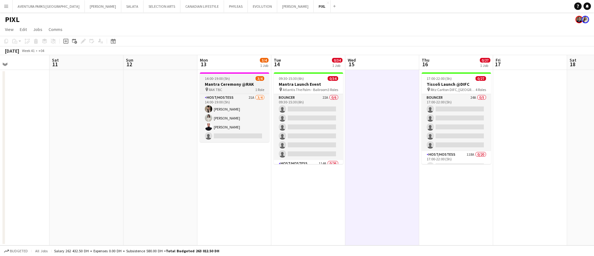
click at [222, 87] on div "pin RAK TBC 1 Role" at bounding box center [234, 89] width 69 height 5
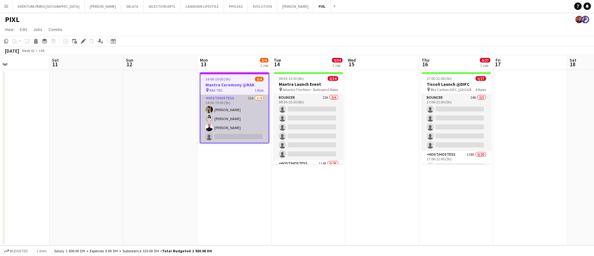
click at [227, 105] on app-card-role "Host/Hostess 21A [DATE] 14:00-19:00 (5h) Dunia [PERSON_NAME] [PERSON_NAME] sing…" at bounding box center [235, 119] width 68 height 48
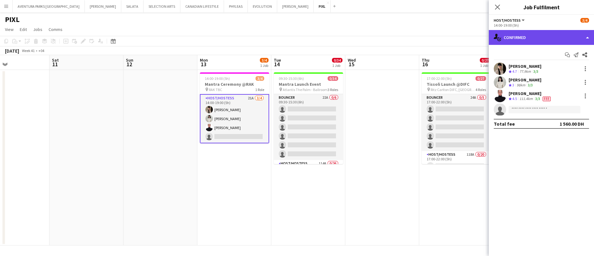
click at [539, 35] on div "single-neutral-actions-check-2 Confirmed" at bounding box center [541, 37] width 105 height 15
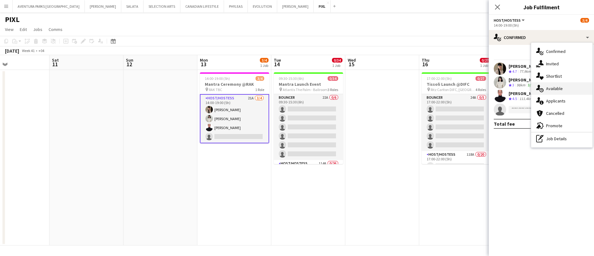
click at [560, 82] on div "single-neutral-actions-upload Available" at bounding box center [561, 88] width 61 height 12
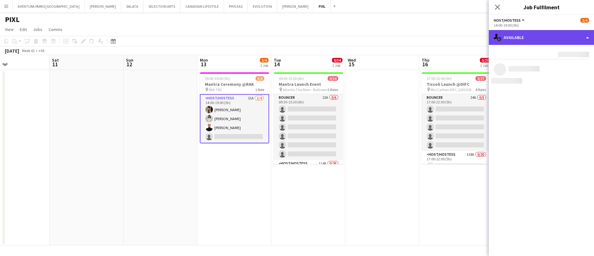
click at [537, 34] on div "single-neutral-actions-upload Available" at bounding box center [541, 37] width 105 height 15
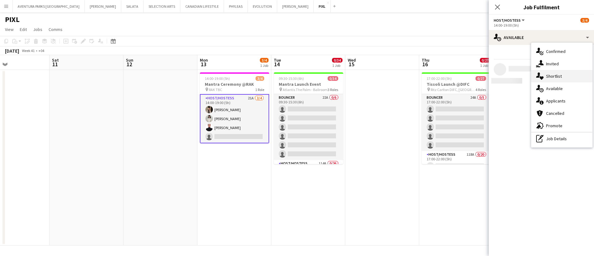
click at [553, 76] on span "Shortlist" at bounding box center [554, 76] width 16 height 6
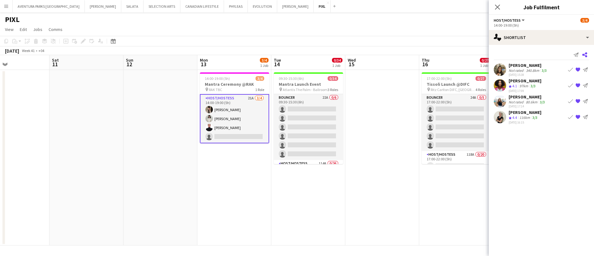
click at [586, 57] on icon at bounding box center [584, 54] width 5 height 5
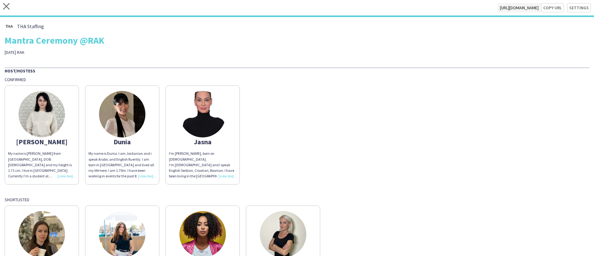
scroll to position [76, 0]
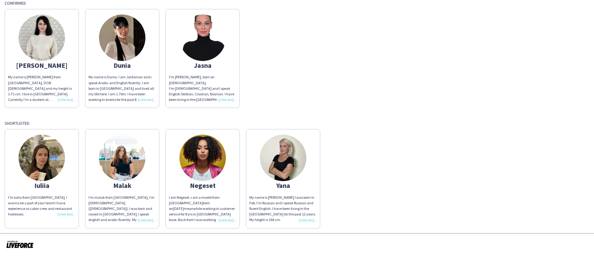
click at [275, 178] on img at bounding box center [283, 158] width 46 height 46
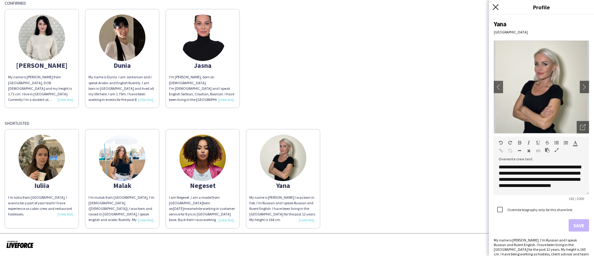
click at [498, 6] on icon "Close pop-in" at bounding box center [496, 7] width 6 height 6
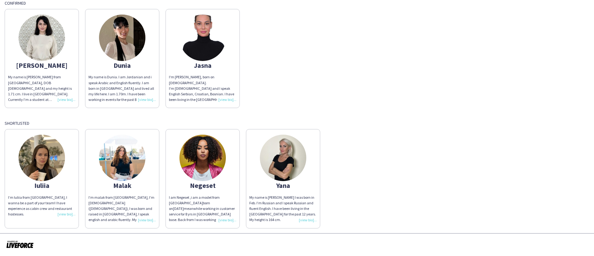
click at [47, 163] on img at bounding box center [42, 158] width 46 height 46
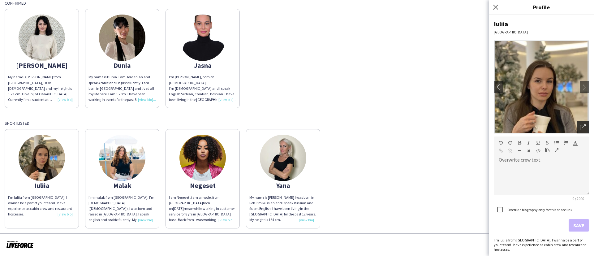
click at [580, 129] on icon "Open photos pop-in" at bounding box center [583, 127] width 6 height 6
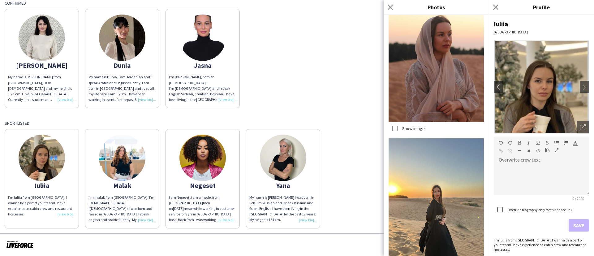
scroll to position [444, 0]
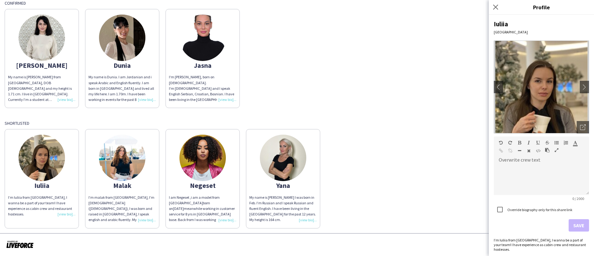
click at [132, 153] on img at bounding box center [122, 158] width 46 height 46
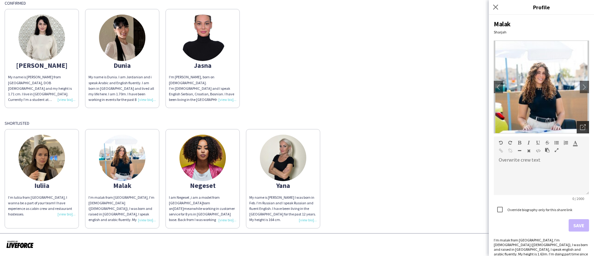
click at [580, 127] on icon "Open photos pop-in" at bounding box center [583, 127] width 6 height 6
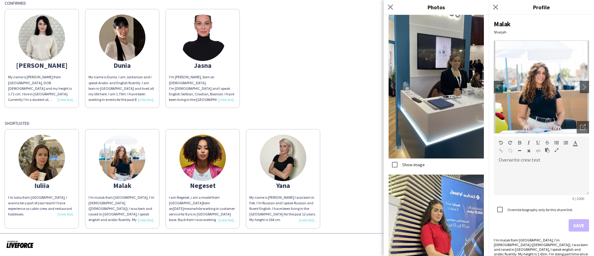
scroll to position [7467, 0]
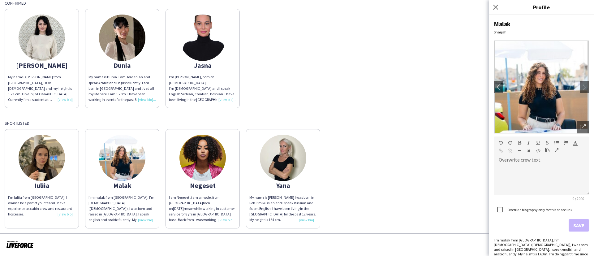
click at [203, 154] on img at bounding box center [202, 158] width 46 height 46
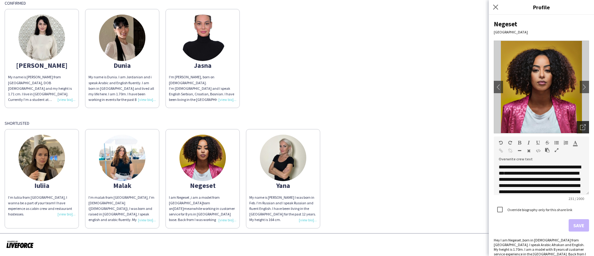
click at [577, 123] on div "Open photos pop-in" at bounding box center [583, 127] width 12 height 12
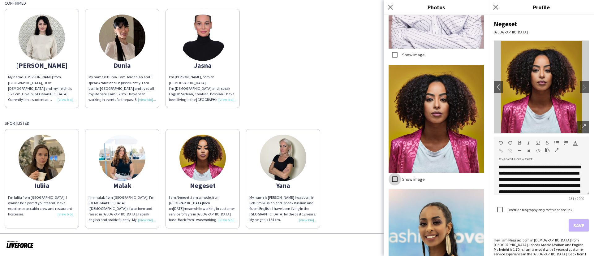
scroll to position [1110, 0]
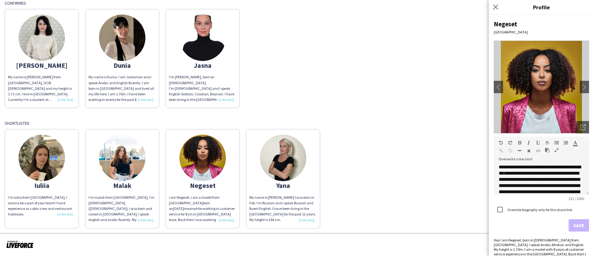
click at [295, 157] on img at bounding box center [283, 158] width 46 height 46
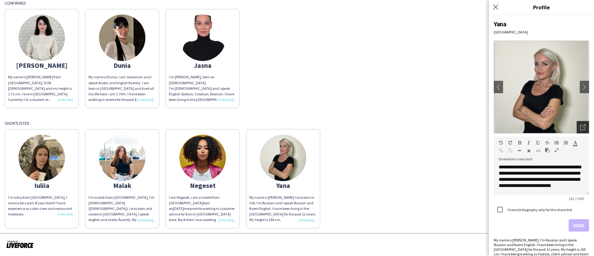
click at [580, 125] on icon at bounding box center [582, 127] width 5 height 5
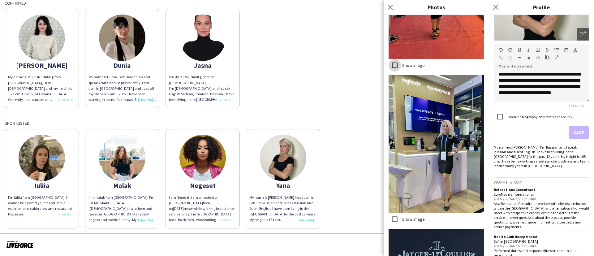
scroll to position [870, 0]
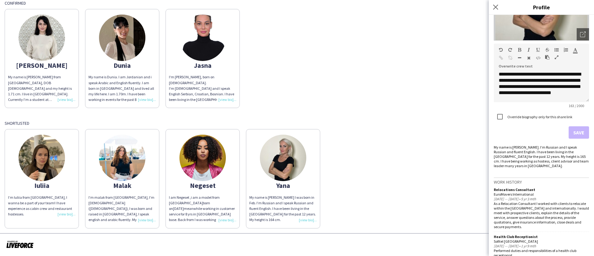
click at [349, 194] on div "Iuliia I’m Iuliia from Ukraine, I wanna be a part of your team! I have experien…" at bounding box center [297, 177] width 585 height 102
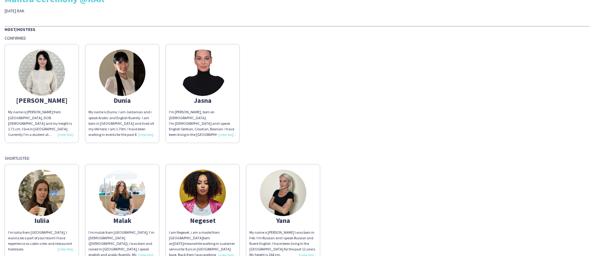
scroll to position [0, 0]
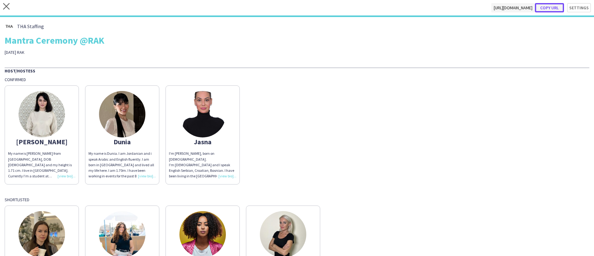
click at [546, 8] on button "Copy url" at bounding box center [549, 7] width 29 height 9
click at [4, 9] on icon "close" at bounding box center [6, 6] width 6 height 6
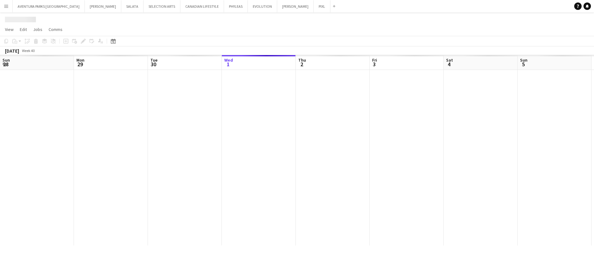
scroll to position [0, 148]
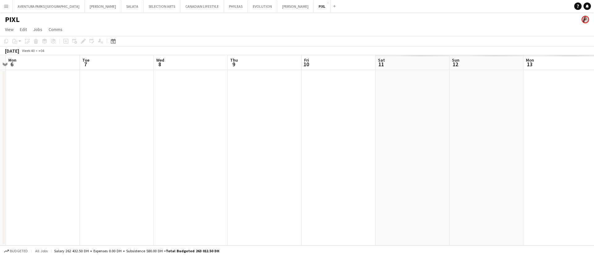
drag, startPoint x: 447, startPoint y: 155, endPoint x: 51, endPoint y: 162, distance: 395.9
click at [9, 165] on app-calendar-viewport "Fri 3 Sat 4 Sun 5 Mon 6 Tue 7 Wed 8 Thu 9 Fri 10 Sat 11 Sun 12 Mon 13 Tue 14 We…" at bounding box center [297, 150] width 594 height 190
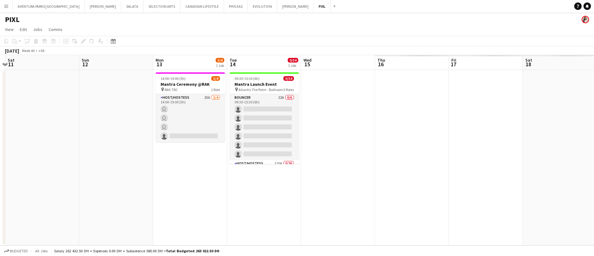
drag, startPoint x: 395, startPoint y: 136, endPoint x: 20, endPoint y: 141, distance: 374.5
click at [20, 141] on app-calendar-viewport "Wed 8 Thu 9 Fri 10 Sat 11 Sun 12 Mon 13 3/4 1 Job Tue 14 0/34 1 Job Wed 15 Thu …" at bounding box center [297, 150] width 594 height 190
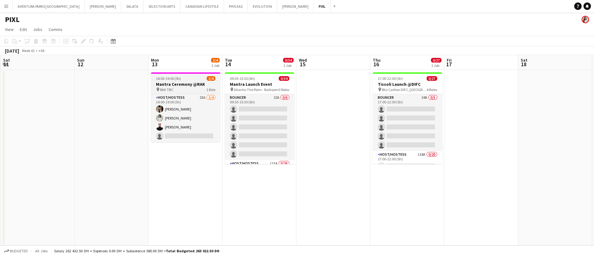
click at [189, 88] on div "pin RAK TBC 1 Role" at bounding box center [185, 89] width 69 height 5
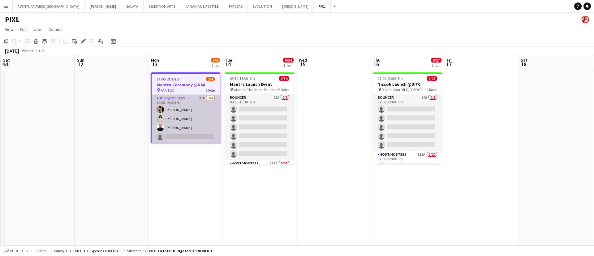
click at [185, 102] on app-card-role "Host/Hostess 23A 3/4 14:00-19:00 (5h) Dunia AbdulWahab Adella Magerramova Jasna…" at bounding box center [186, 119] width 68 height 48
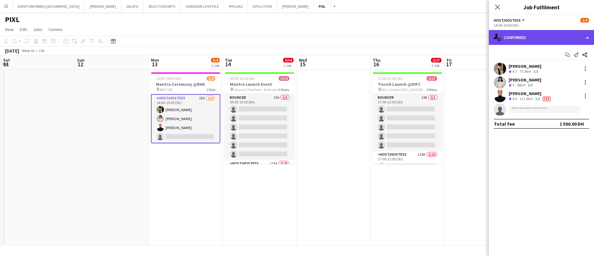
click at [535, 35] on div "single-neutral-actions-check-2 Confirmed" at bounding box center [541, 37] width 105 height 15
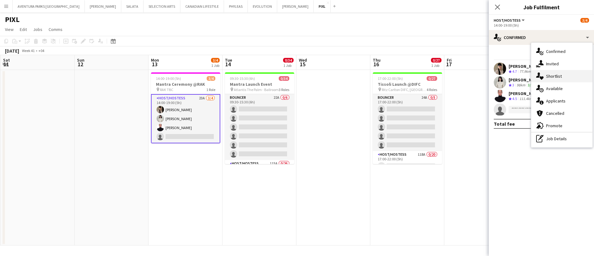
click at [563, 74] on div "single-neutral-actions-heart Shortlist" at bounding box center [561, 76] width 61 height 12
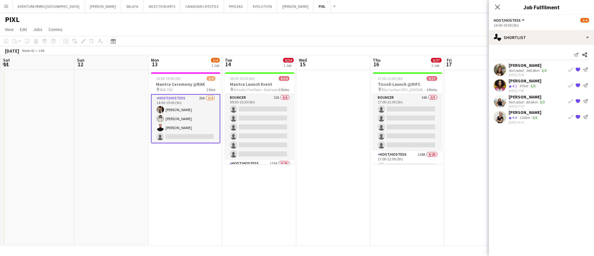
click at [503, 65] on app-user-avatar at bounding box center [500, 69] width 12 height 12
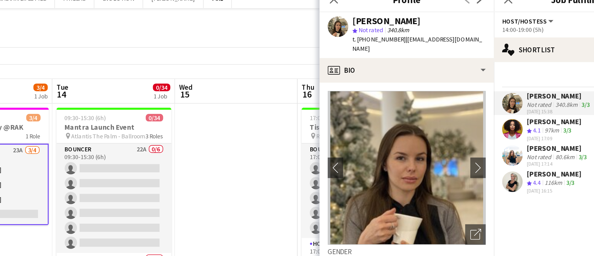
click at [525, 83] on div "Negeset Gebremicael" at bounding box center [525, 81] width 33 height 6
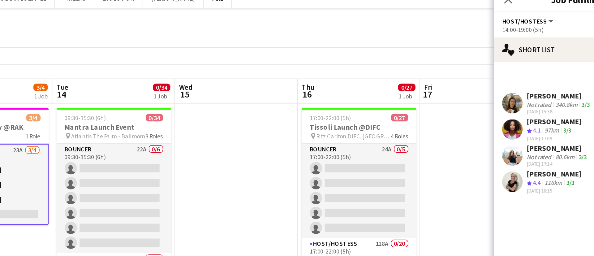
click at [502, 88] on app-user-avatar at bounding box center [500, 85] width 12 height 12
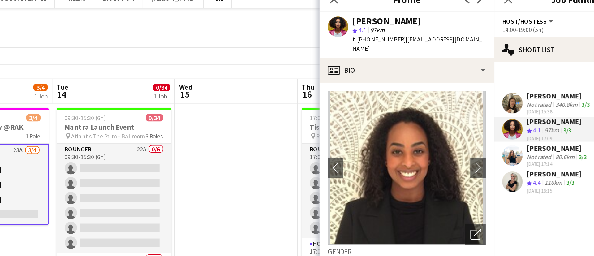
click at [501, 103] on app-user-avatar at bounding box center [500, 101] width 12 height 12
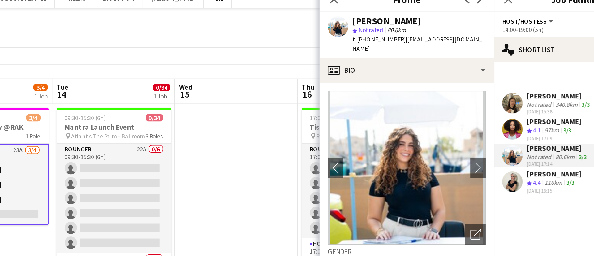
click at [500, 119] on app-user-avatar at bounding box center [500, 117] width 12 height 12
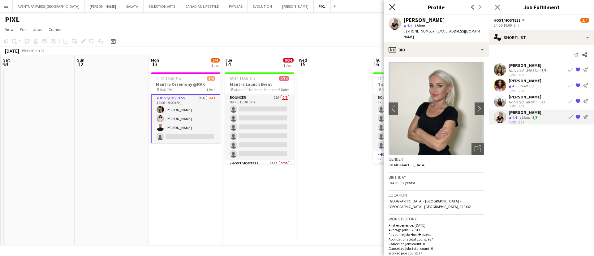
click at [394, 8] on icon at bounding box center [392, 7] width 6 height 6
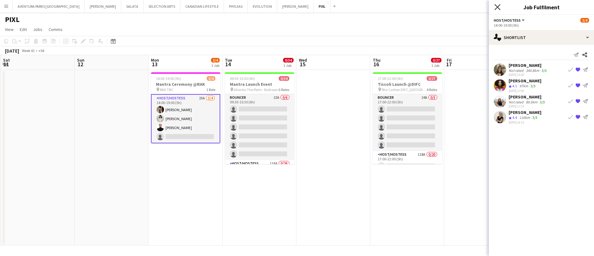
click at [498, 6] on icon "Close pop-in" at bounding box center [498, 7] width 6 height 6
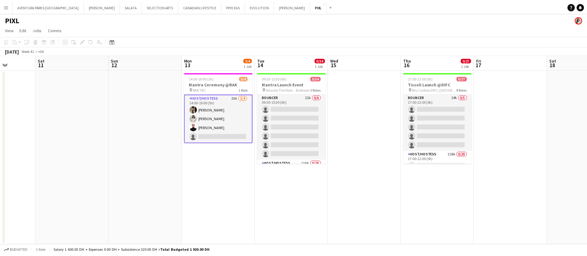
scroll to position [0, 125]
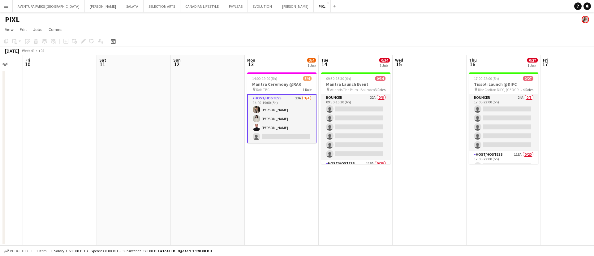
drag, startPoint x: 153, startPoint y: 173, endPoint x: 249, endPoint y: 168, distance: 96.4
click at [249, 168] on app-calendar-viewport "Wed 8 Thu 9 Fri 10 Sat 11 Sun 12 Mon 13 3/4 1 Job Tue 14 0/34 1 Job Wed 15 Thu …" at bounding box center [297, 150] width 594 height 190
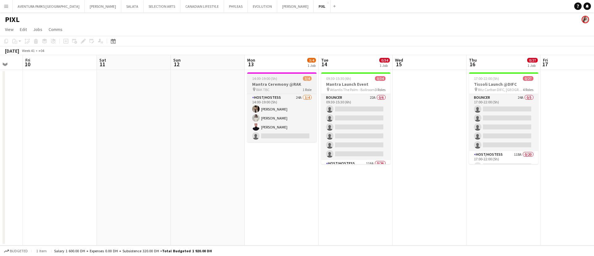
click at [283, 78] on div "14:00-19:00 (5h) 3/4" at bounding box center [281, 78] width 69 height 5
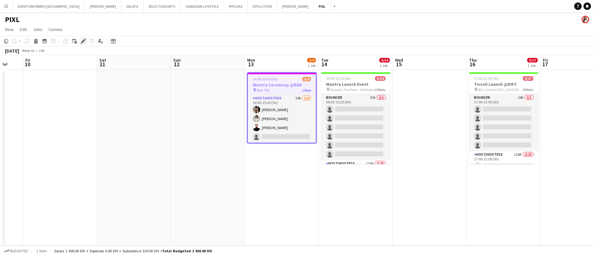
click at [84, 41] on icon at bounding box center [82, 41] width 3 height 3
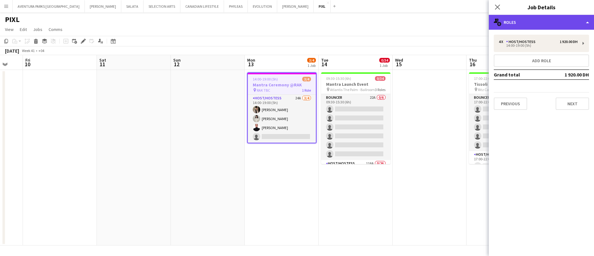
click at [538, 27] on div "multiple-users-add Roles" at bounding box center [541, 22] width 105 height 15
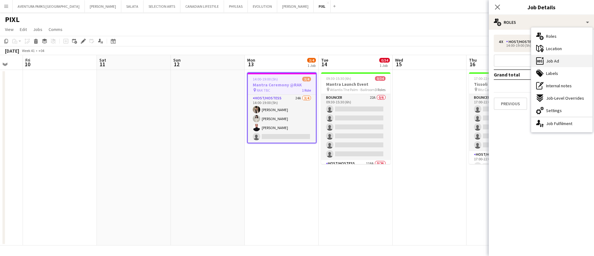
click at [563, 61] on div "ads-window Job Ad" at bounding box center [561, 61] width 61 height 12
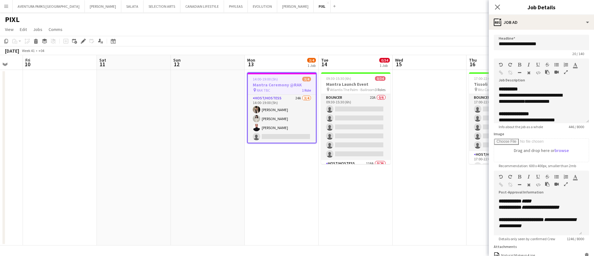
click at [564, 186] on icon "button" at bounding box center [566, 184] width 4 height 4
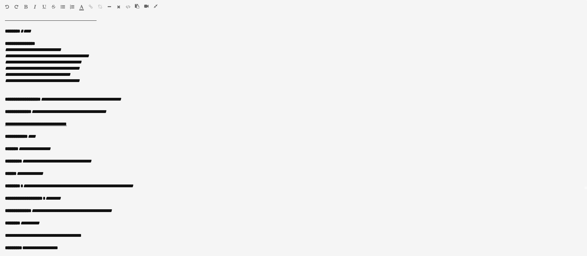
scroll to position [0, 0]
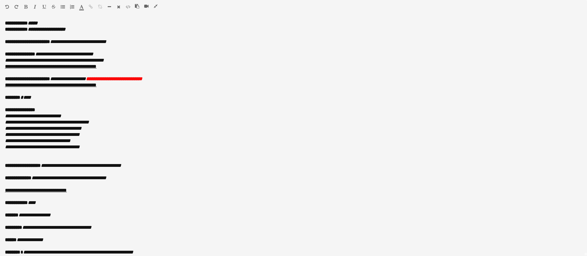
click at [156, 5] on icon "button" at bounding box center [156, 6] width 4 height 4
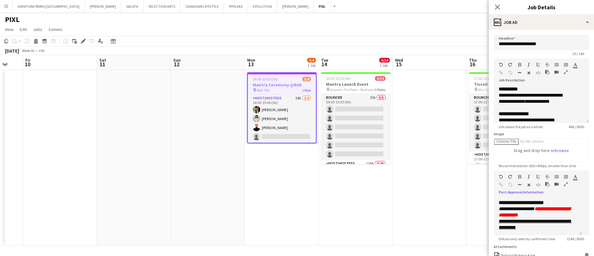
scroll to position [93, 0]
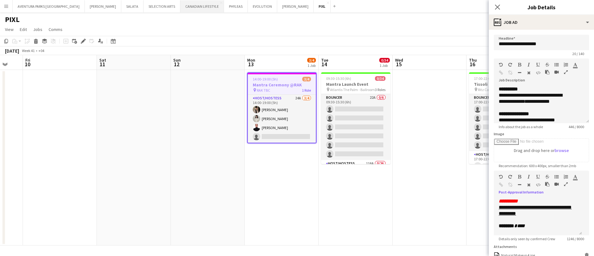
click at [180, 3] on button "CANADIAN LIFESTYLE Close" at bounding box center [202, 6] width 44 height 12
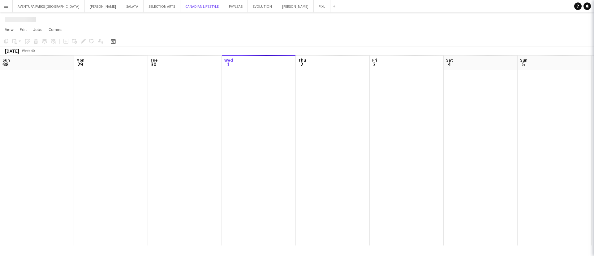
scroll to position [0, 148]
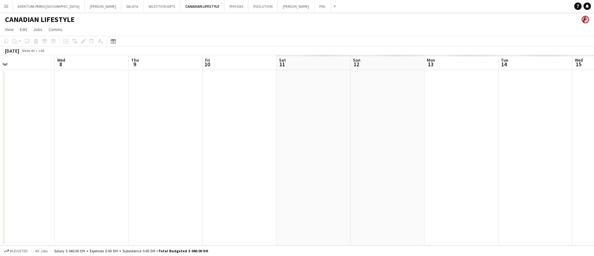
drag, startPoint x: 528, startPoint y: 137, endPoint x: 0, endPoint y: 125, distance: 528.4
click at [0, 125] on app-calendar-viewport "Sat 4 Sun 5 Mon 6 Tue 7 Wed 8 Thu 9 Fri 10 Sat 11 Sun 12 Mon 13 Tue 14 Wed 15 T…" at bounding box center [297, 150] width 594 height 190
drag, startPoint x: 413, startPoint y: 138, endPoint x: 65, endPoint y: 132, distance: 348.2
click at [1, 134] on app-calendar-viewport "Fri 10 Sat 11 Sun 12 Mon 13 Tue 14 Wed 15 Thu 16 Fri 17 Sat 18 Sun 19 Mon 20 Tu…" at bounding box center [297, 150] width 594 height 190
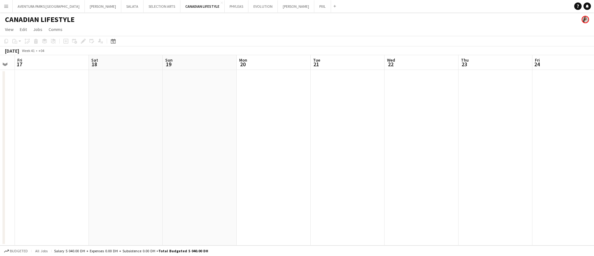
drag, startPoint x: 417, startPoint y: 137, endPoint x: 108, endPoint y: 128, distance: 308.3
click at [93, 130] on app-calendar-viewport "Tue 14 Wed 15 Thu 16 Fri 17 Sat 18 Sun 19 Mon 20 Tue 21 Wed 22 Thu 23 Fri 24 Sa…" at bounding box center [297, 150] width 594 height 190
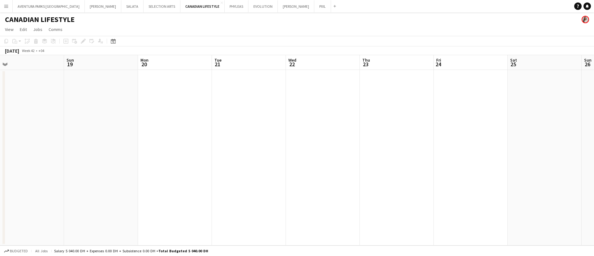
drag, startPoint x: 512, startPoint y: 129, endPoint x: 146, endPoint y: 130, distance: 365.5
click at [146, 130] on app-calendar-viewport "Wed 15 Thu 16 Fri 17 Sat 18 Sun 19 Mon 20 Tue 21 Wed 22 Thu 23 Fri 24 Sat 25 Su…" at bounding box center [297, 150] width 594 height 190
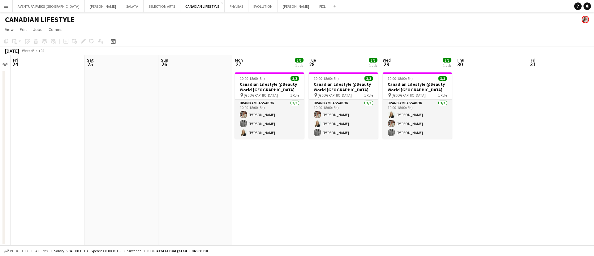
scroll to position [0, 230]
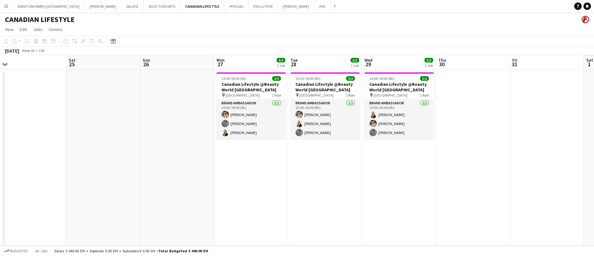
drag, startPoint x: 464, startPoint y: 149, endPoint x: 245, endPoint y: 148, distance: 218.2
click at [245, 148] on app-calendar-viewport "Tue 21 Wed 22 Thu 23 Fri 24 Sat 25 Sun 26 Mon 27 3/3 1 Job Tue 28 3/3 1 Job Wed…" at bounding box center [297, 150] width 594 height 190
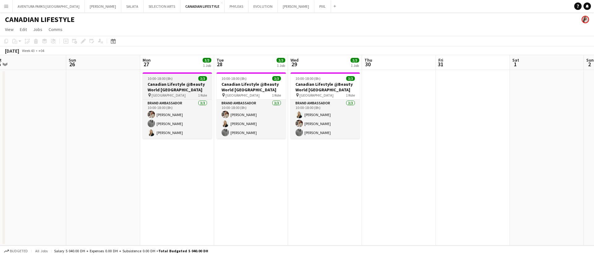
click at [184, 91] on h3 "Canadian Lifestyle @Beauty World Middle East" at bounding box center [177, 86] width 69 height 11
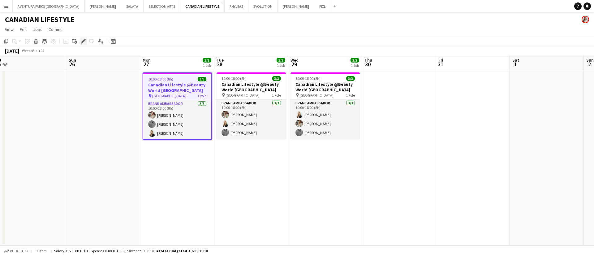
click at [85, 40] on icon "Edit" at bounding box center [83, 41] width 5 height 5
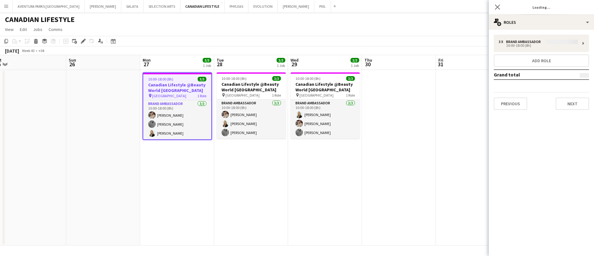
type input "**********"
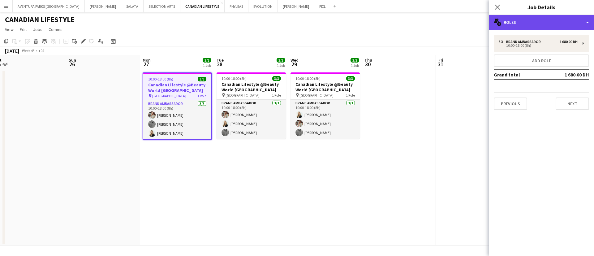
click at [534, 20] on div "multiple-users-add Roles" at bounding box center [541, 22] width 105 height 15
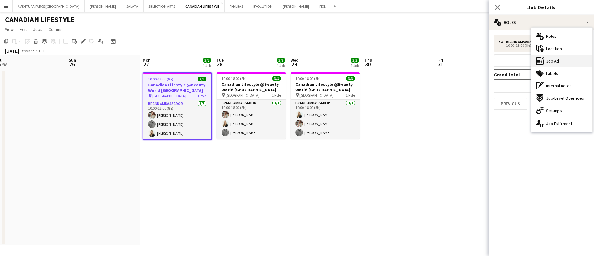
click at [565, 61] on div "ads-window Job Ad" at bounding box center [561, 61] width 61 height 12
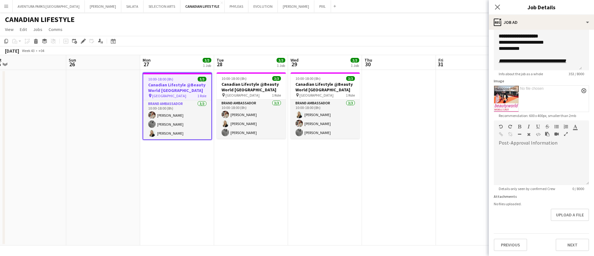
scroll to position [21, 0]
